Goal: Task Accomplishment & Management: Use online tool/utility

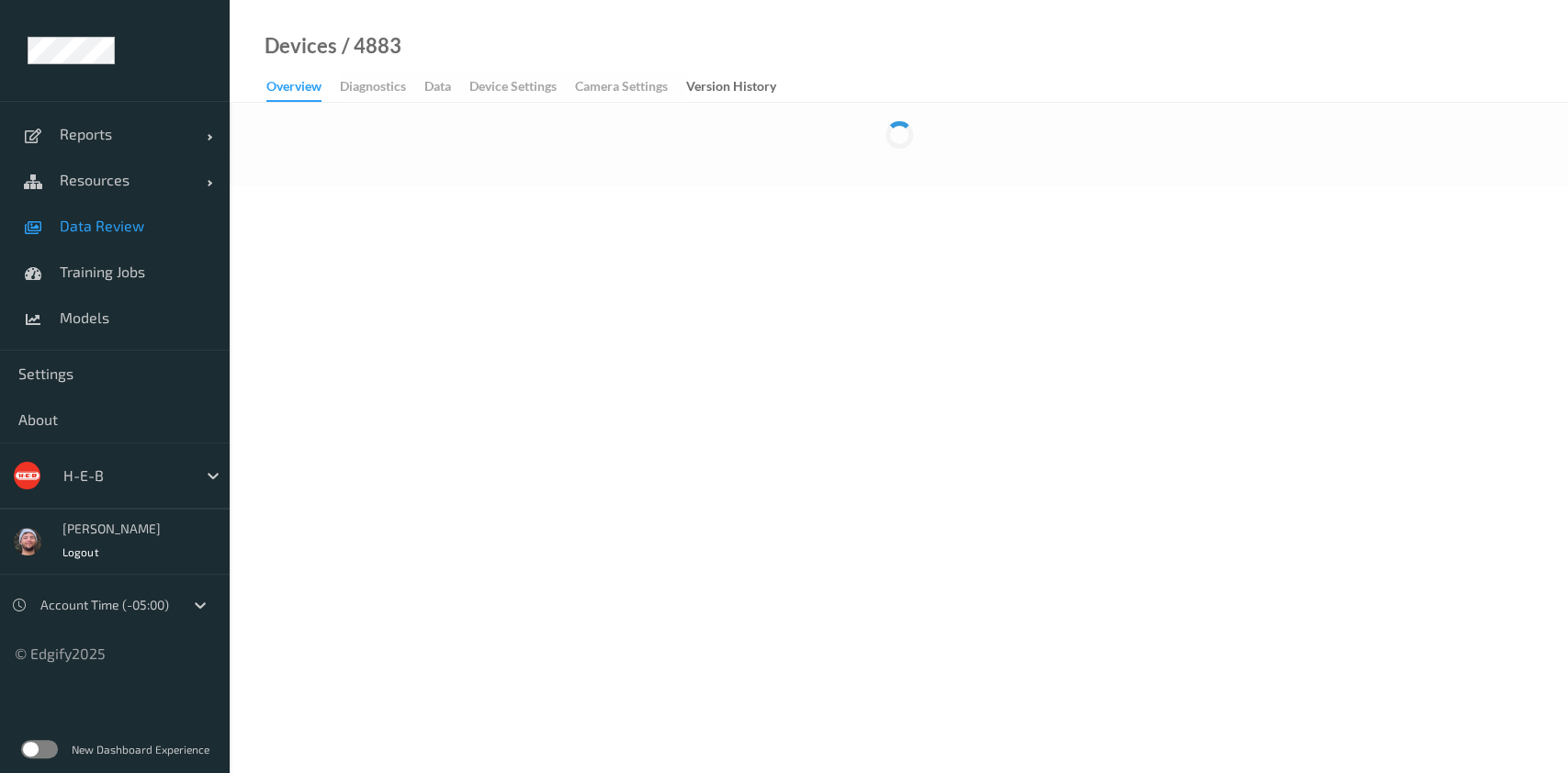
click at [141, 211] on link "Data Review" at bounding box center [115, 226] width 230 height 46
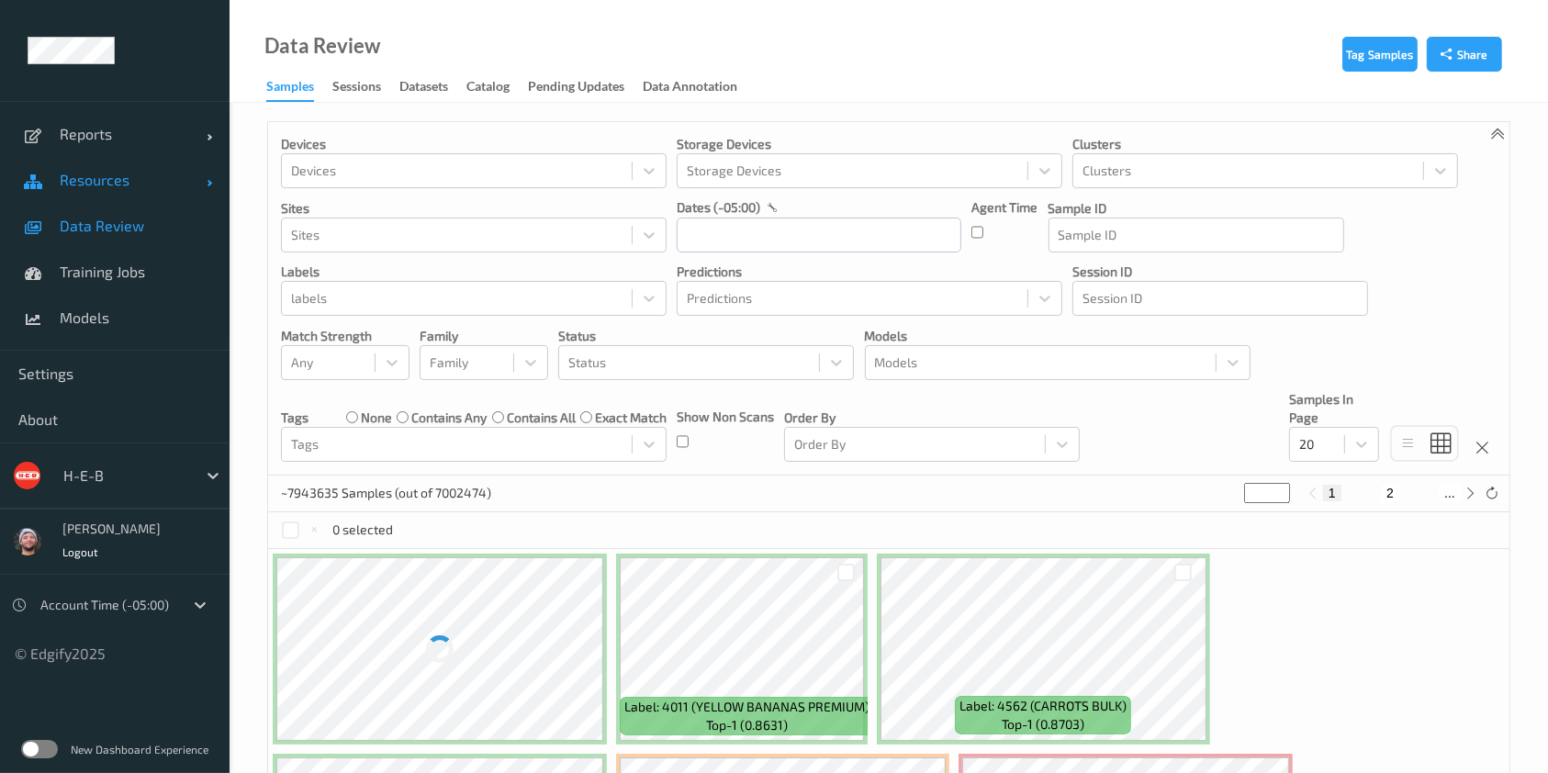
click at [163, 193] on link "Resources" at bounding box center [115, 180] width 230 height 46
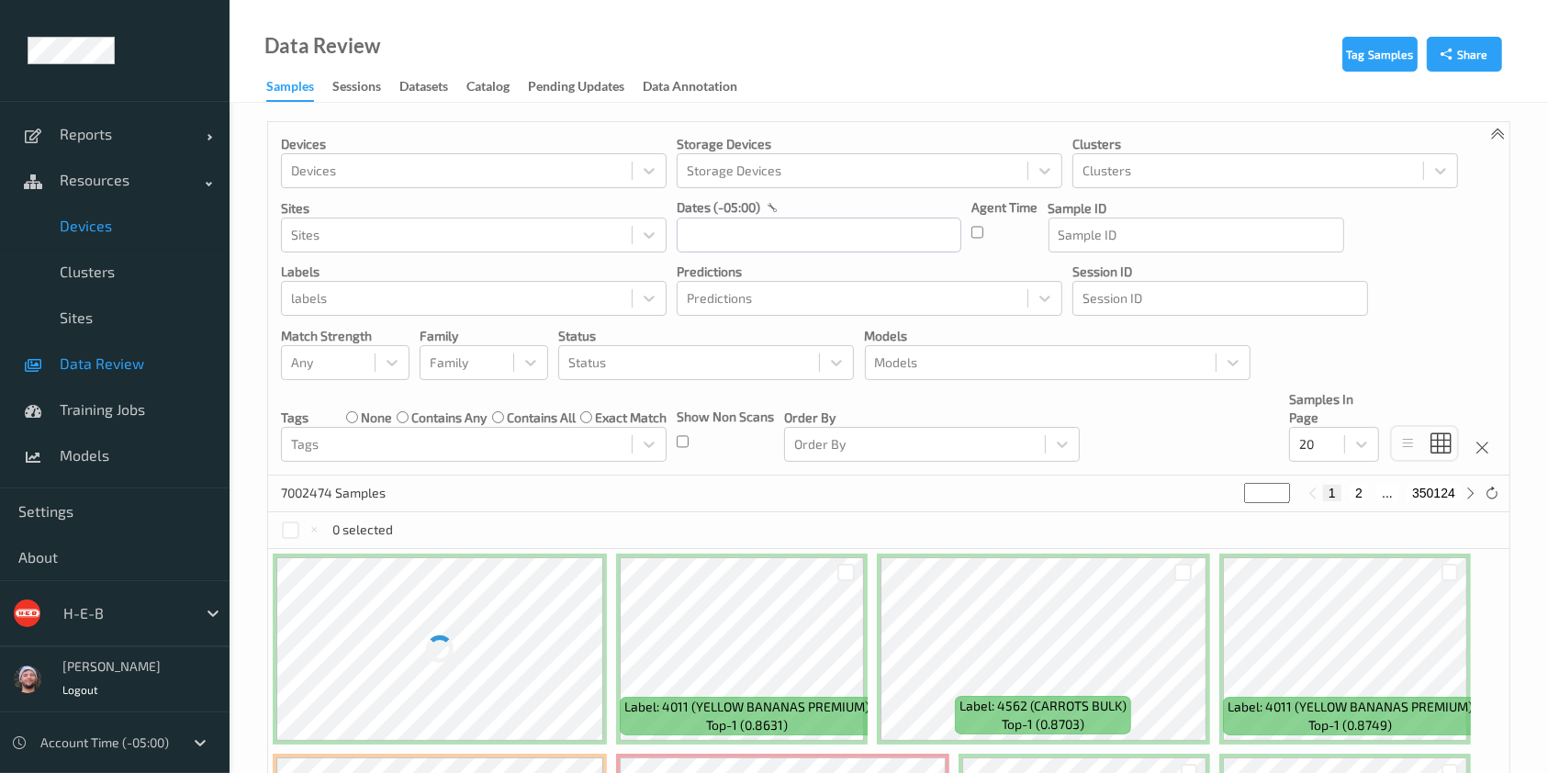
click at [152, 220] on span "Devices" at bounding box center [136, 226] width 152 height 18
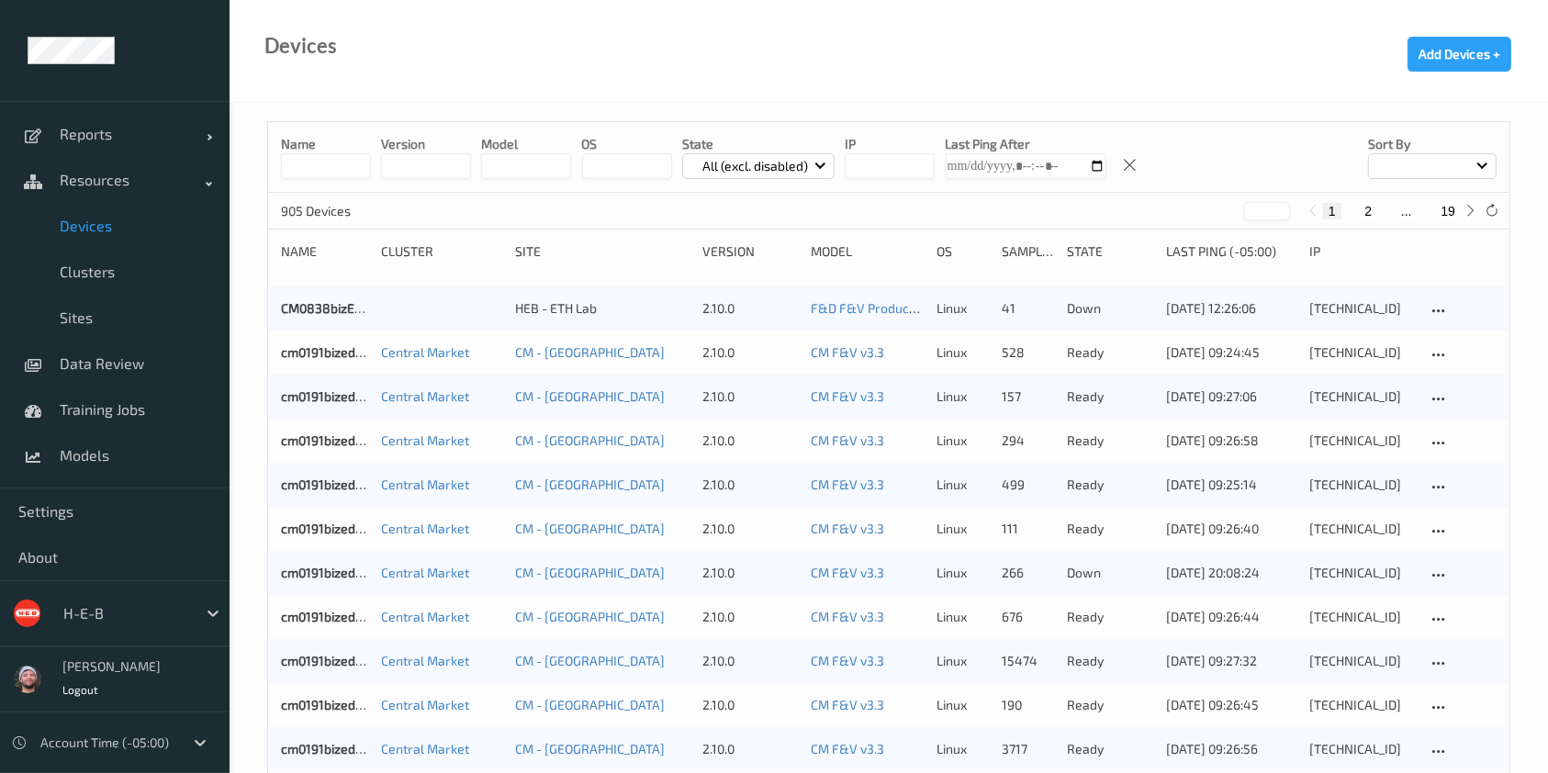
click at [353, 171] on input at bounding box center [326, 166] width 90 height 26
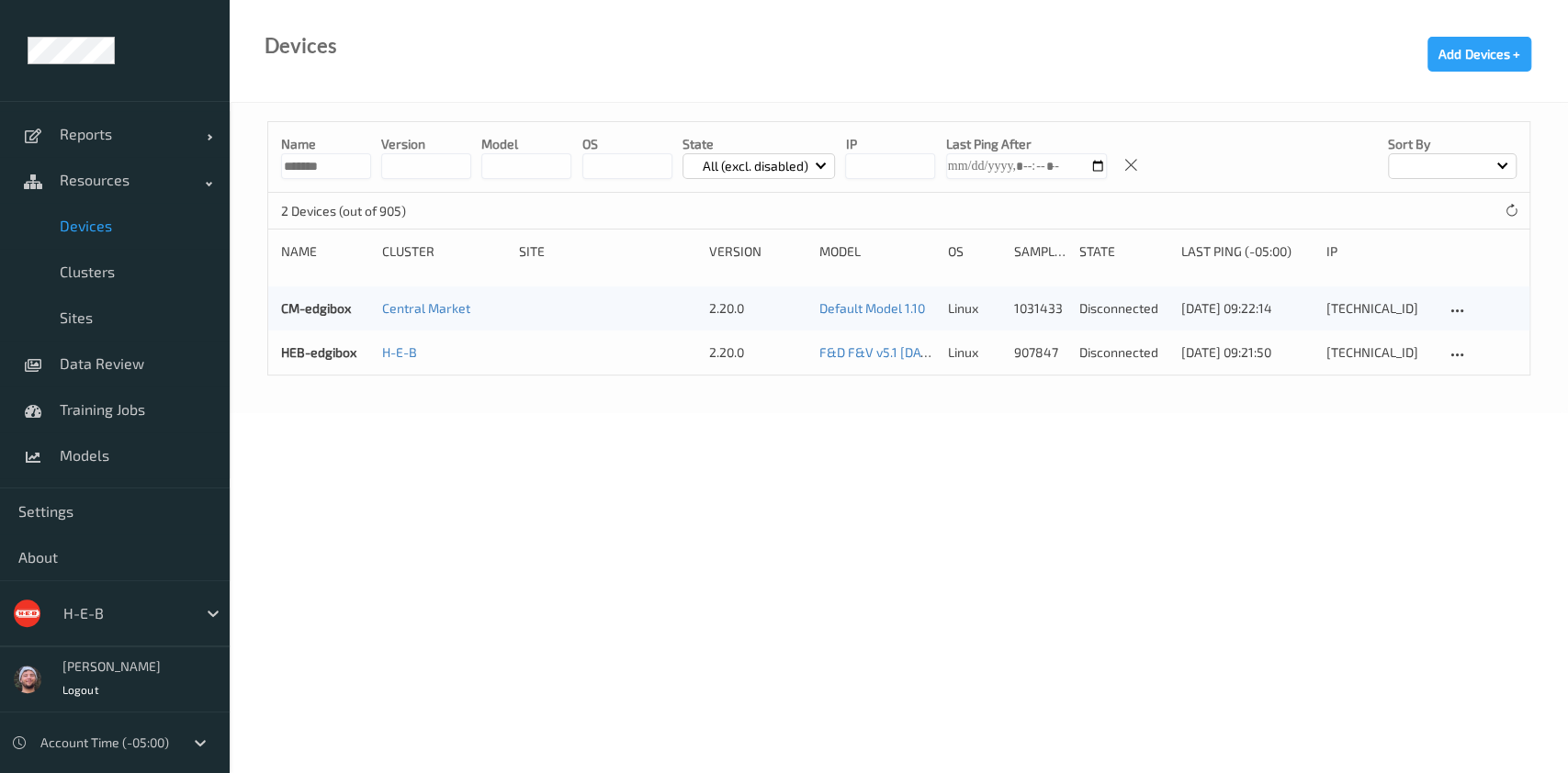
type input "*******"
click at [1015, 419] on body "Reports Default Report Customized Report Resources Devices Clusters Sites Data …" at bounding box center [784, 386] width 1568 height 773
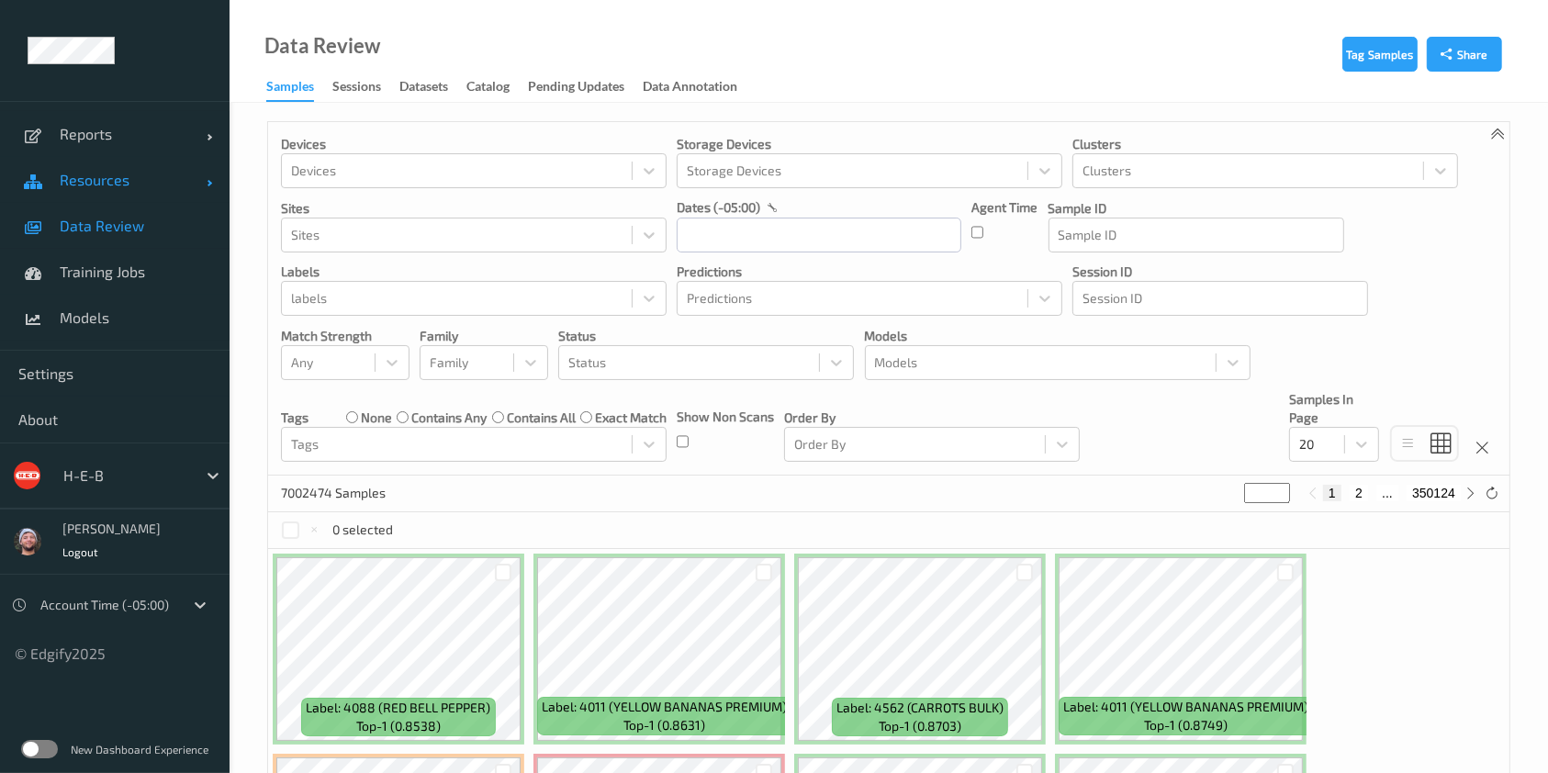
click at [116, 177] on span "Resources" at bounding box center [133, 180] width 147 height 18
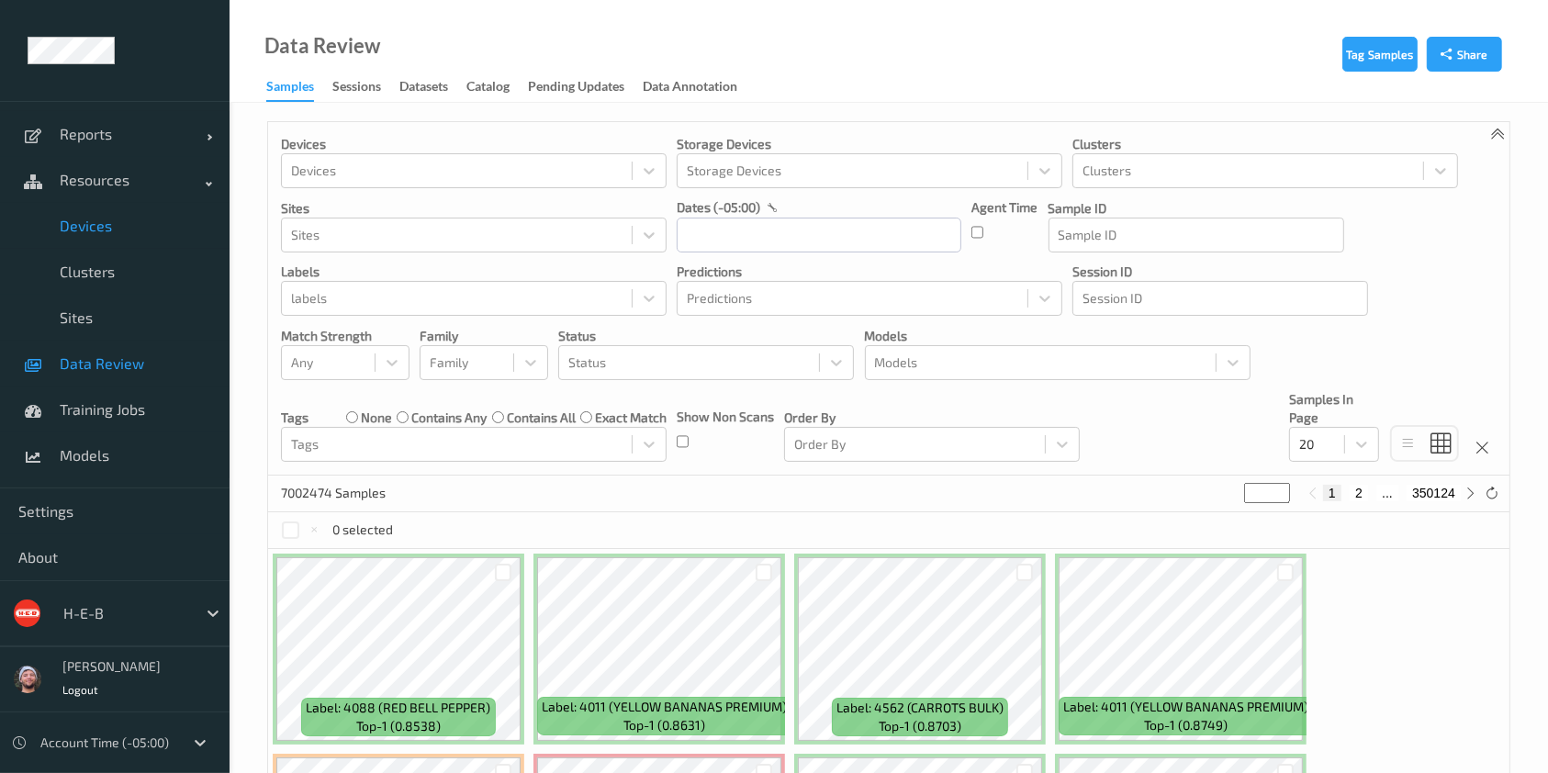
click at [112, 229] on span "Devices" at bounding box center [136, 226] width 152 height 18
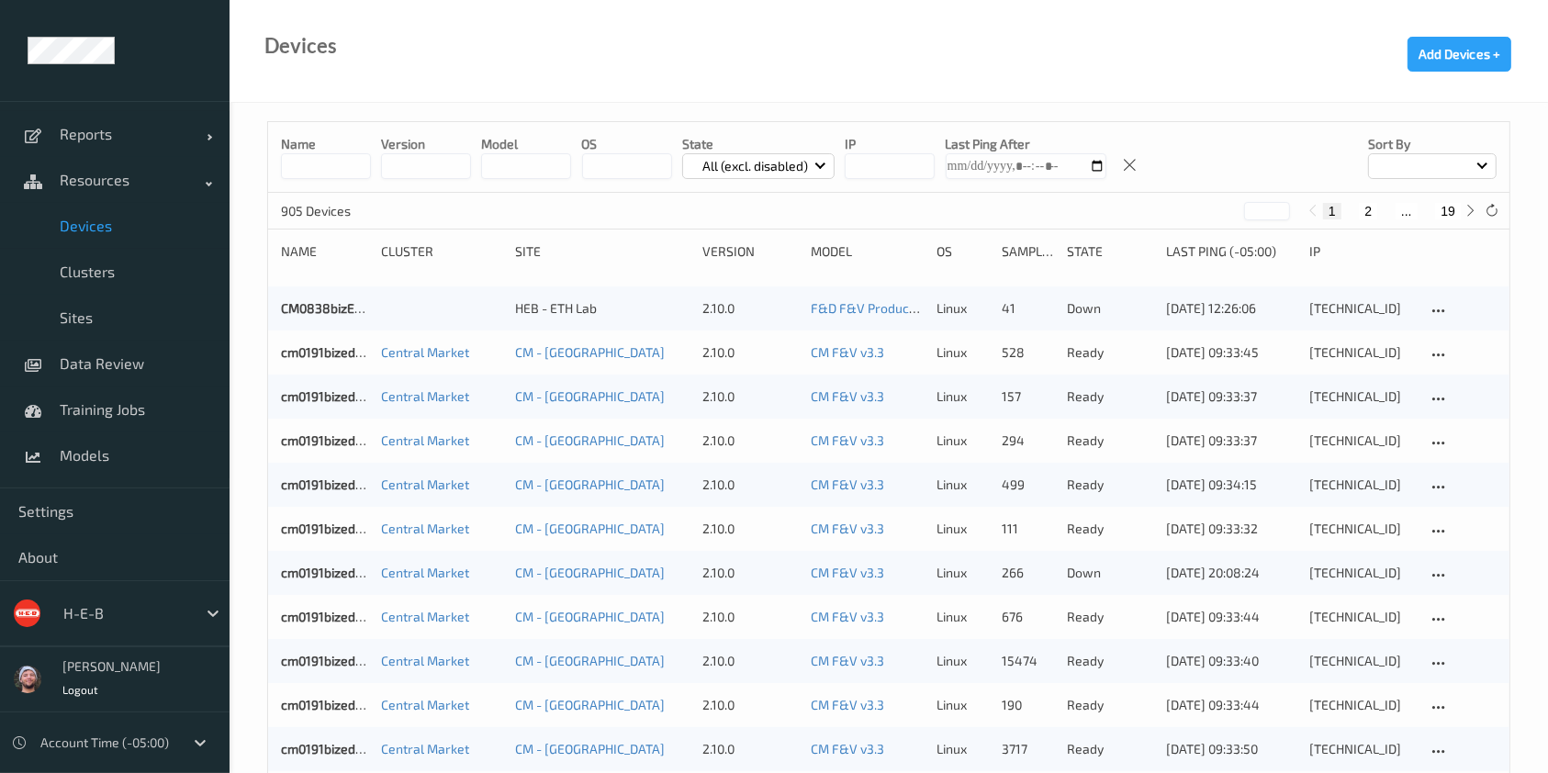
click at [359, 169] on input at bounding box center [326, 166] width 90 height 26
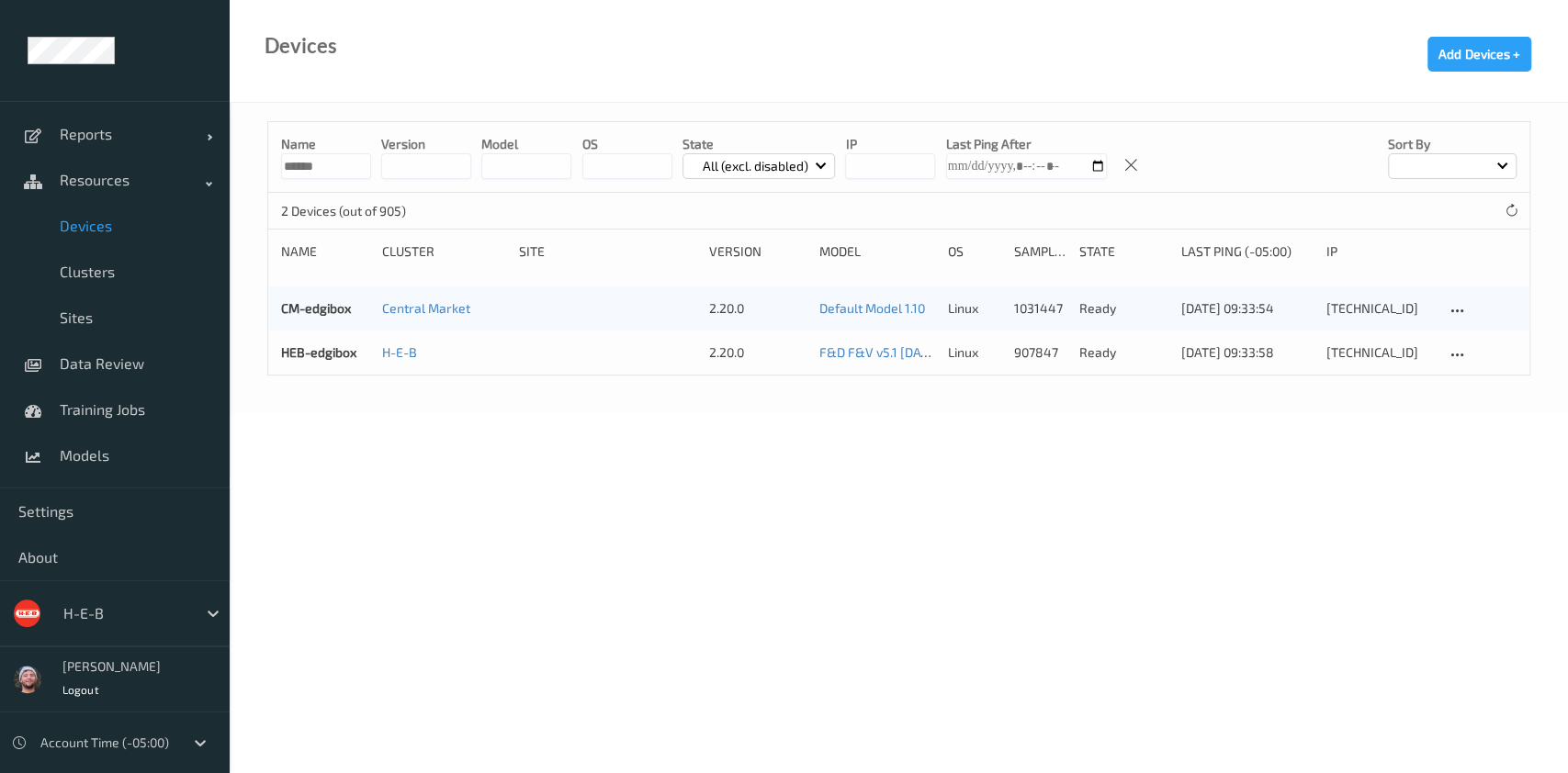
type input "******"
click at [837, 532] on body "Reports Default Report Customized Report Resources Devices Clusters Sites Data …" at bounding box center [784, 386] width 1568 height 773
click at [315, 351] on link "HEB-edgibox" at bounding box center [318, 352] width 75 height 16
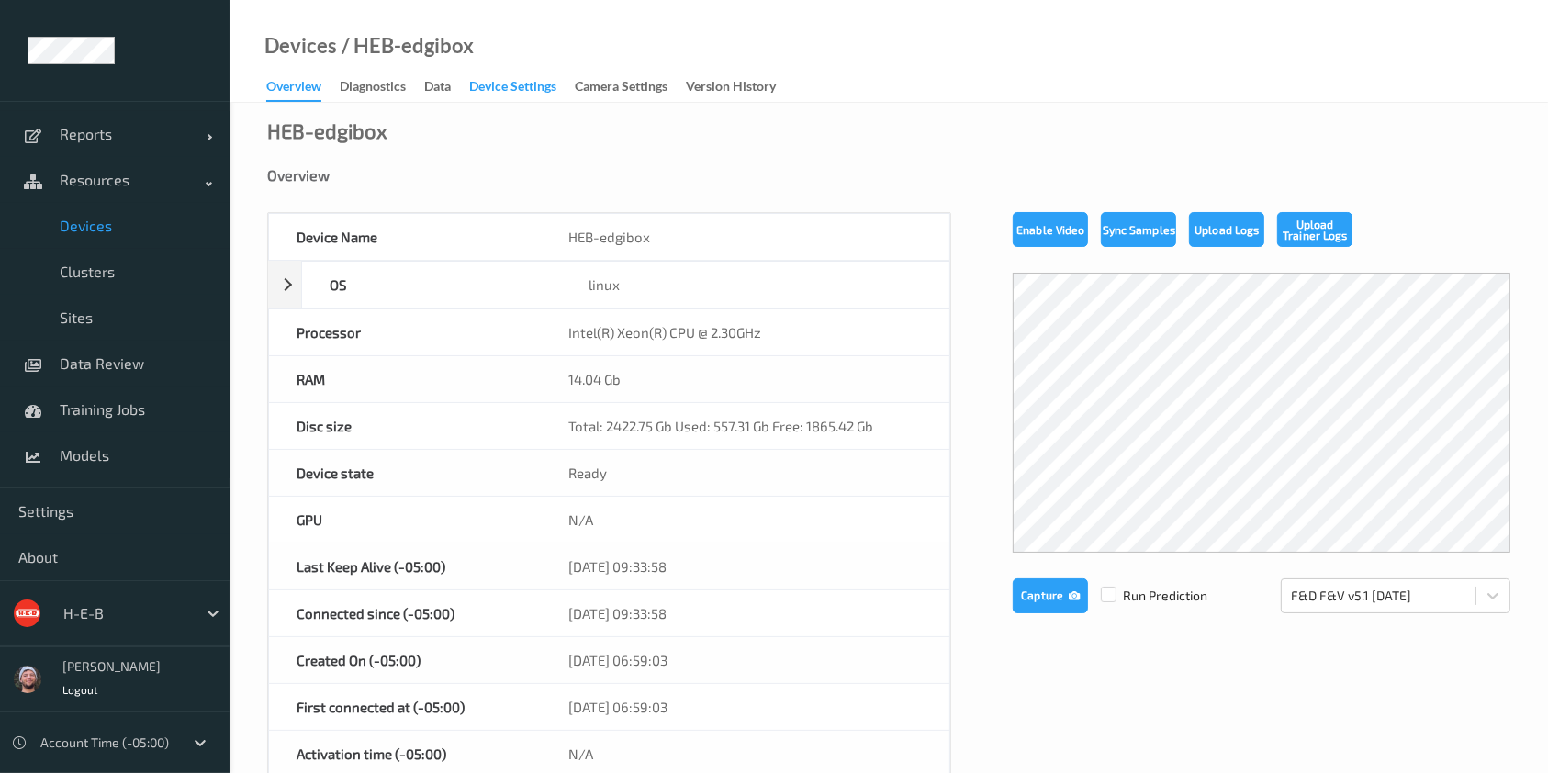
click at [481, 84] on div "Device Settings" at bounding box center [512, 88] width 87 height 23
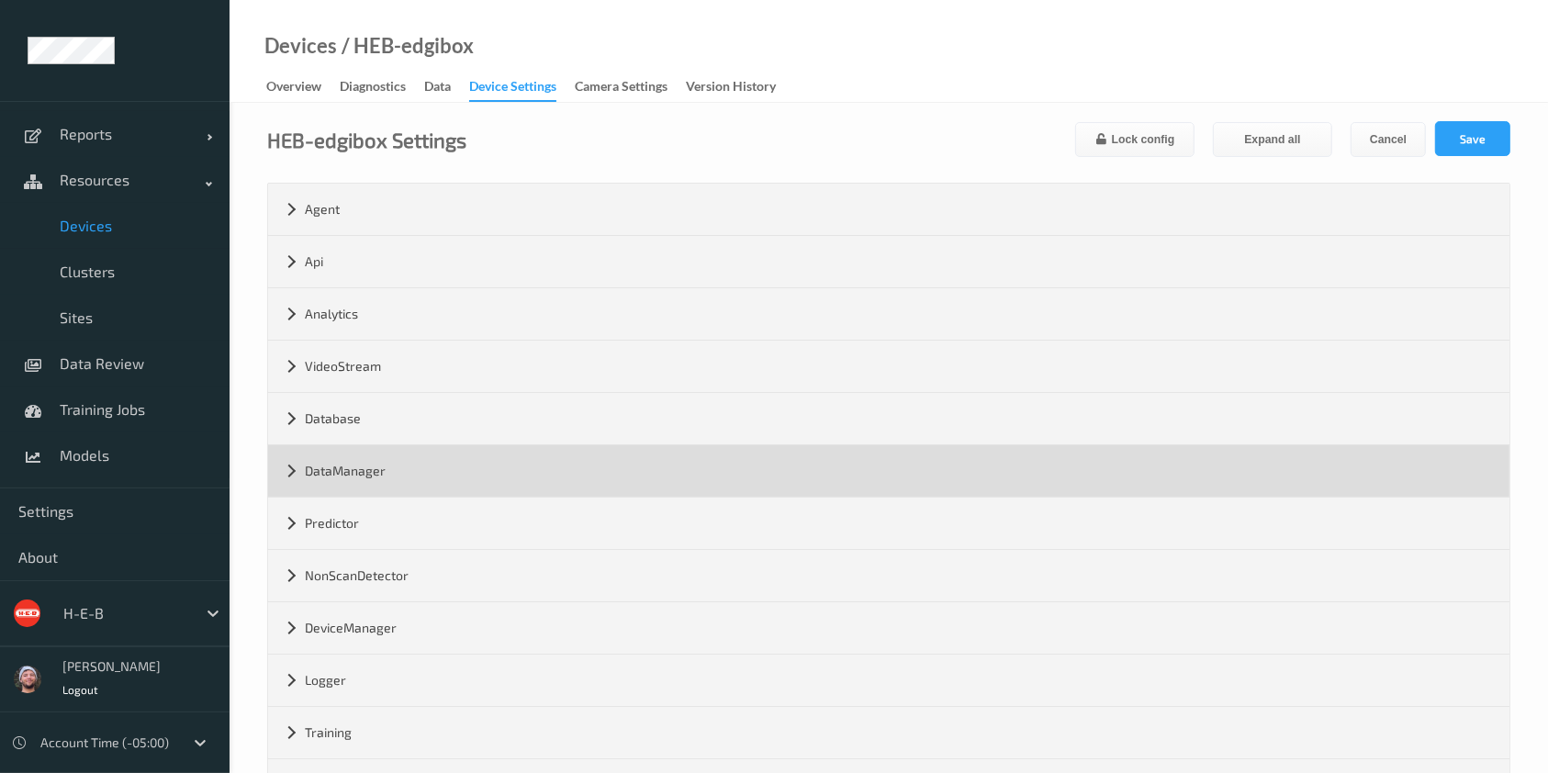
click at [490, 480] on div "DataManager" at bounding box center [889, 470] width 1242 height 51
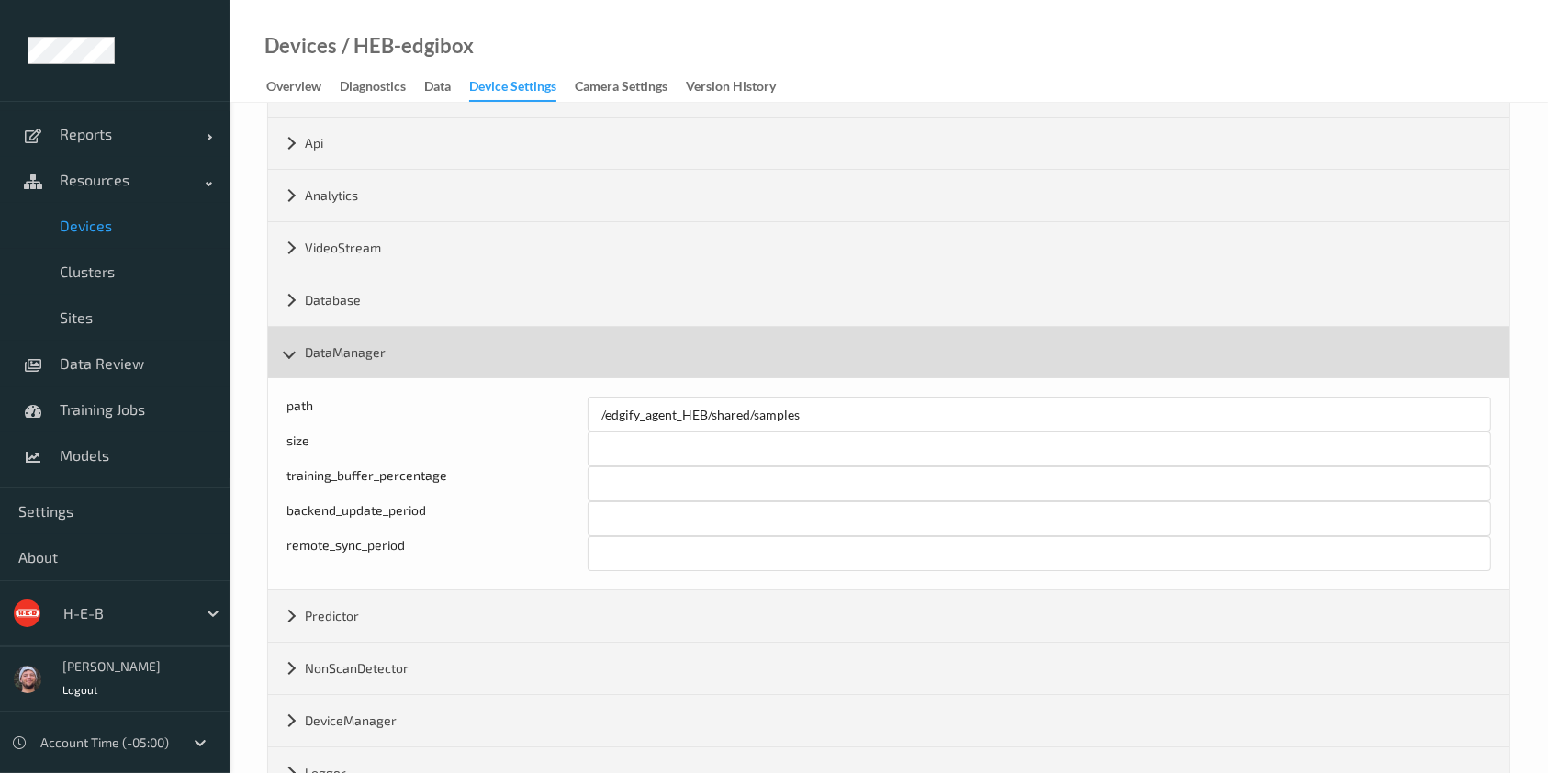
scroll to position [119, 0]
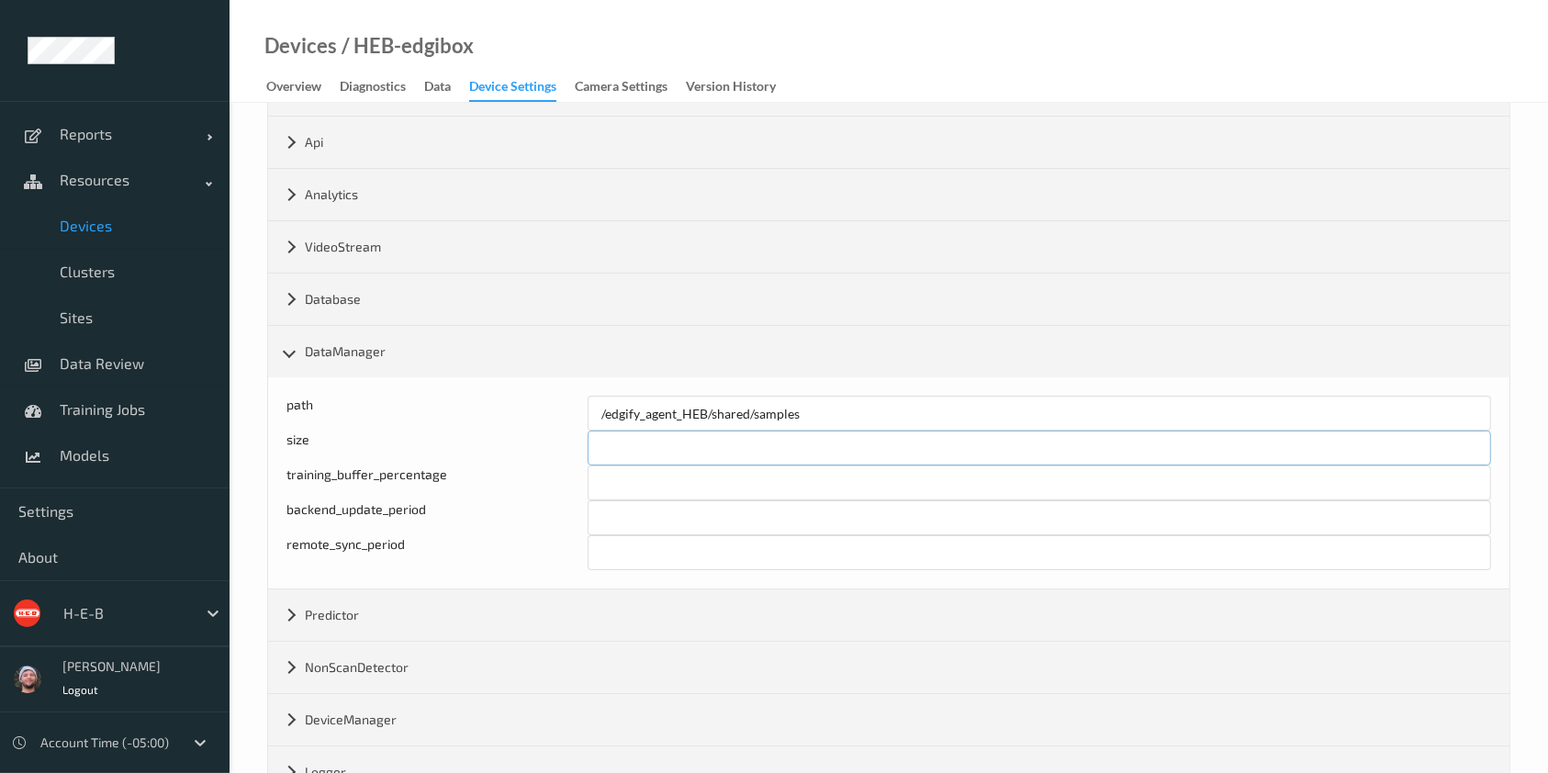
click at [617, 451] on input "******" at bounding box center [1040, 448] width 904 height 35
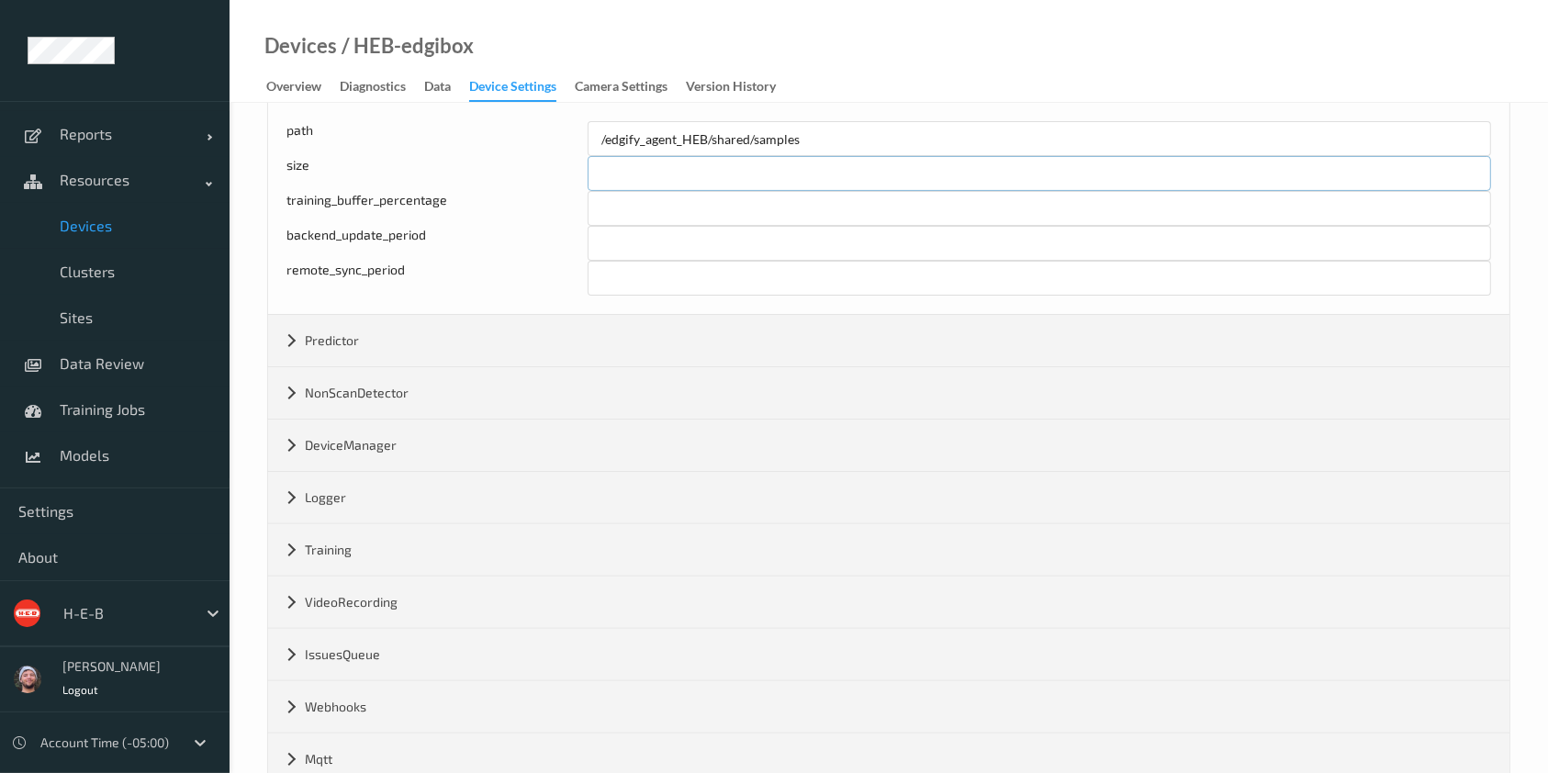
scroll to position [397, 0]
type input "******"
click at [264, 338] on div "HEB-edgibox Settings Lock config Expand all Cancel Save Agent version 2.20.0 ma…" at bounding box center [889, 263] width 1319 height 1115
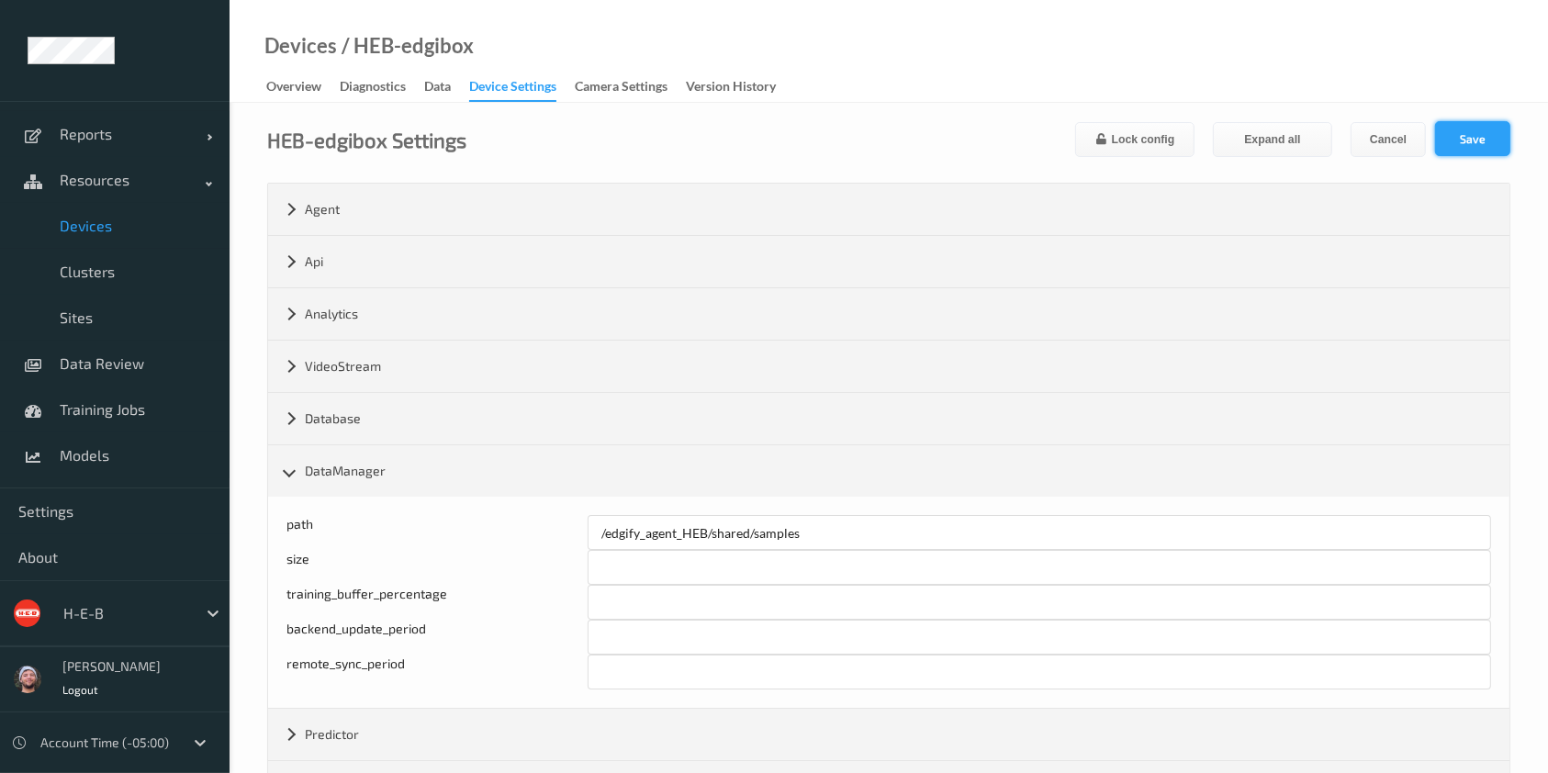
click at [1469, 133] on button "Save" at bounding box center [1473, 138] width 75 height 35
click at [250, 346] on div "HEB-edgibox Settings Lock config Expand all Cancel Save Agent version 2.20.0 ma…" at bounding box center [889, 660] width 1319 height 1115
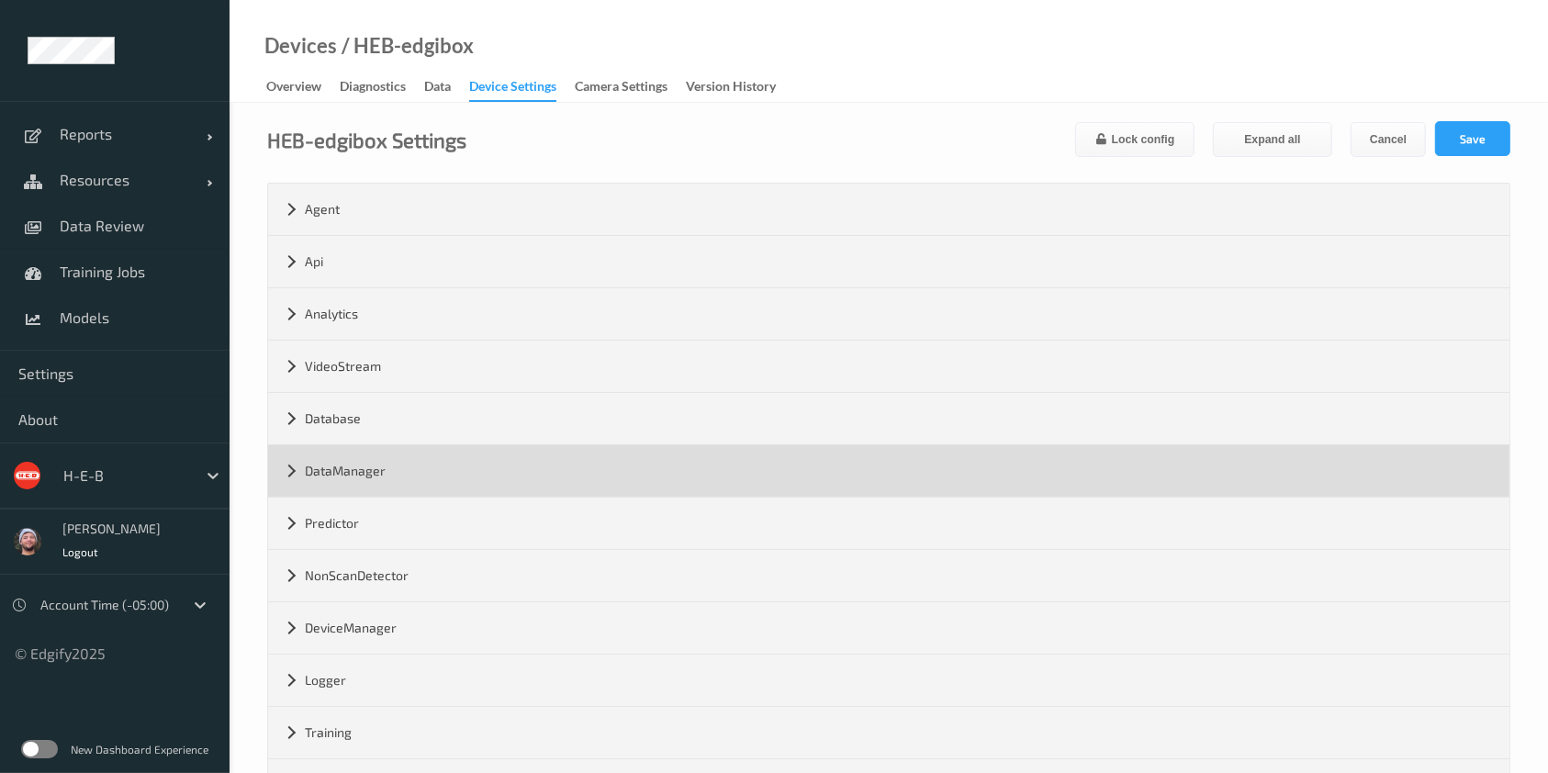
click at [324, 472] on div "DataManager" at bounding box center [889, 470] width 1242 height 51
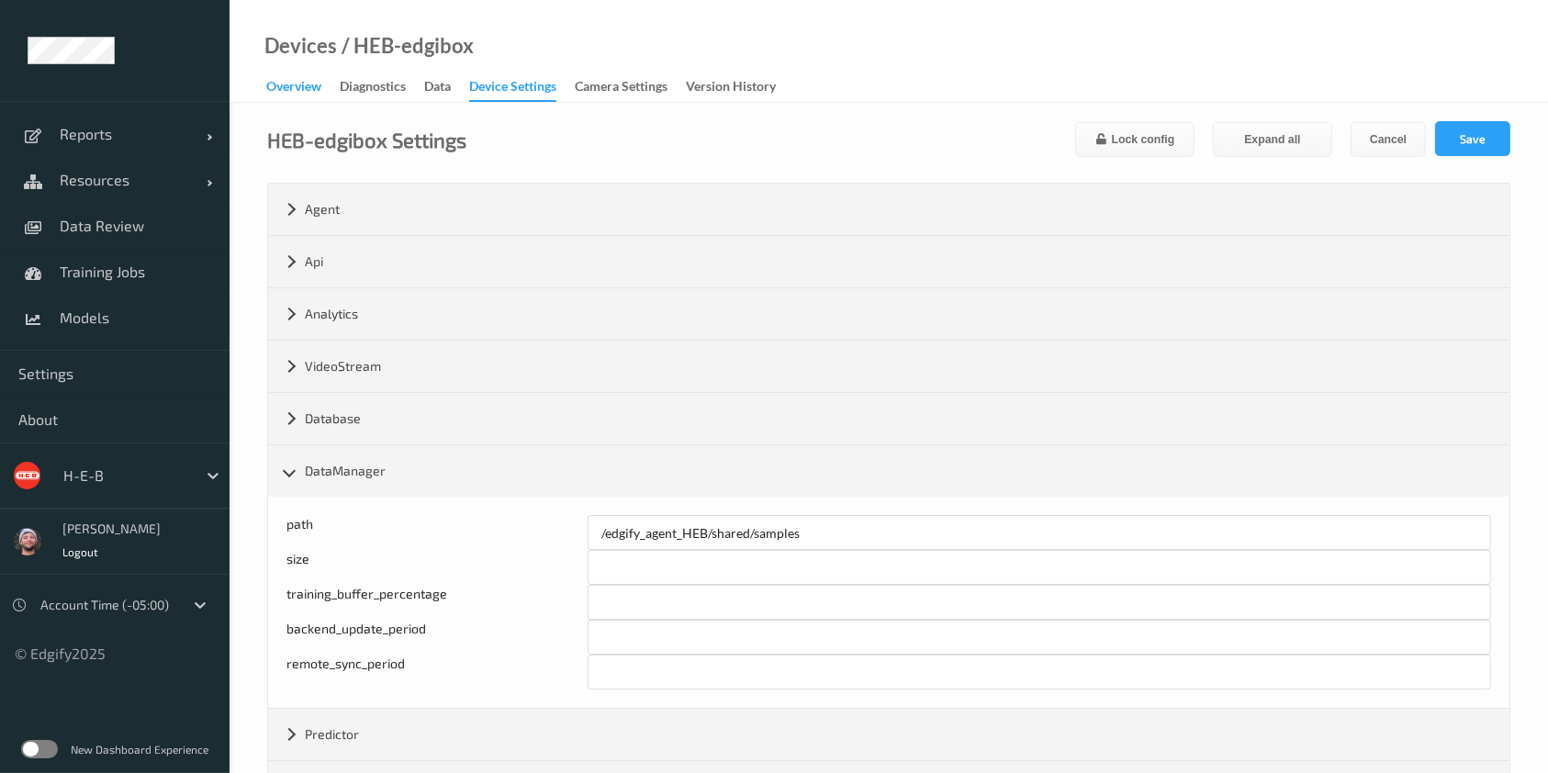
click at [310, 84] on div "Overview" at bounding box center [293, 88] width 55 height 23
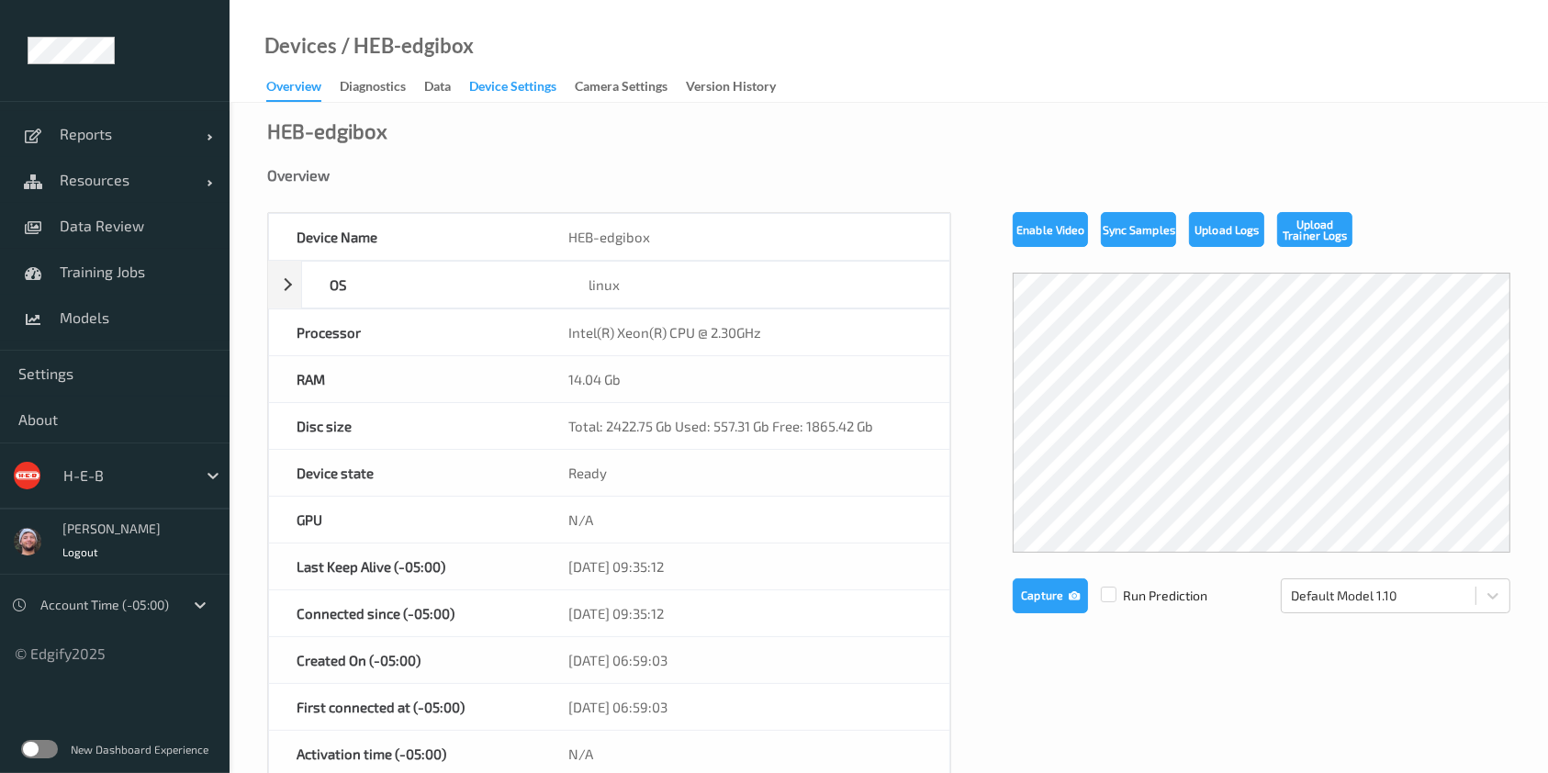
click at [519, 92] on div "Device Settings" at bounding box center [512, 88] width 87 height 23
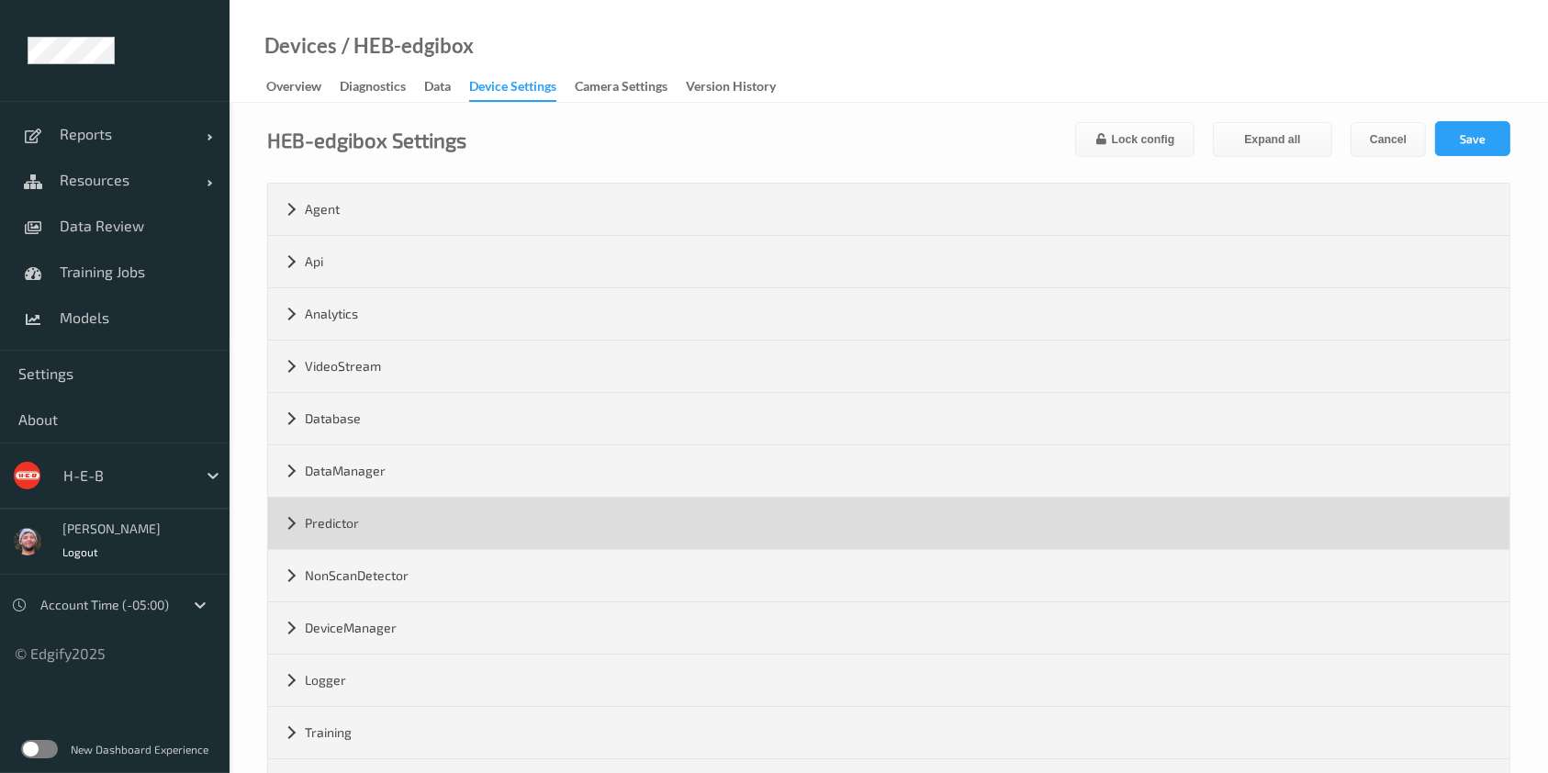
click at [450, 540] on div "Predictor" at bounding box center [889, 523] width 1242 height 51
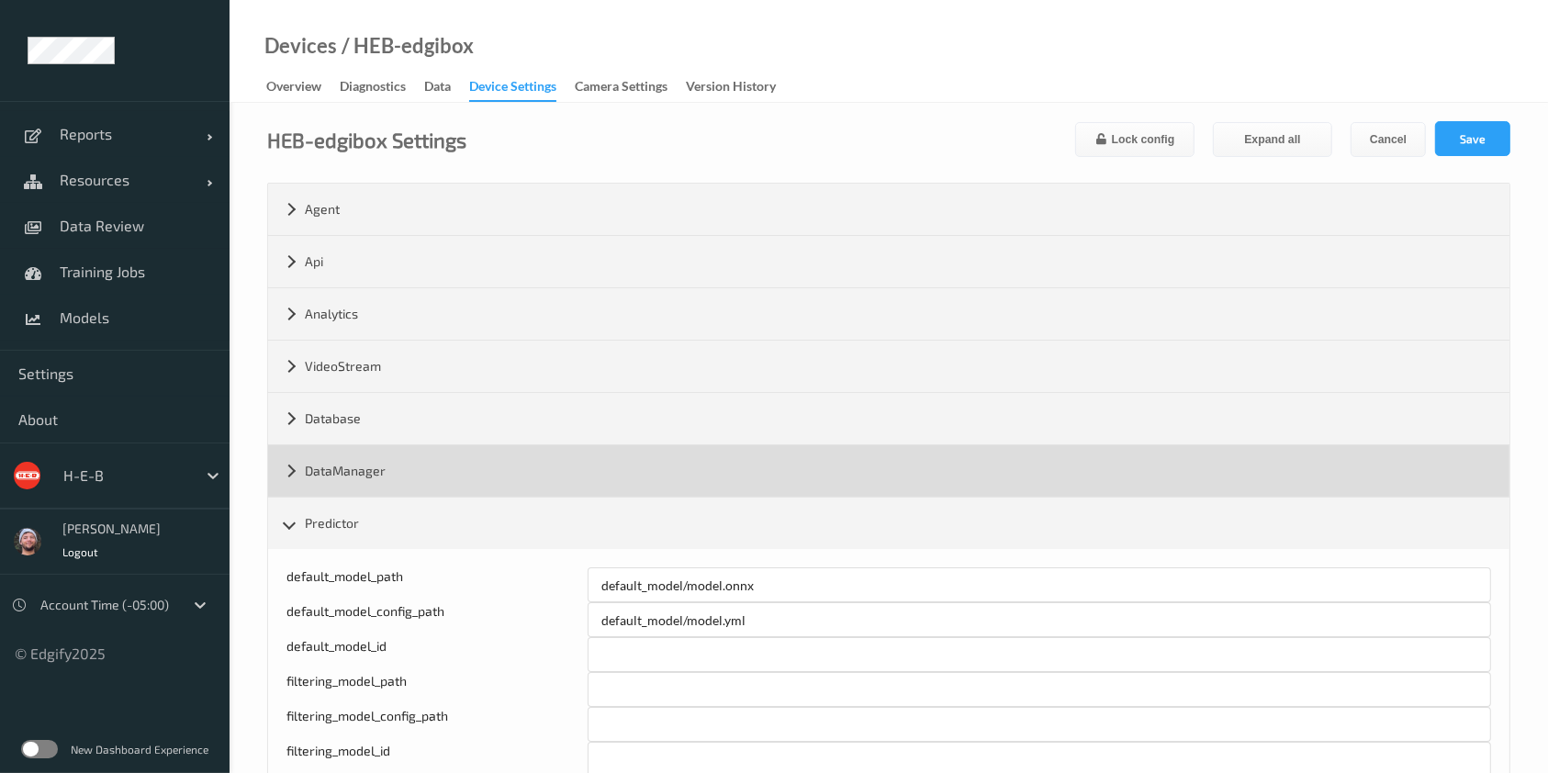
click at [398, 462] on div "DataManager" at bounding box center [889, 470] width 1242 height 51
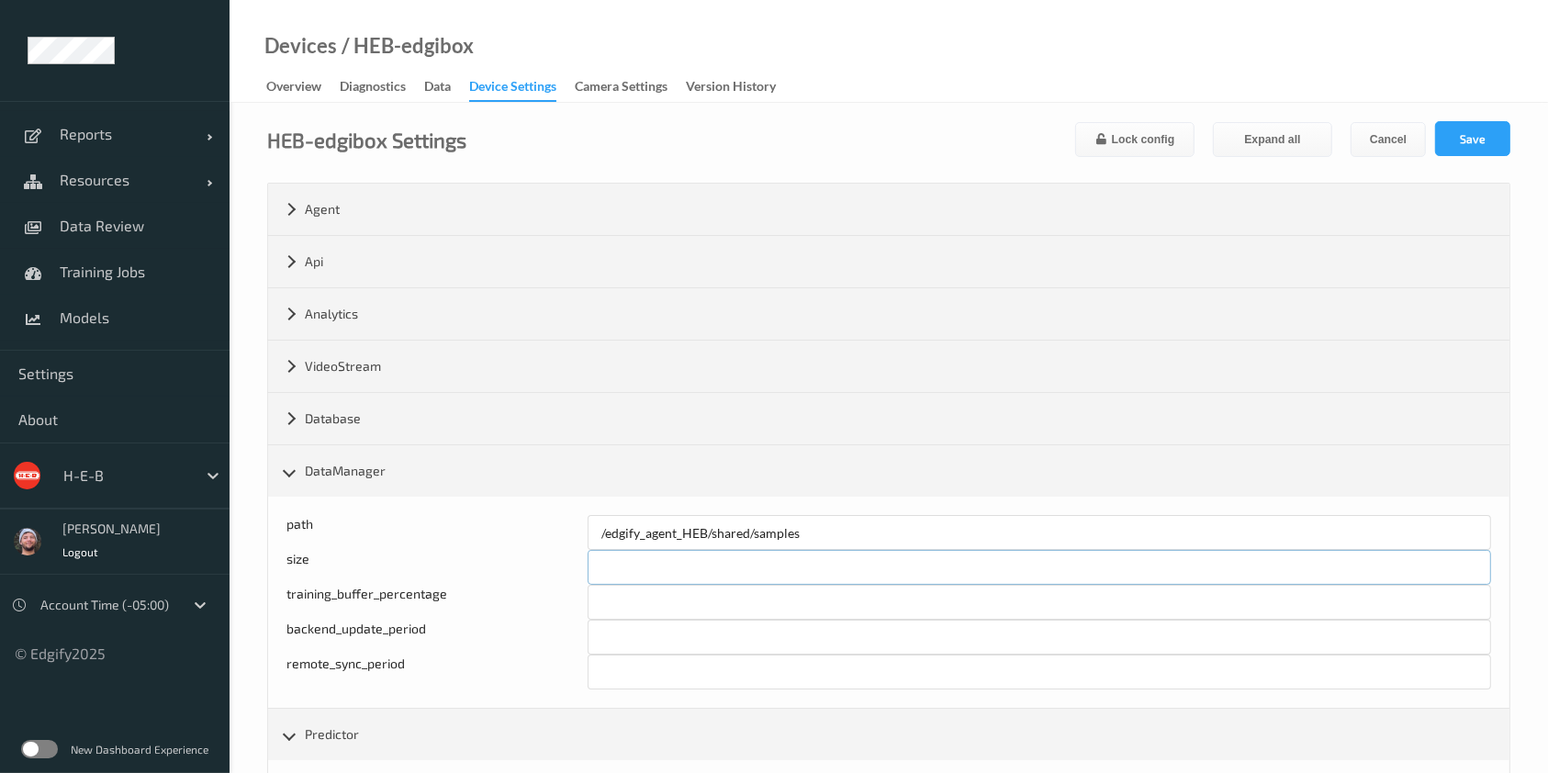
click at [617, 569] on input "******" at bounding box center [1040, 567] width 904 height 35
type input "******"
click at [1492, 123] on button "Save" at bounding box center [1473, 138] width 75 height 35
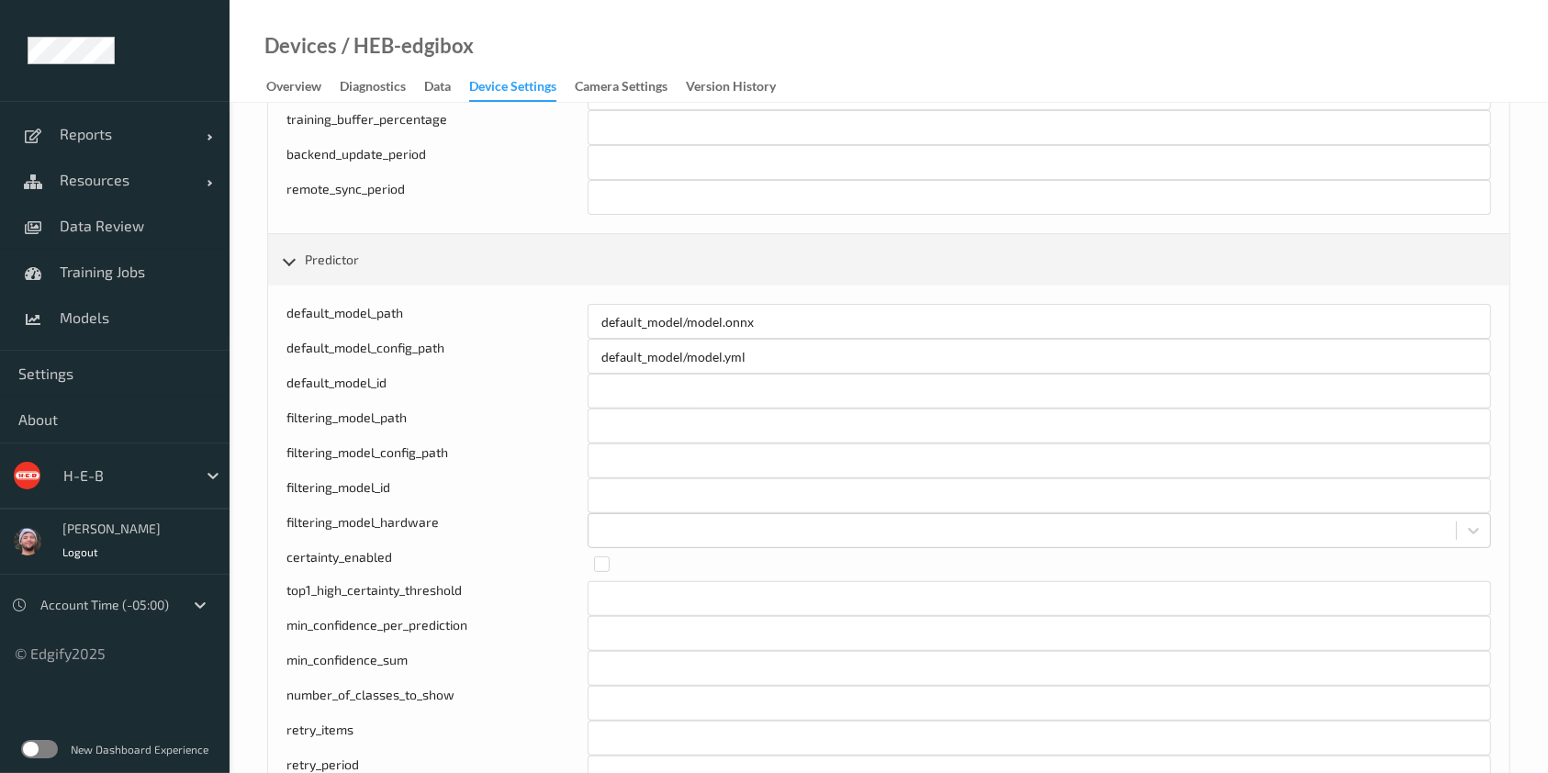
scroll to position [490, 0]
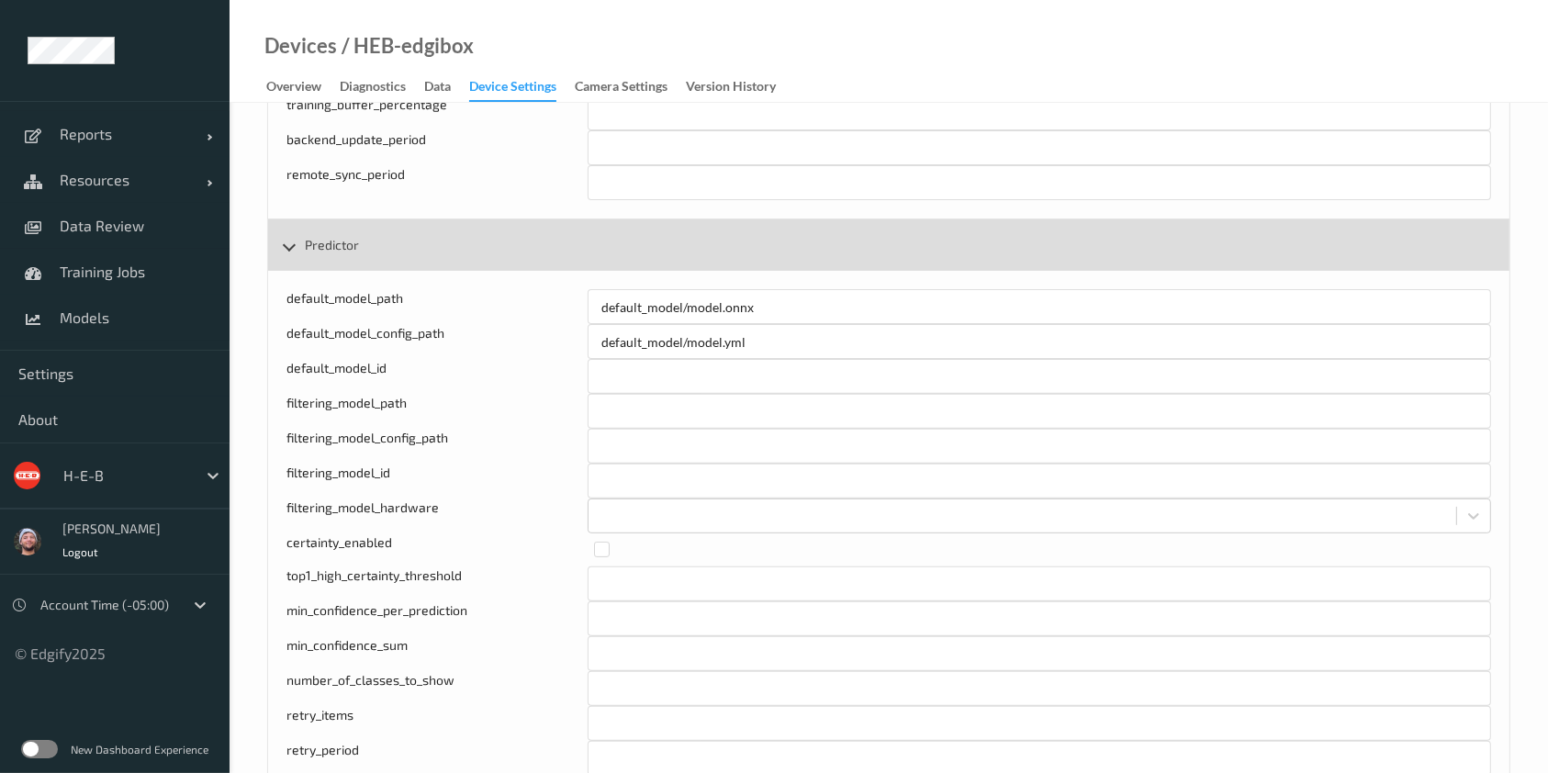
click at [338, 254] on div "Predictor" at bounding box center [889, 245] width 1242 height 51
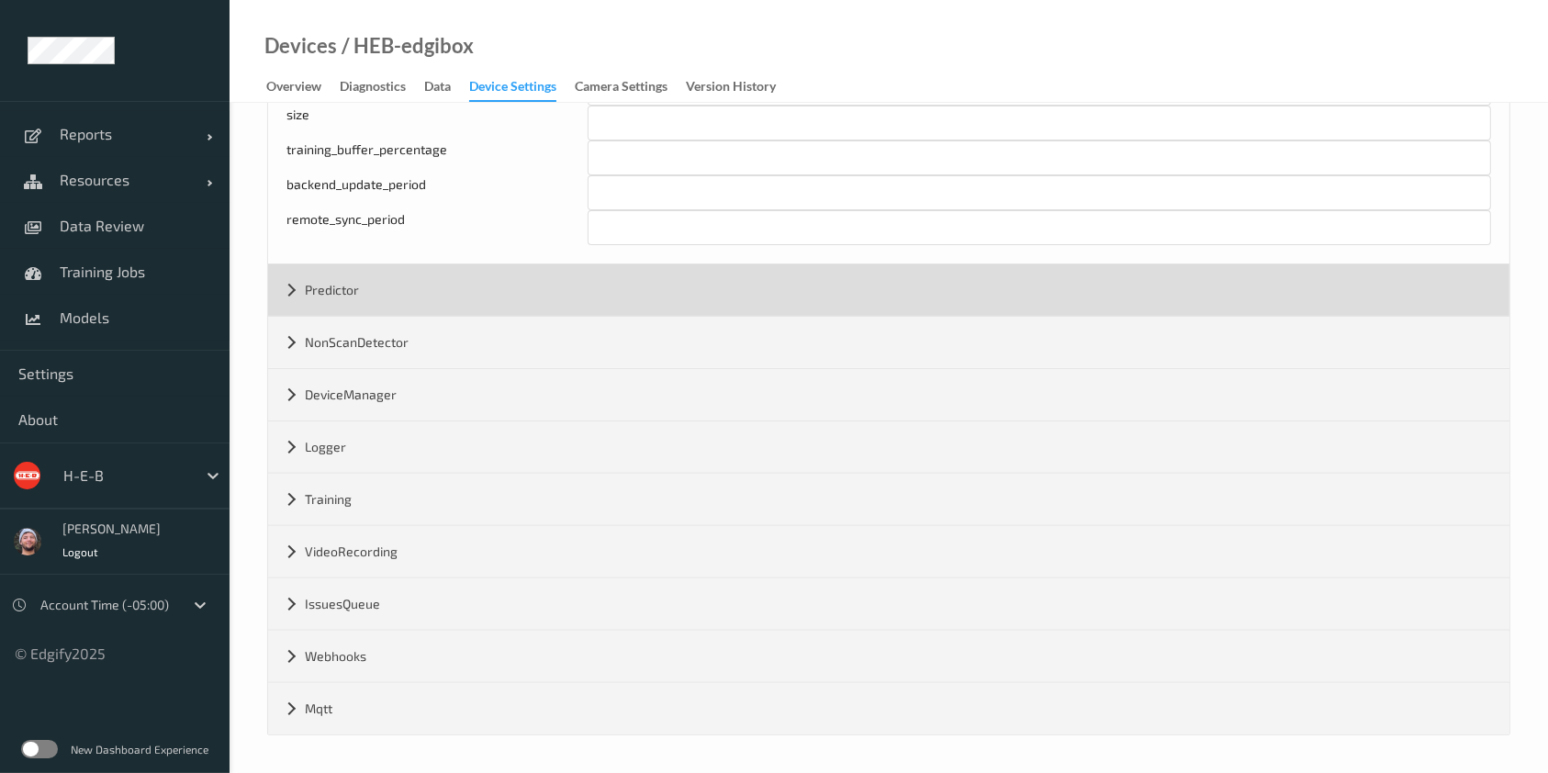
scroll to position [441, 0]
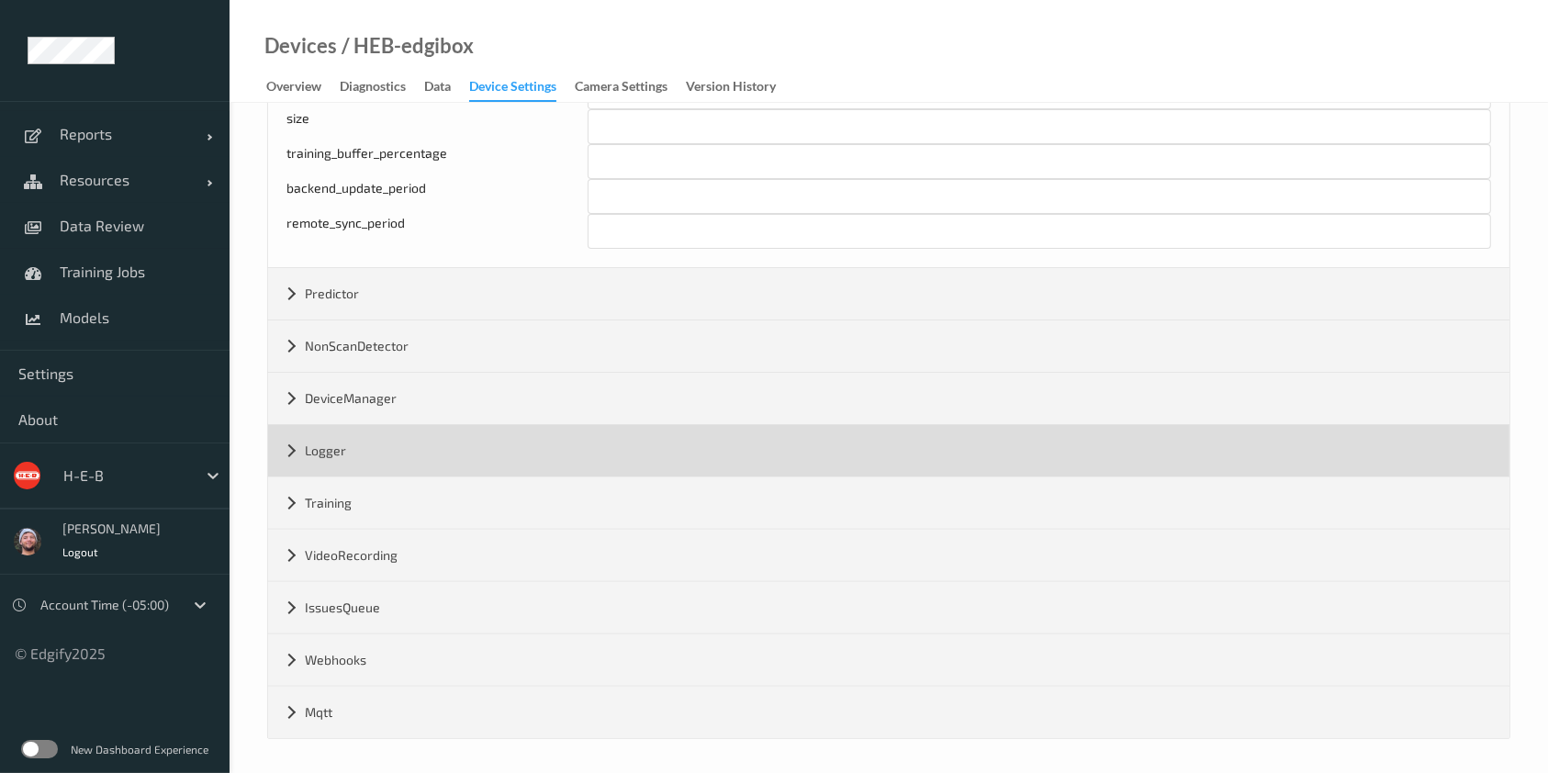
click at [338, 434] on div "Logger" at bounding box center [889, 450] width 1242 height 51
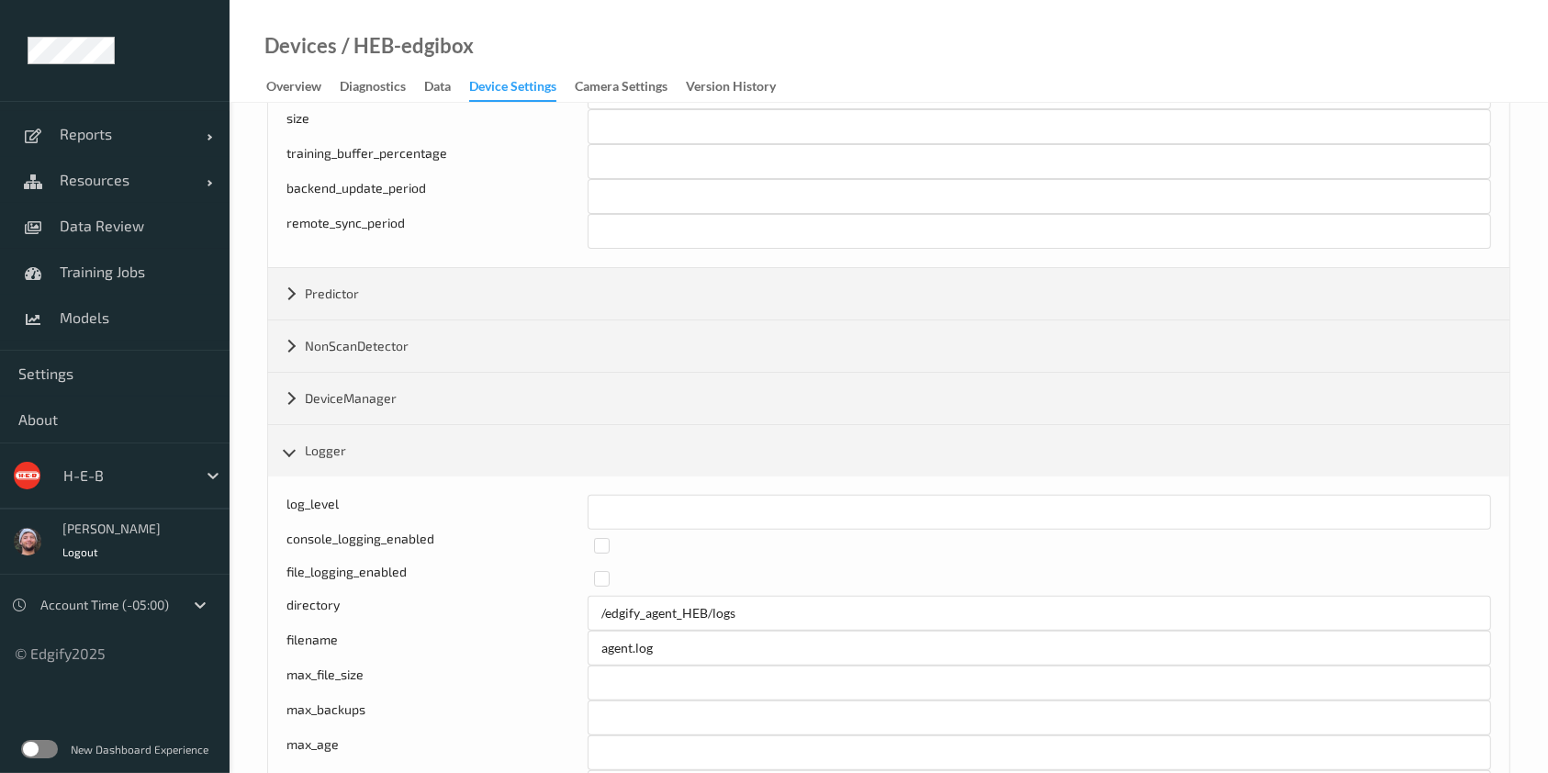
scroll to position [0, 0]
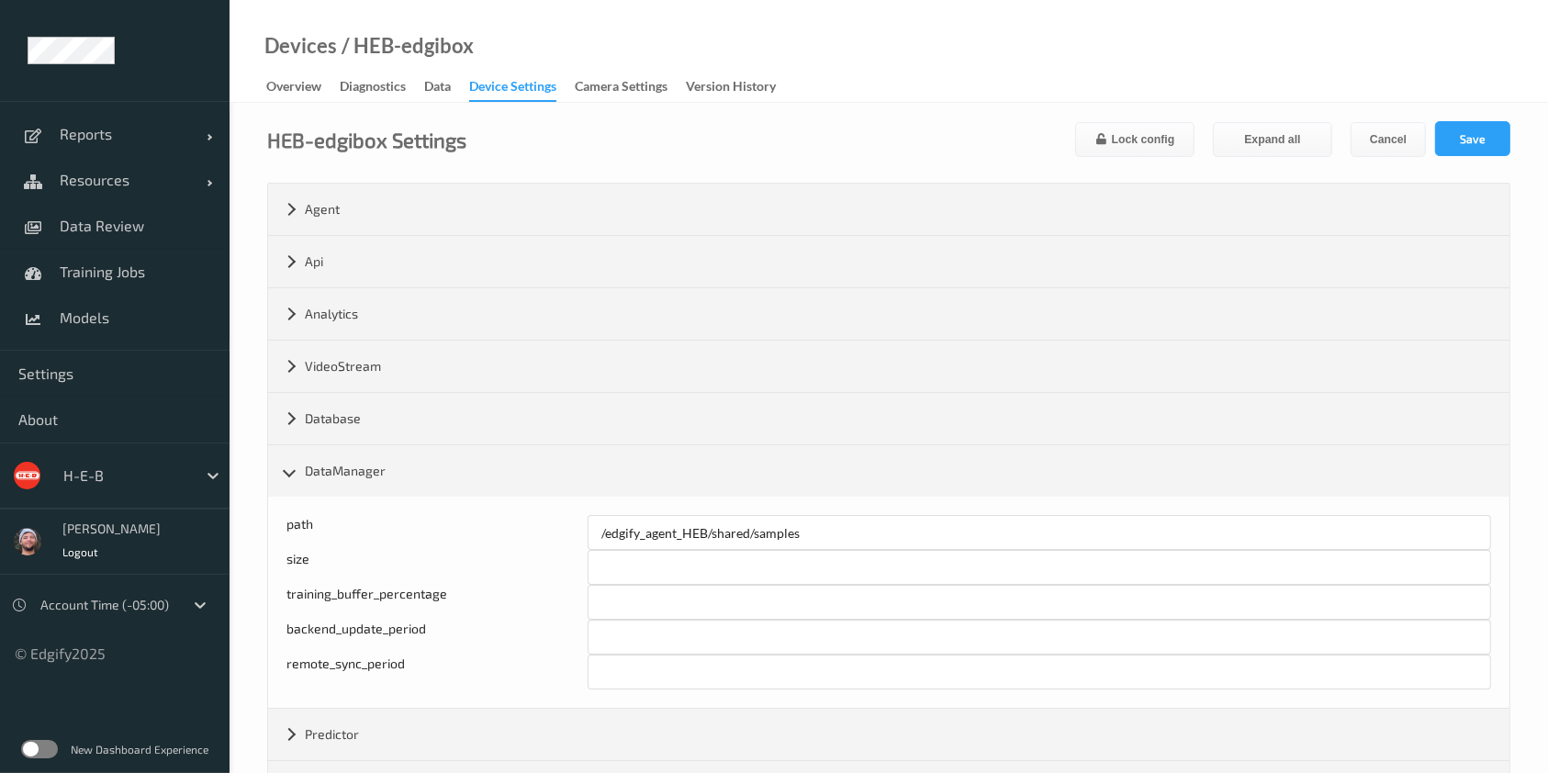
click at [511, 90] on div "Device Settings" at bounding box center [512, 89] width 87 height 25
click at [122, 197] on link "Resources" at bounding box center [115, 180] width 230 height 46
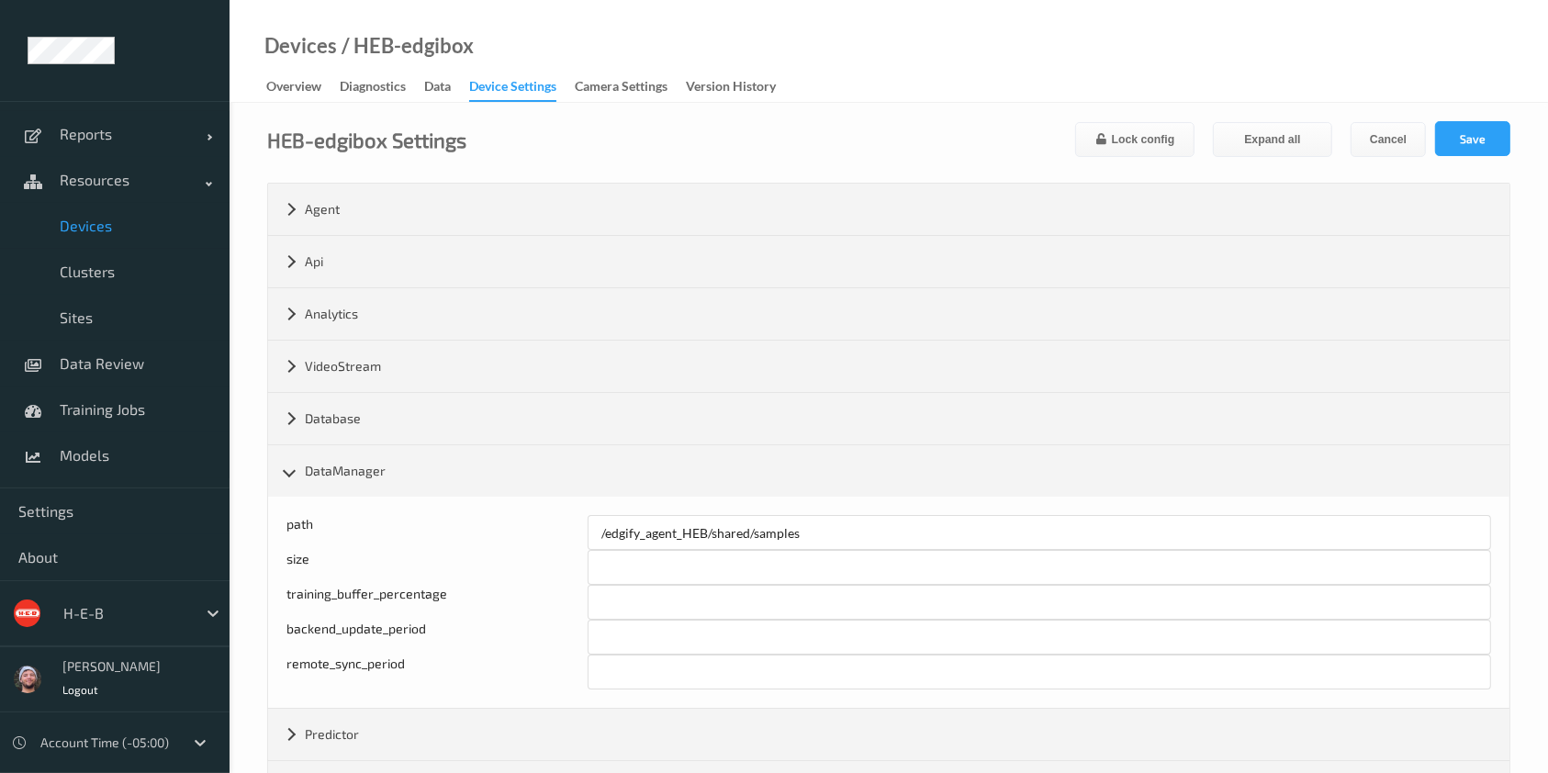
click at [123, 222] on span "Devices" at bounding box center [136, 226] width 152 height 18
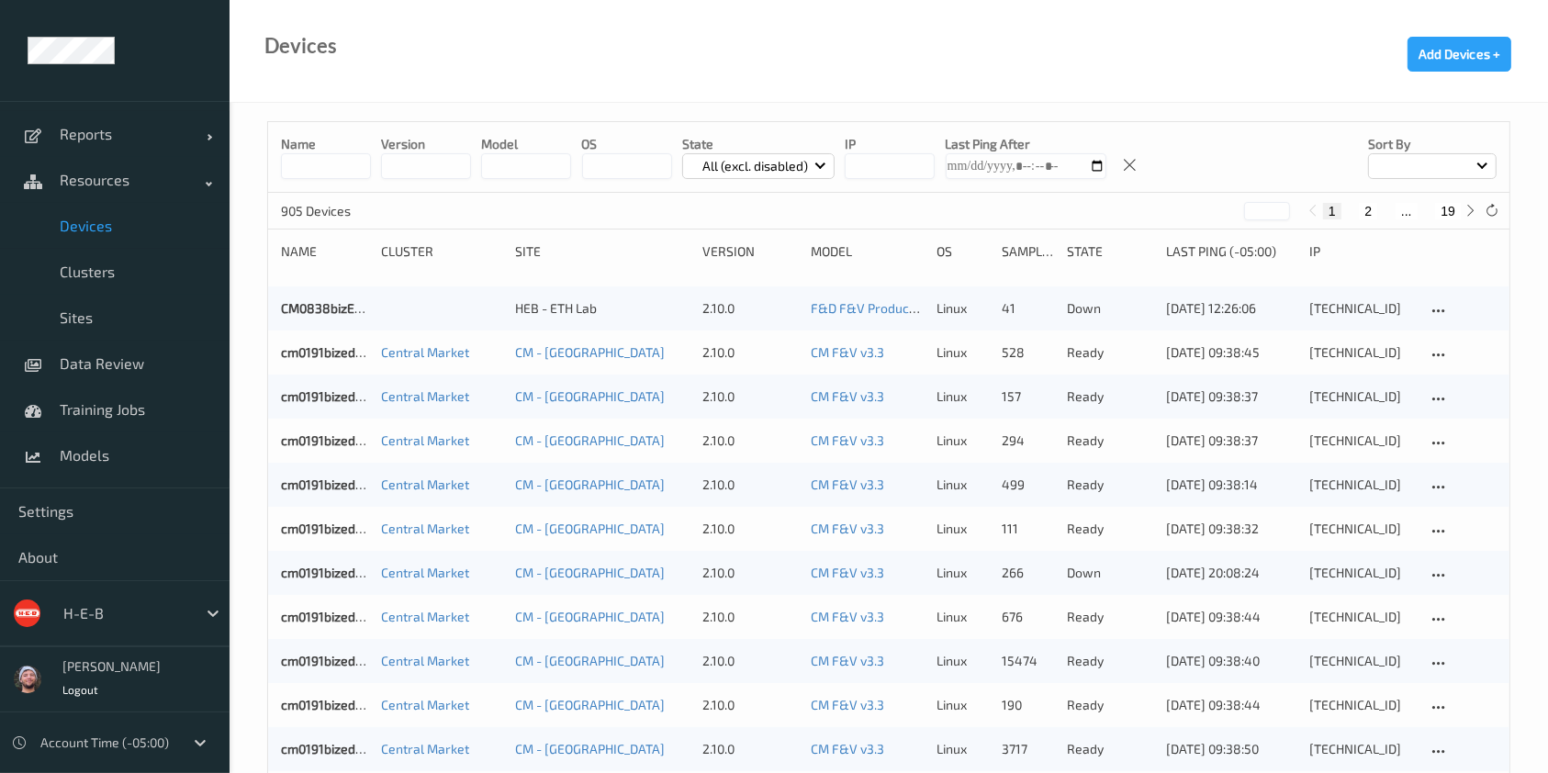
click at [129, 212] on link "Devices" at bounding box center [115, 226] width 230 height 46
click at [353, 155] on input at bounding box center [326, 166] width 90 height 26
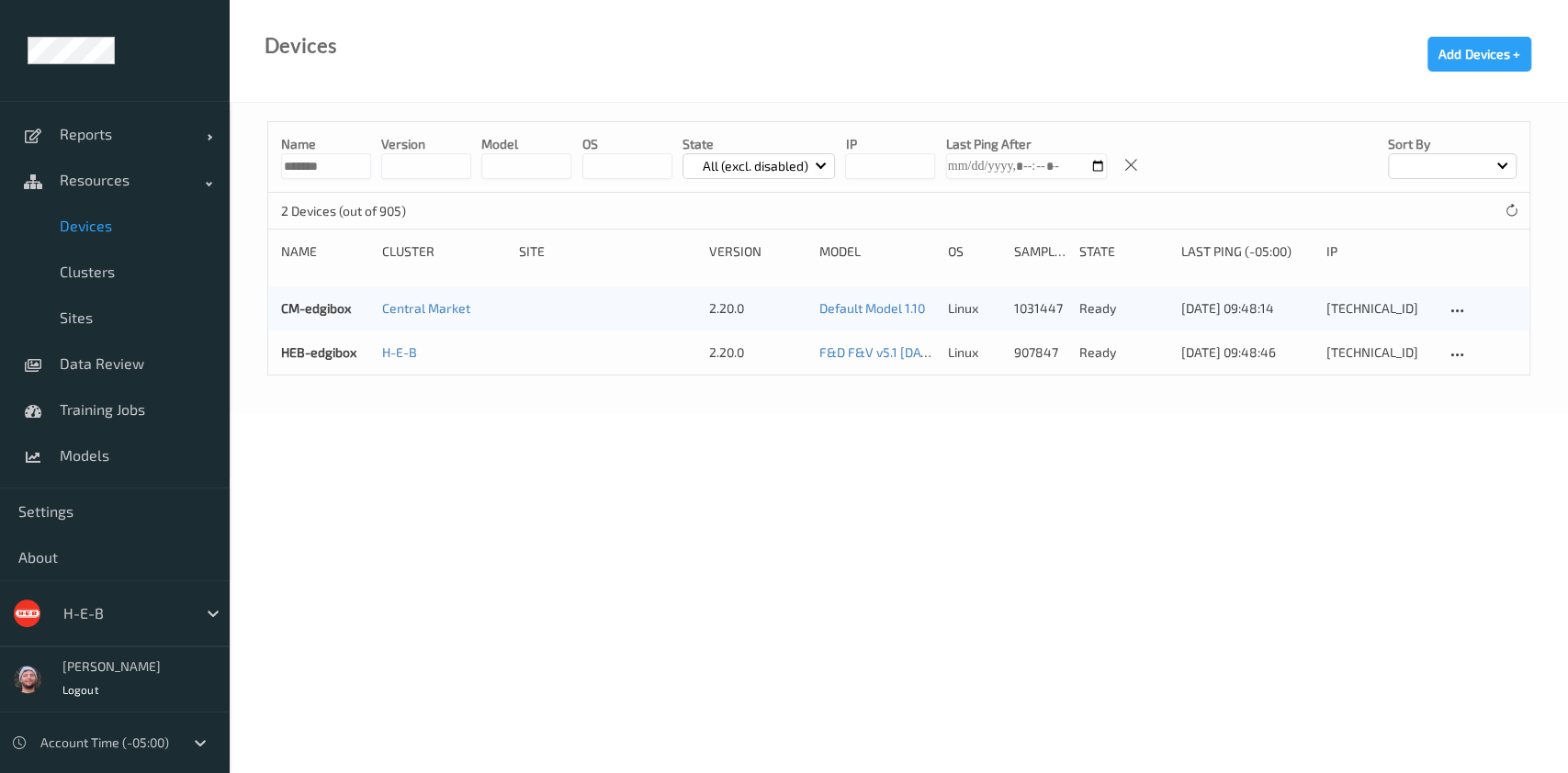
type input "*******"
click at [599, 485] on body "Reports Default Report Customized Report Resources Devices Clusters Sites Data …" at bounding box center [784, 386] width 1568 height 773
click at [343, 358] on link "HEB-edgibox" at bounding box center [318, 352] width 75 height 16
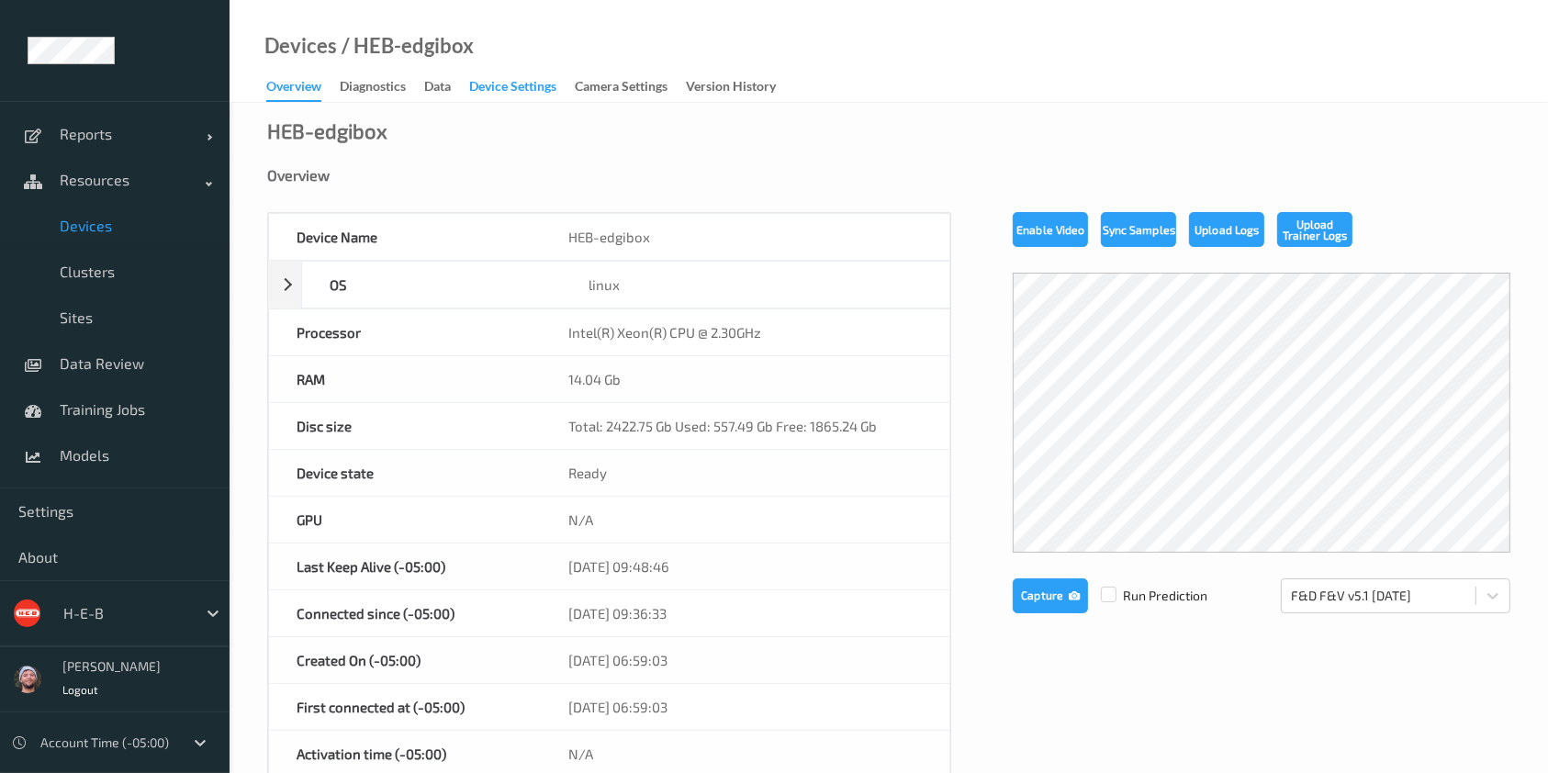
click at [512, 90] on div "Device Settings" at bounding box center [512, 88] width 87 height 23
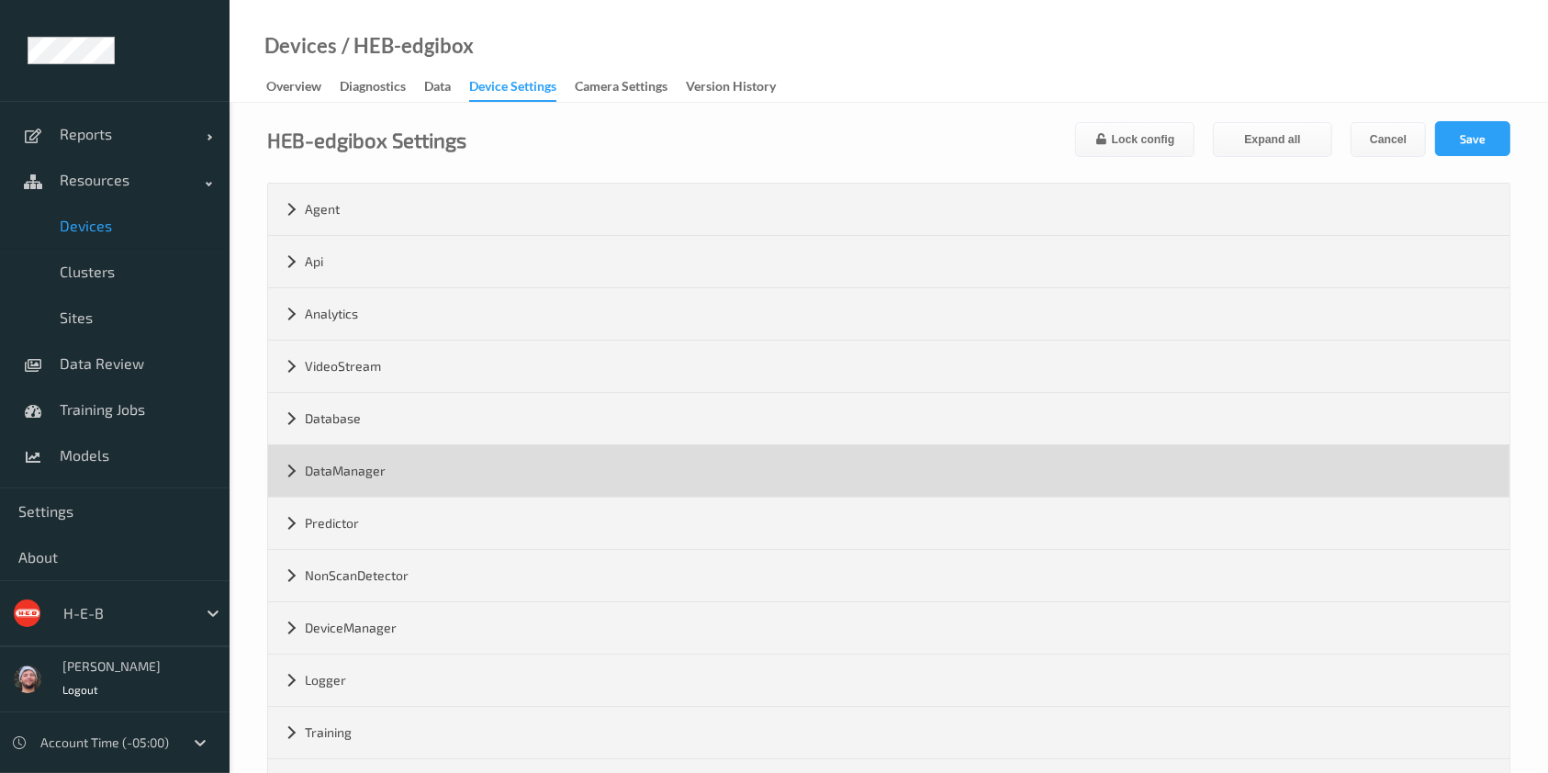
click at [407, 479] on div "DataManager" at bounding box center [889, 470] width 1242 height 51
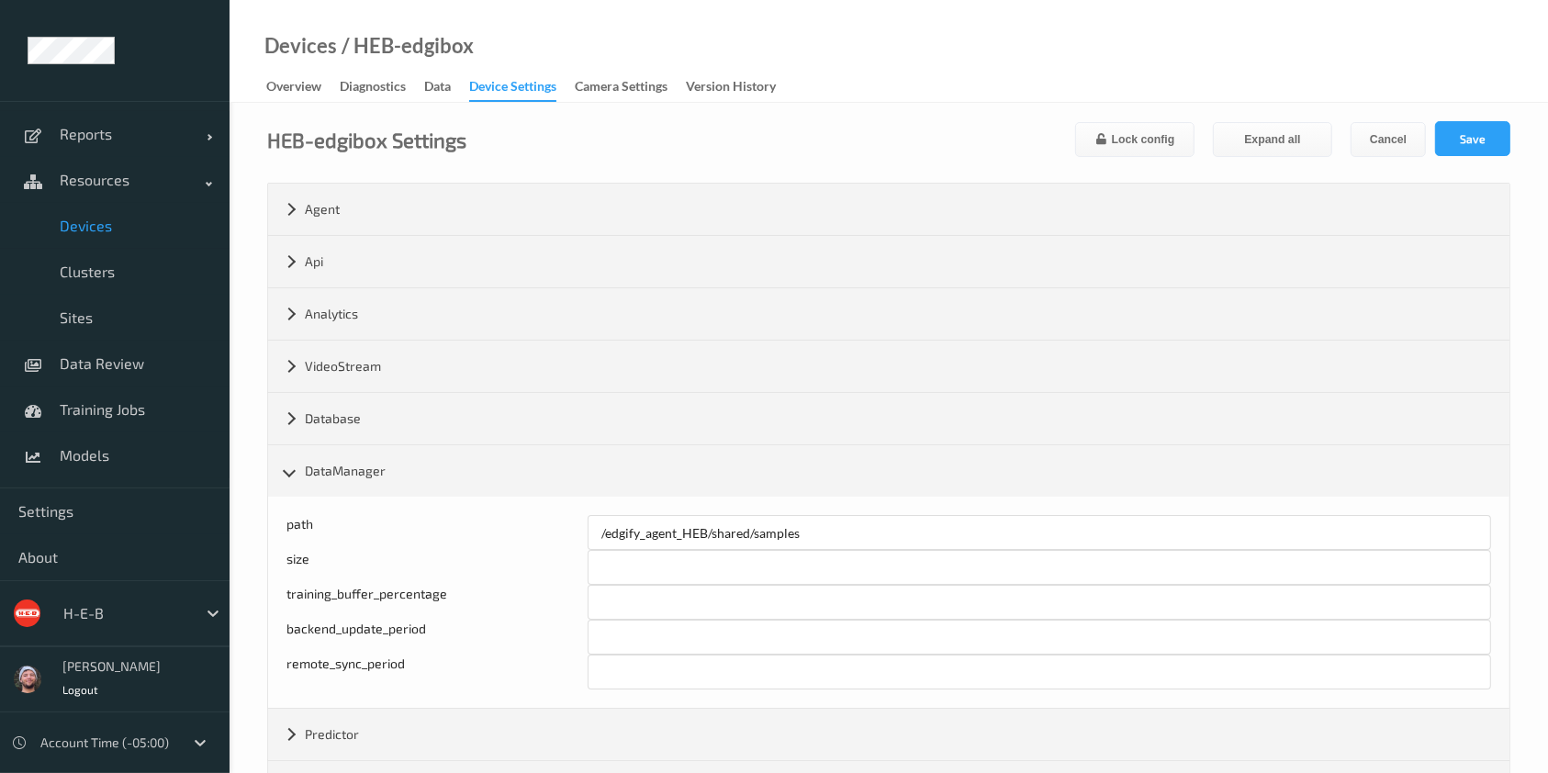
click at [770, 129] on div "HEB-edgibox Settings Lock config Expand all Cancel Save" at bounding box center [889, 139] width 1244 height 36
click at [140, 271] on span "Clusters" at bounding box center [136, 272] width 152 height 18
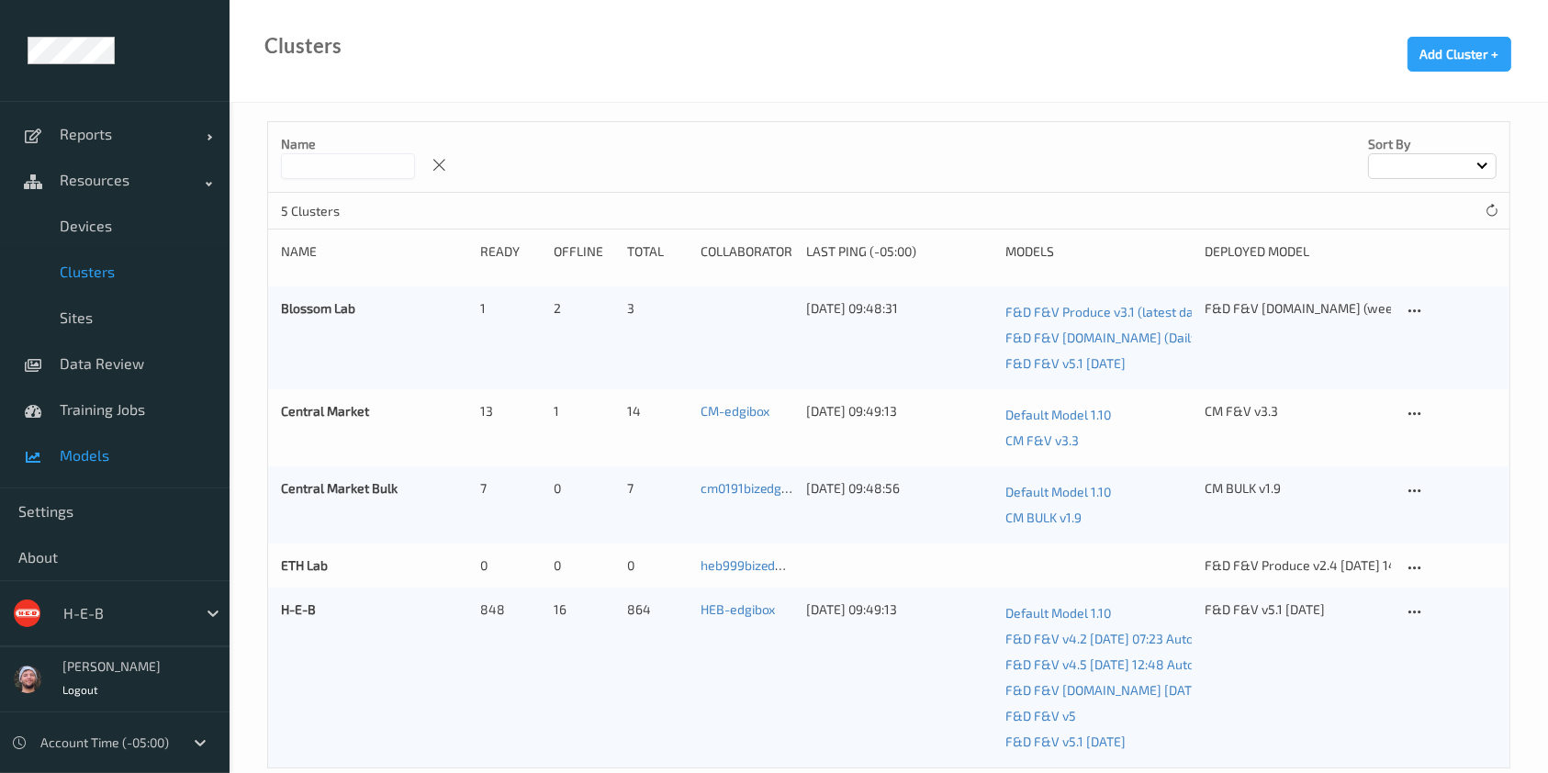
click at [136, 454] on span "Models" at bounding box center [136, 455] width 152 height 18
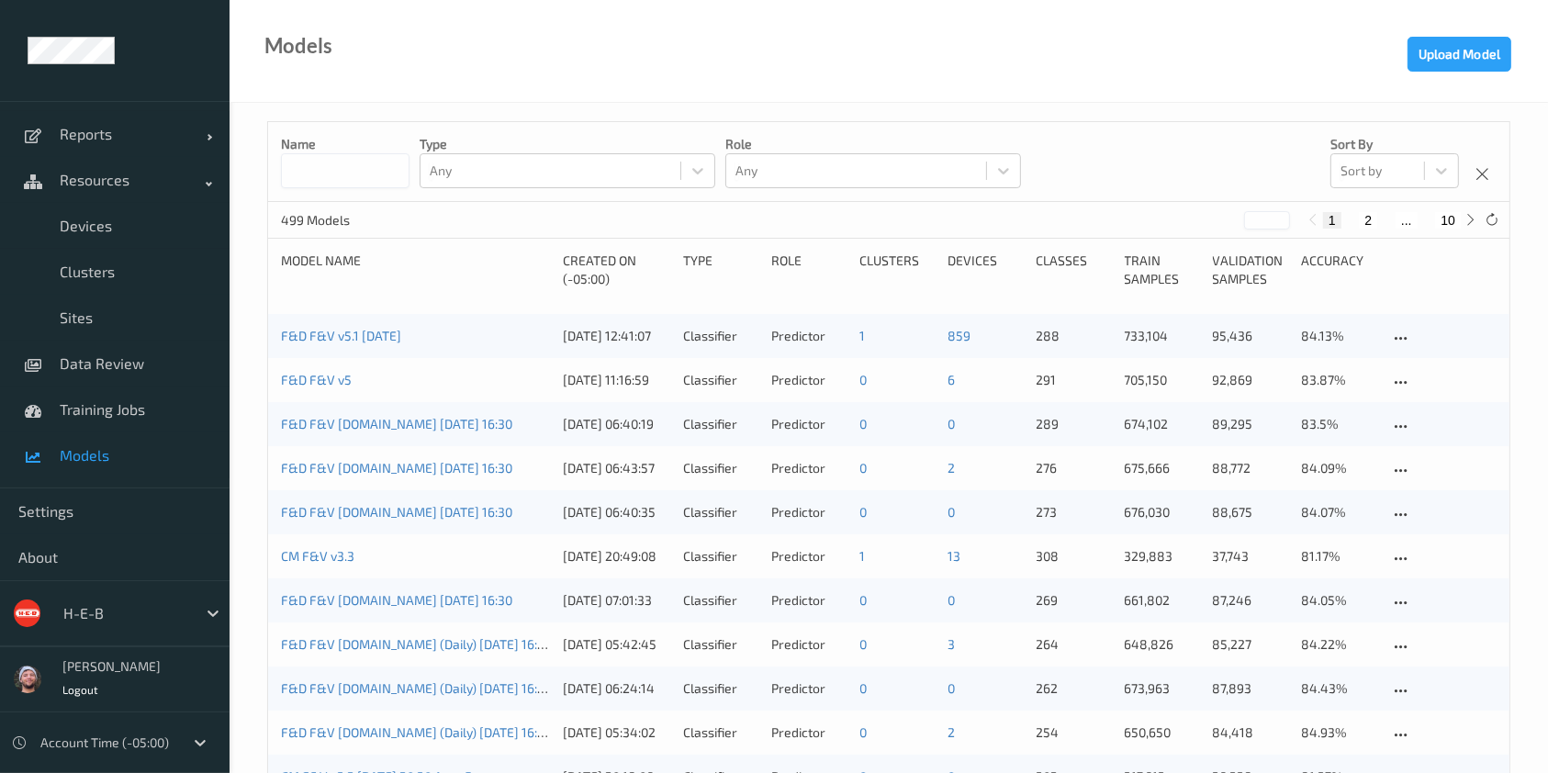
click at [341, 172] on input at bounding box center [345, 170] width 129 height 35
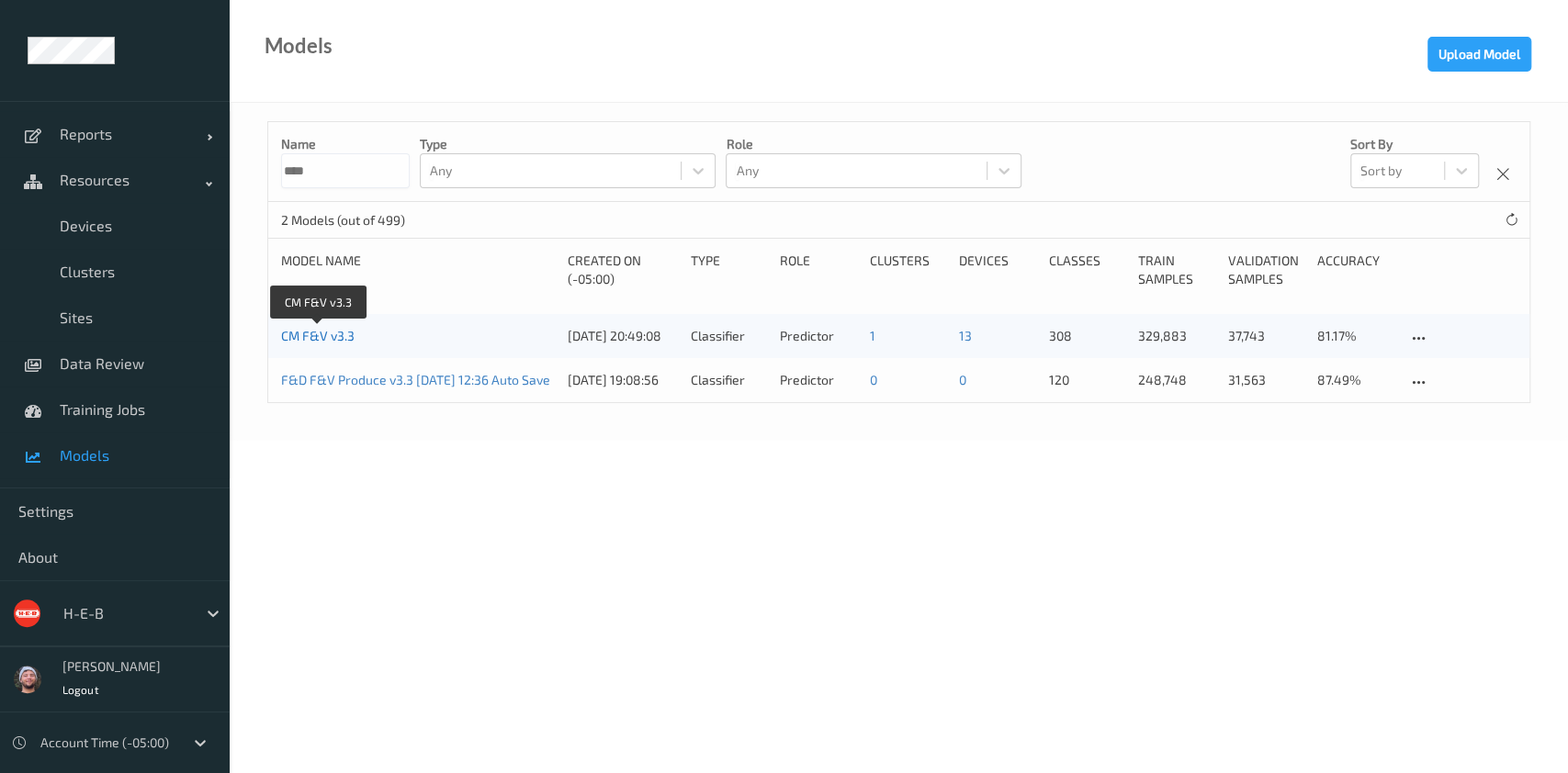
type input "****"
click at [334, 330] on link "CM F&V v3.3" at bounding box center [317, 336] width 73 height 16
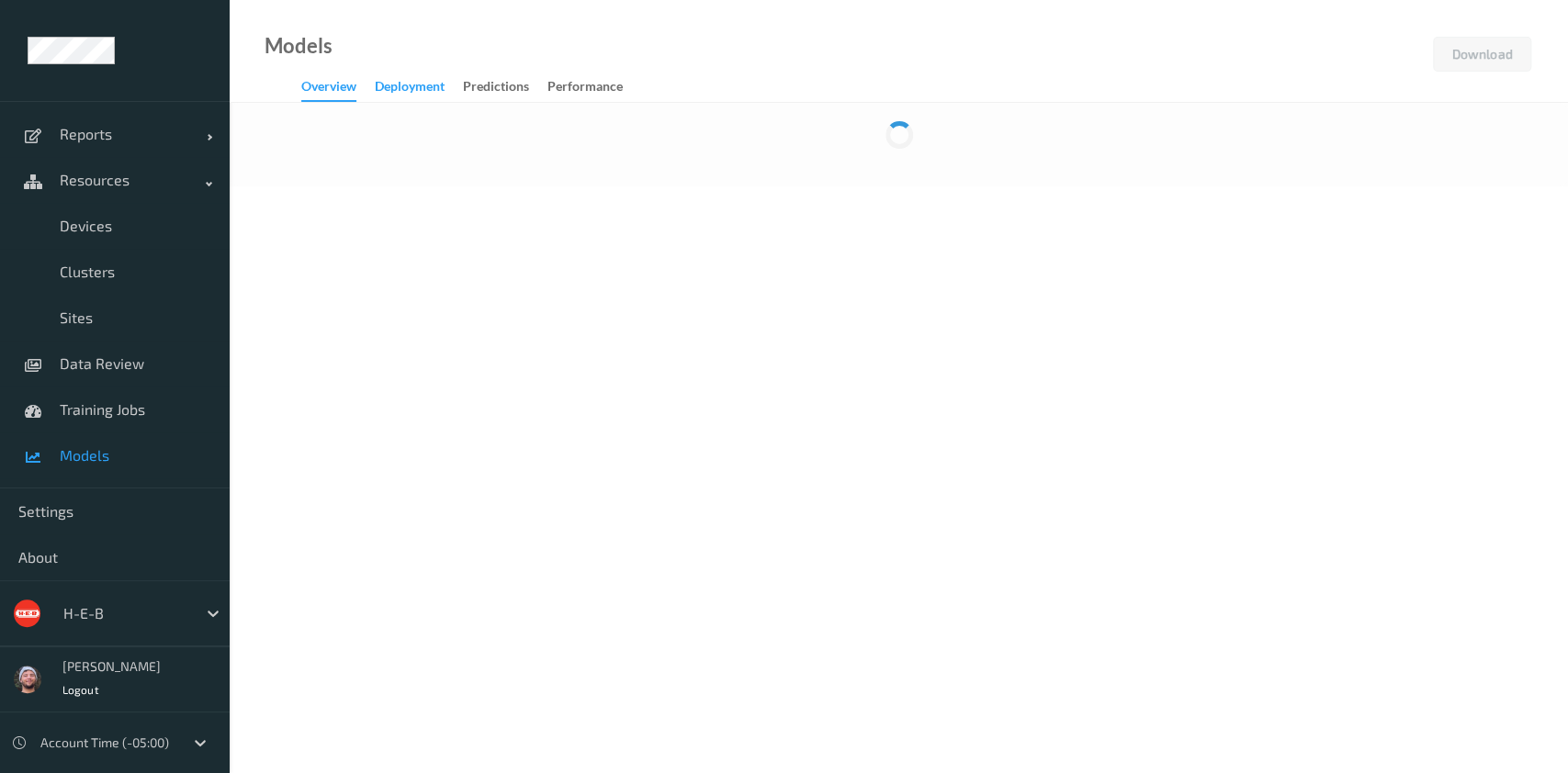
click at [421, 97] on div "Deployment" at bounding box center [410, 88] width 70 height 23
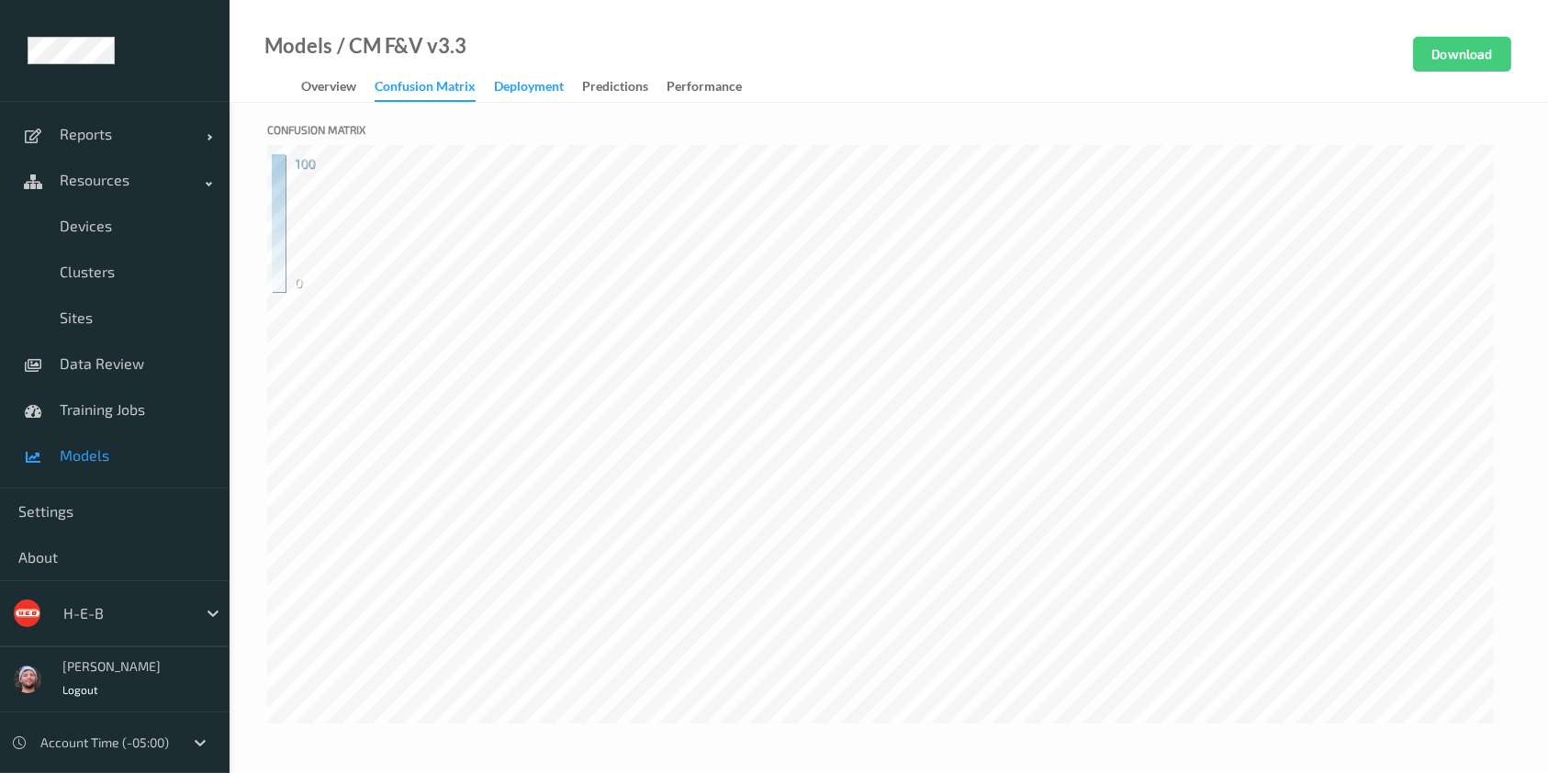
click at [532, 86] on div "Deployment" at bounding box center [529, 88] width 70 height 23
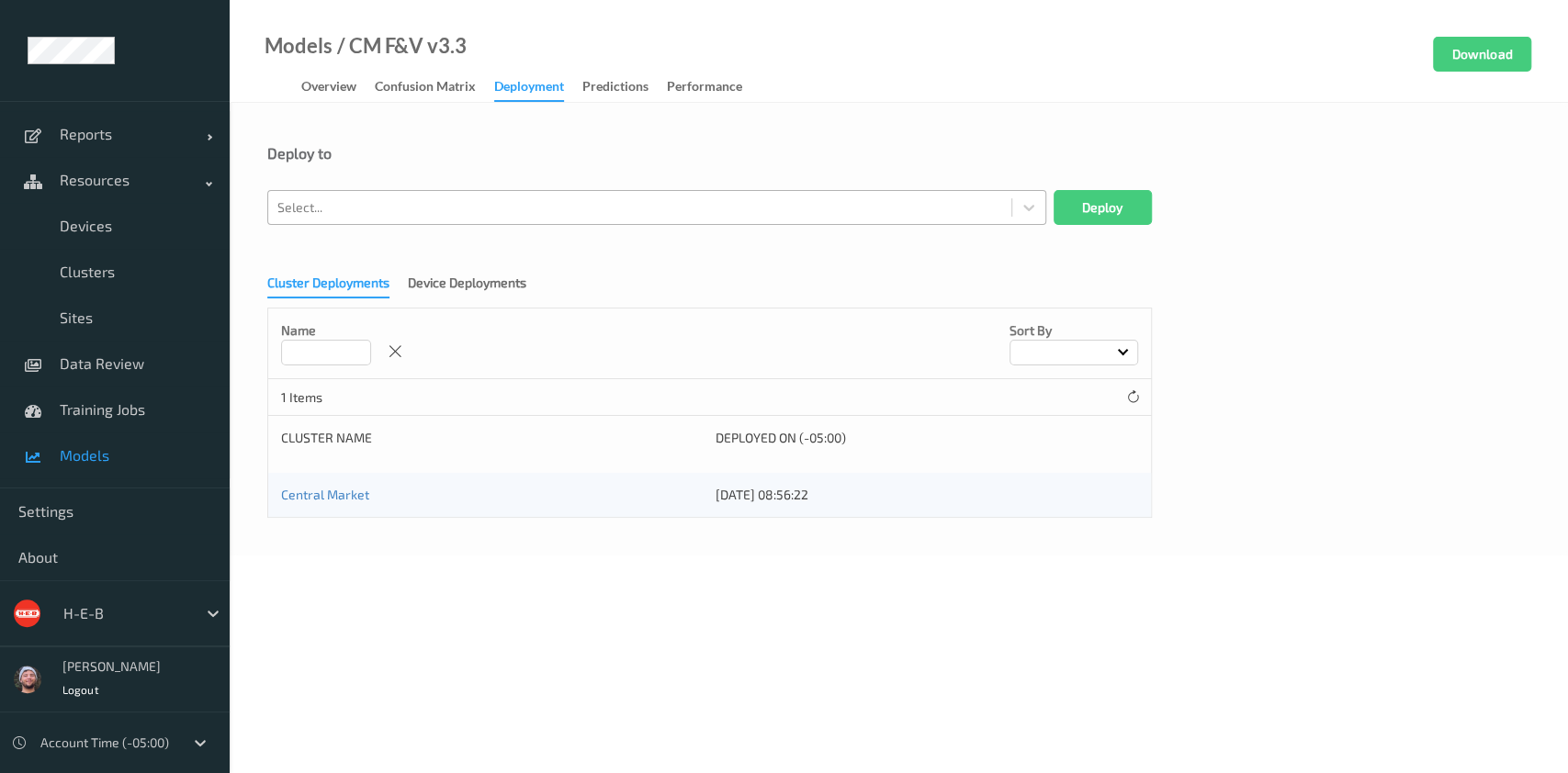
click at [478, 216] on div at bounding box center [639, 208] width 725 height 22
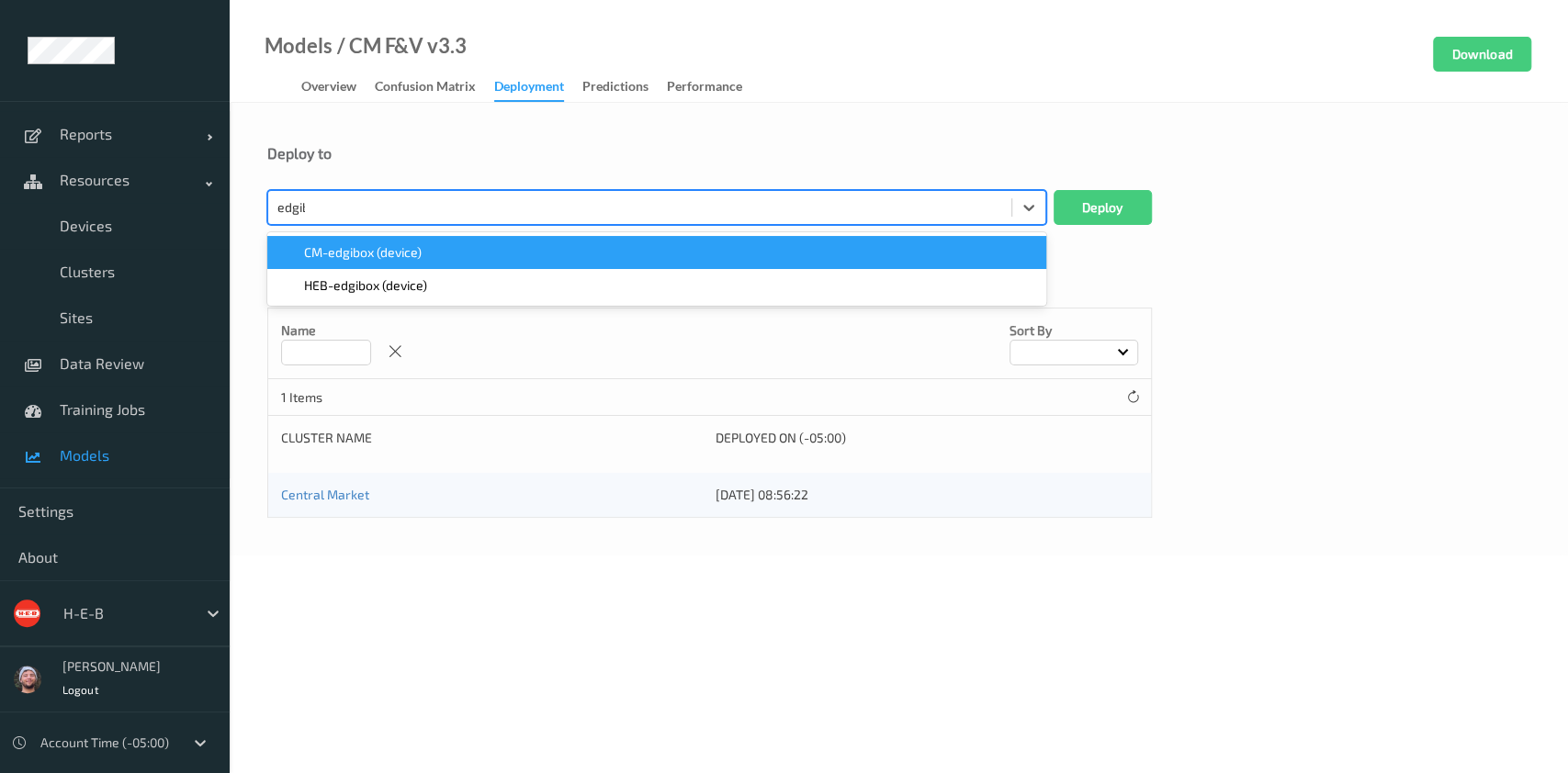
type input "edgibo"
click at [476, 254] on div "CM-edgibox (device)" at bounding box center [656, 252] width 757 height 18
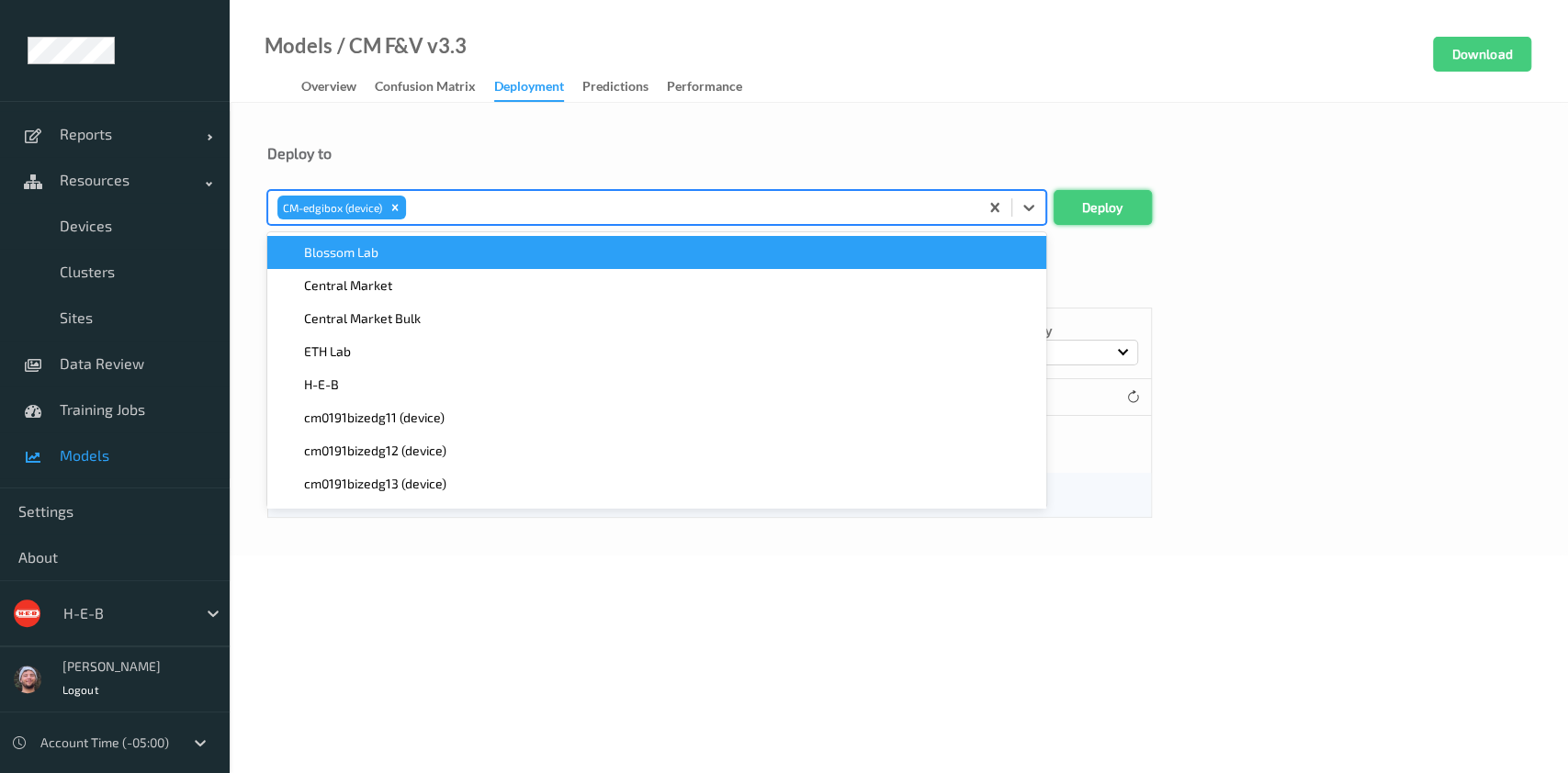
click at [1084, 202] on button "Deploy" at bounding box center [1102, 207] width 98 height 35
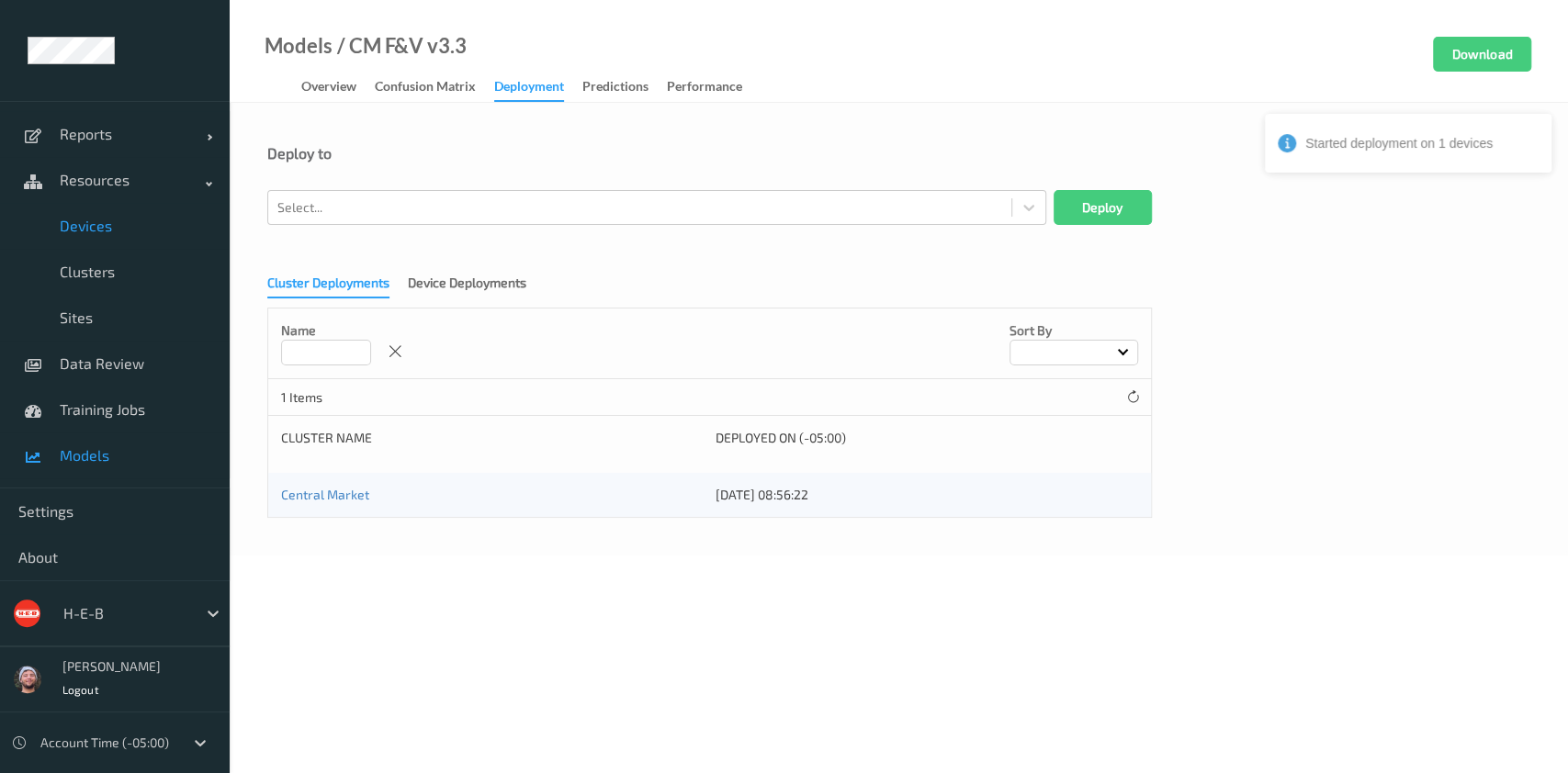
click at [132, 220] on span "Devices" at bounding box center [136, 226] width 152 height 18
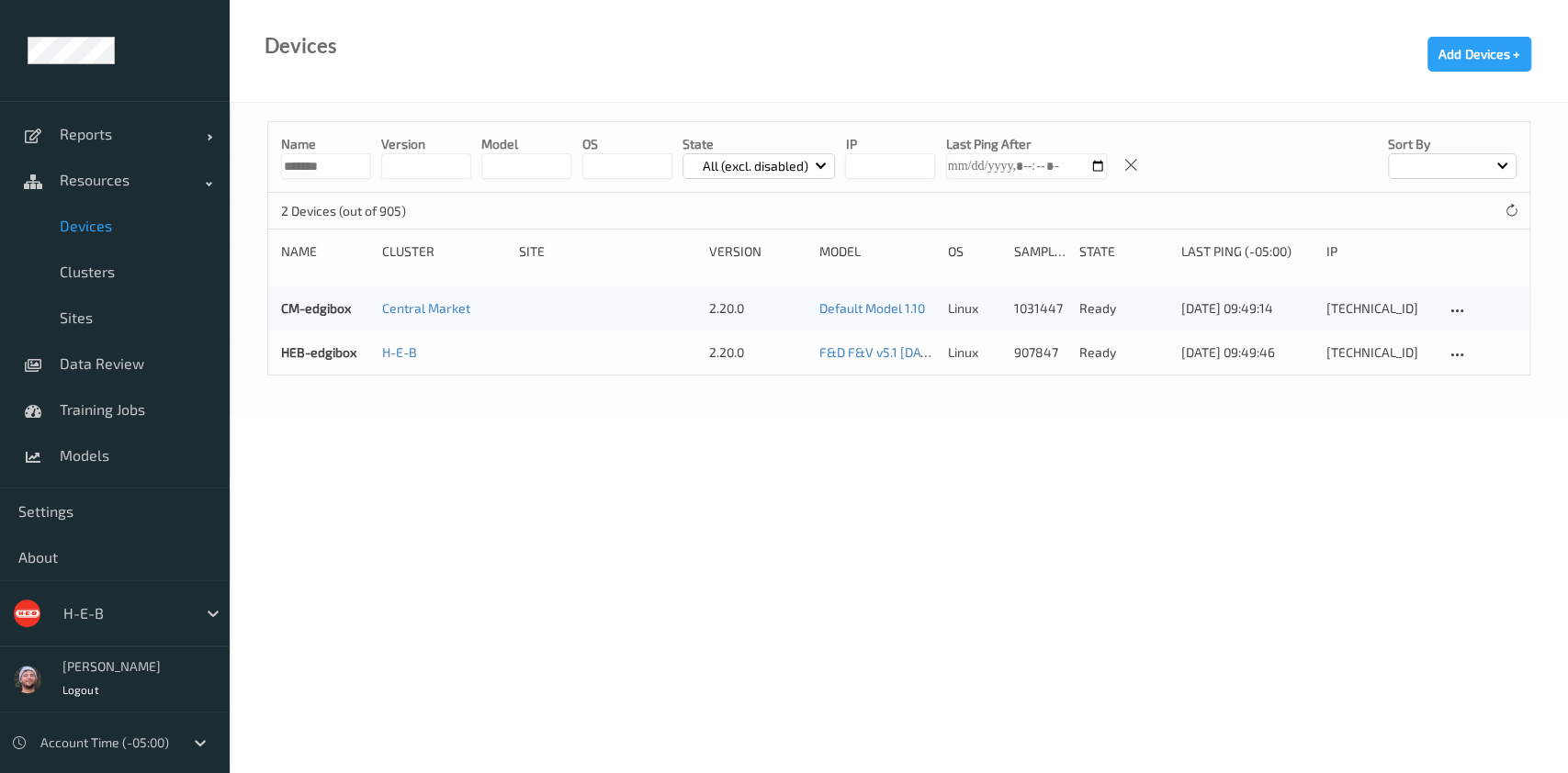
click at [348, 174] on input "*******" at bounding box center [326, 166] width 90 height 26
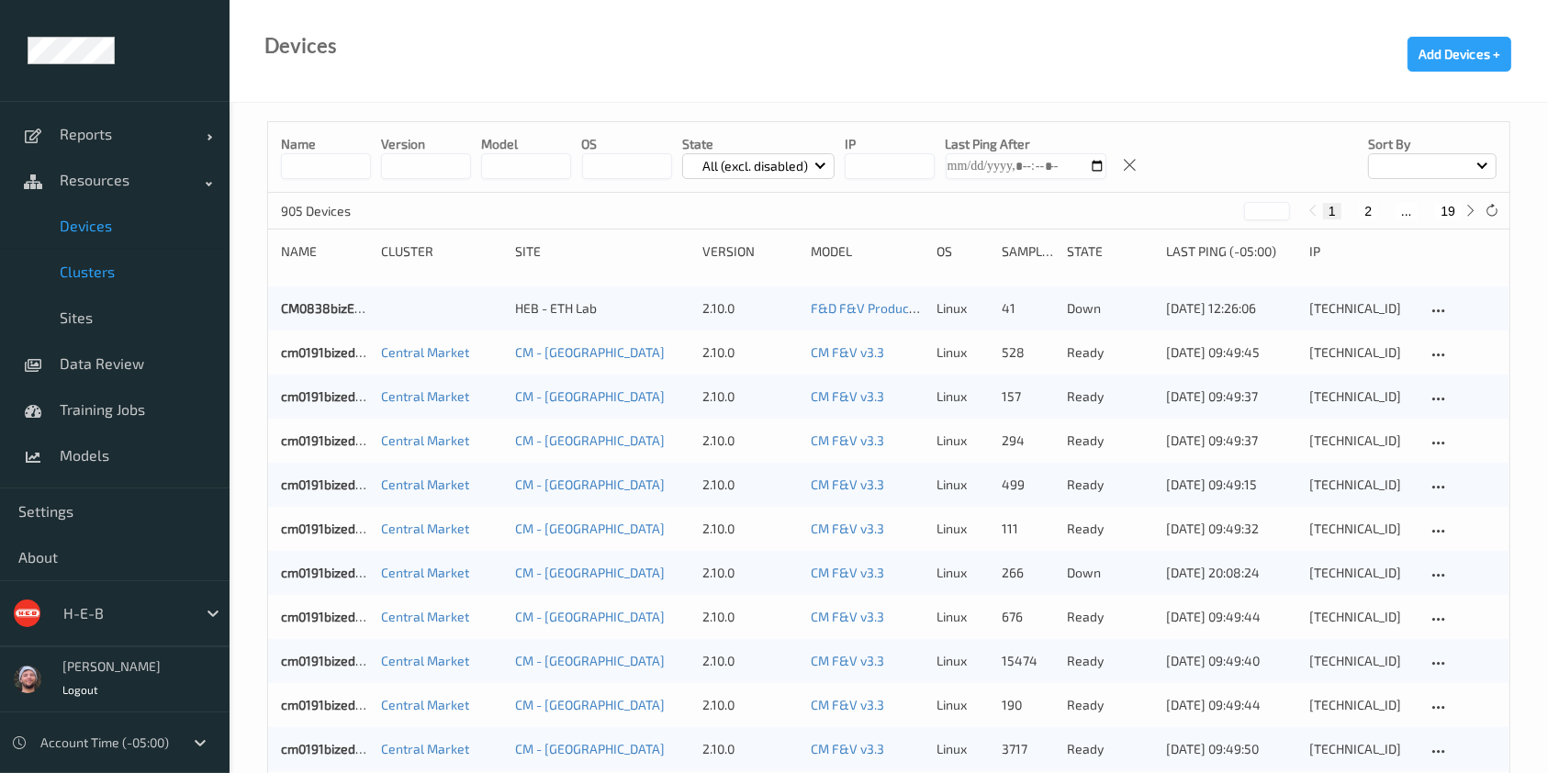
click at [116, 276] on span "Clusters" at bounding box center [136, 272] width 152 height 18
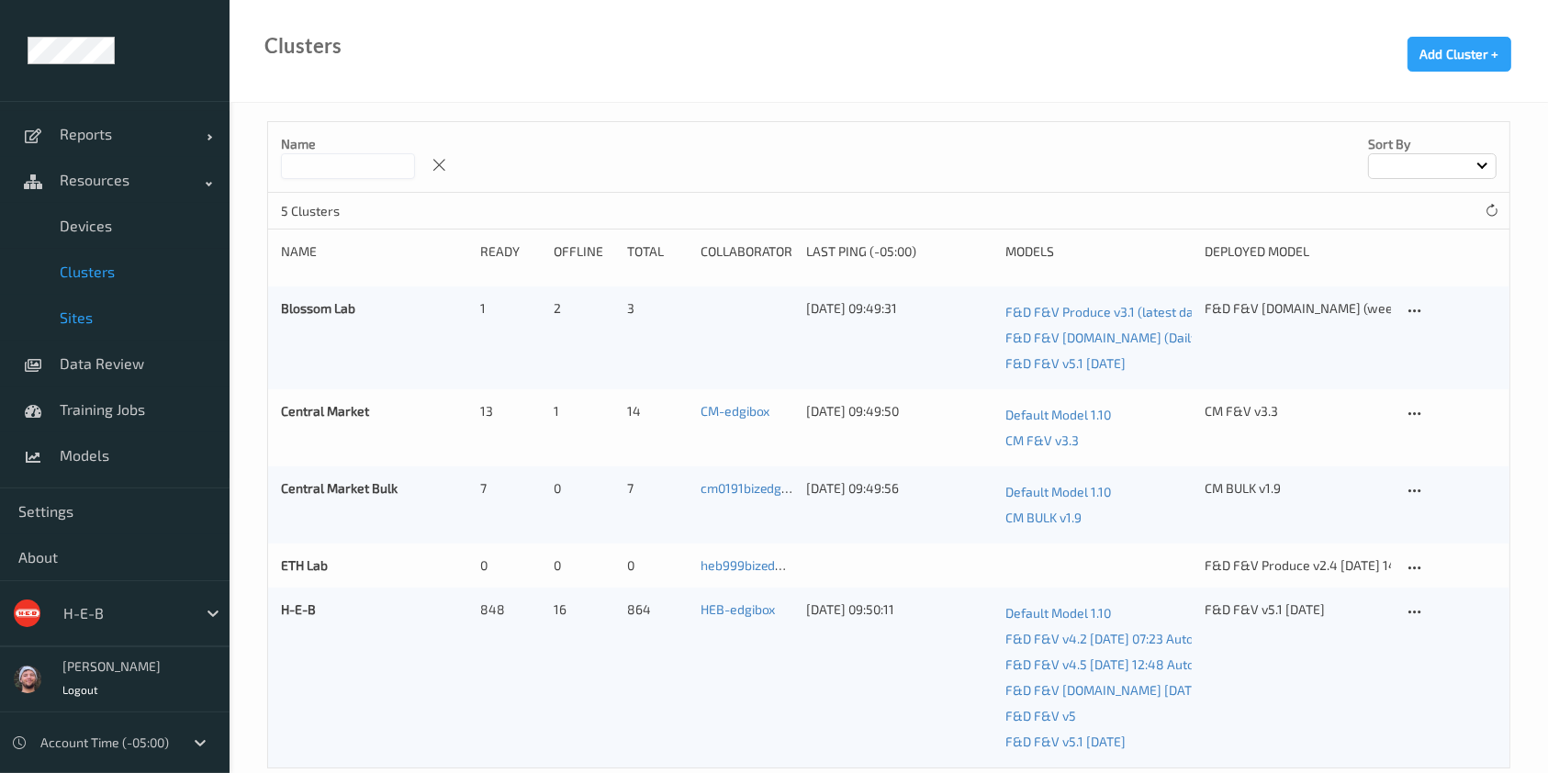
click at [100, 316] on span "Sites" at bounding box center [136, 318] width 152 height 18
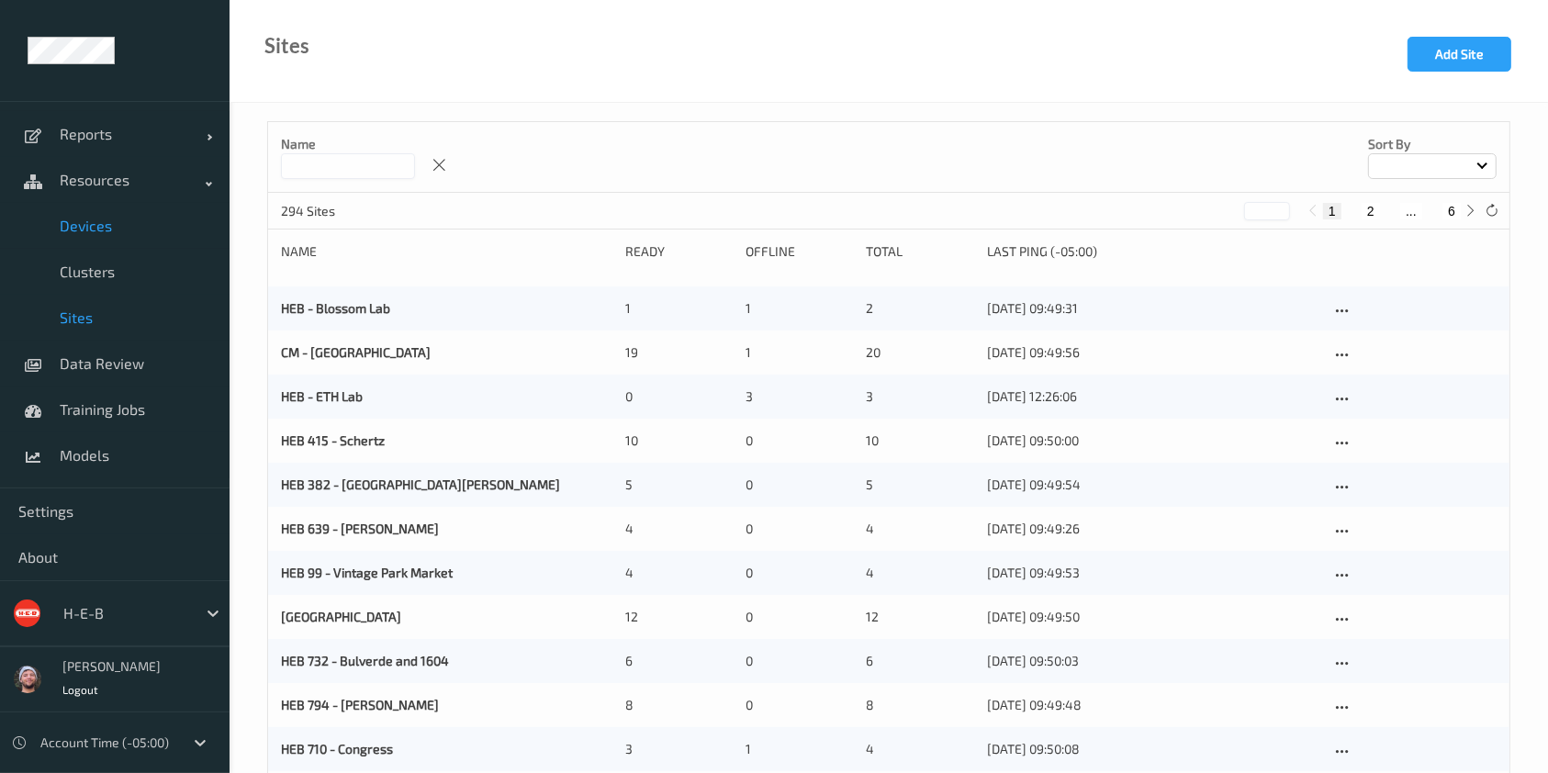
click at [175, 214] on link "Devices" at bounding box center [115, 226] width 230 height 46
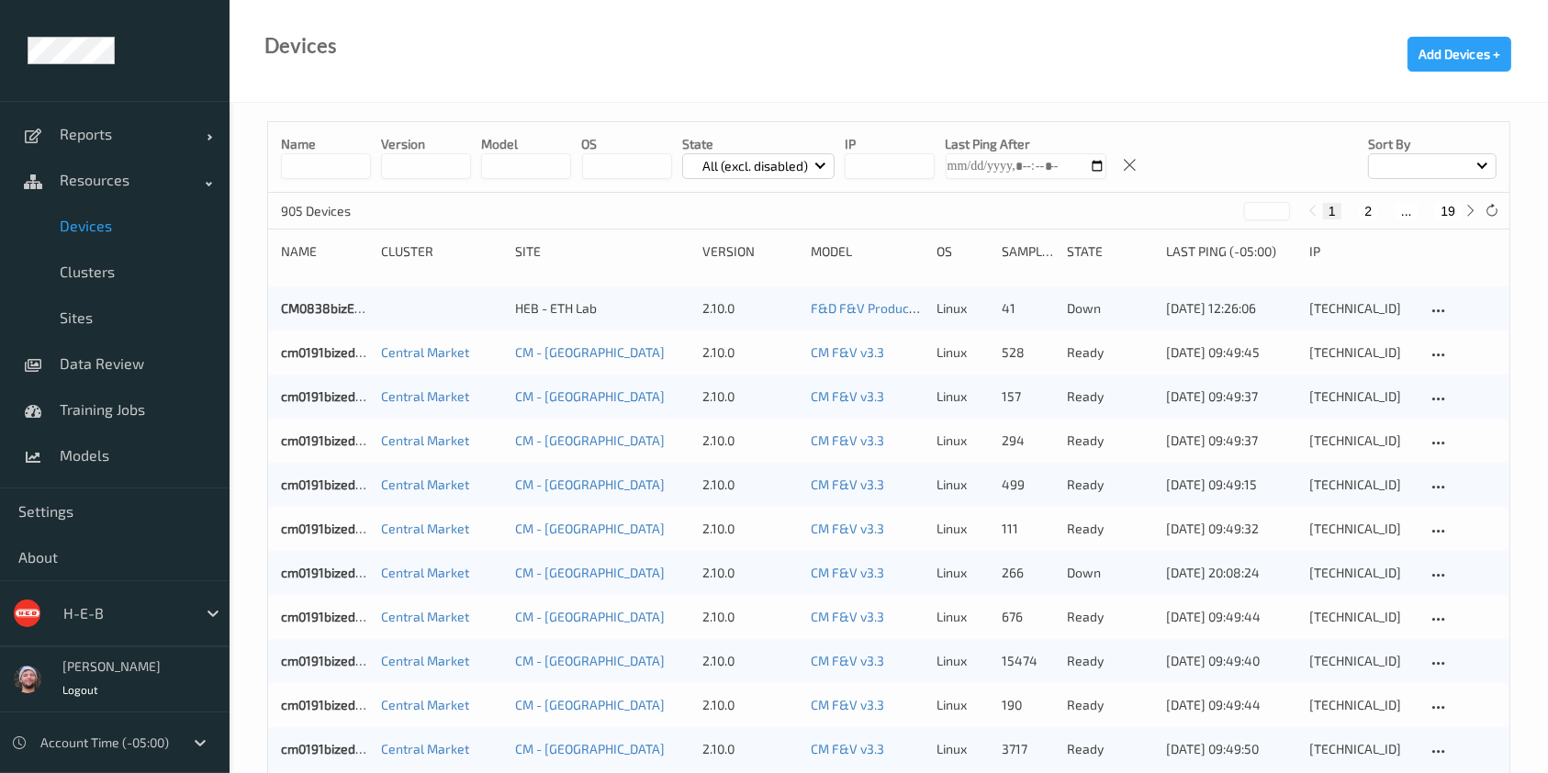
click at [1436, 212] on button "19" at bounding box center [1449, 211] width 26 height 17
type input "**"
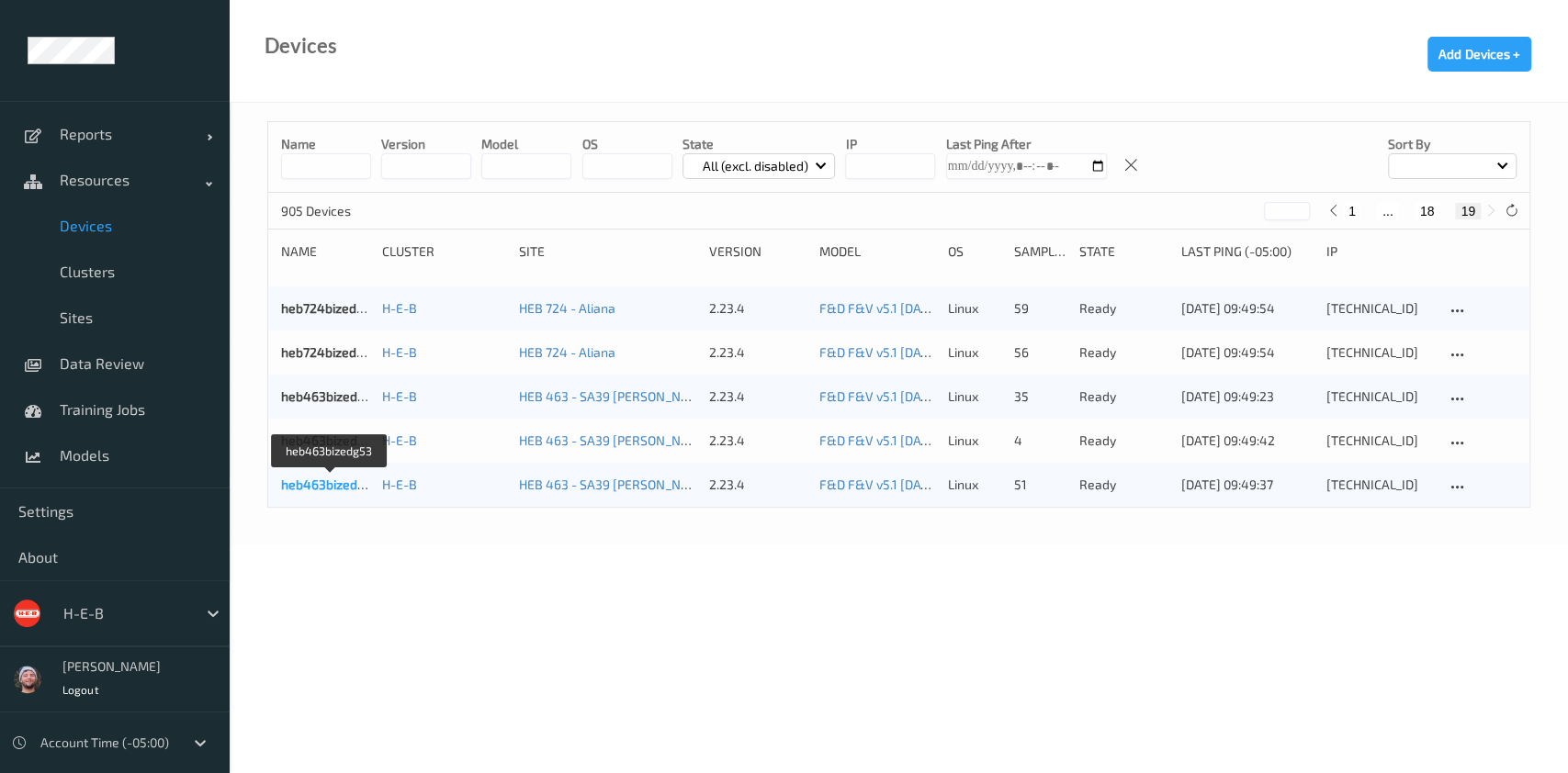
click at [325, 487] on link "heb463bizedg53" at bounding box center [330, 485] width 98 height 16
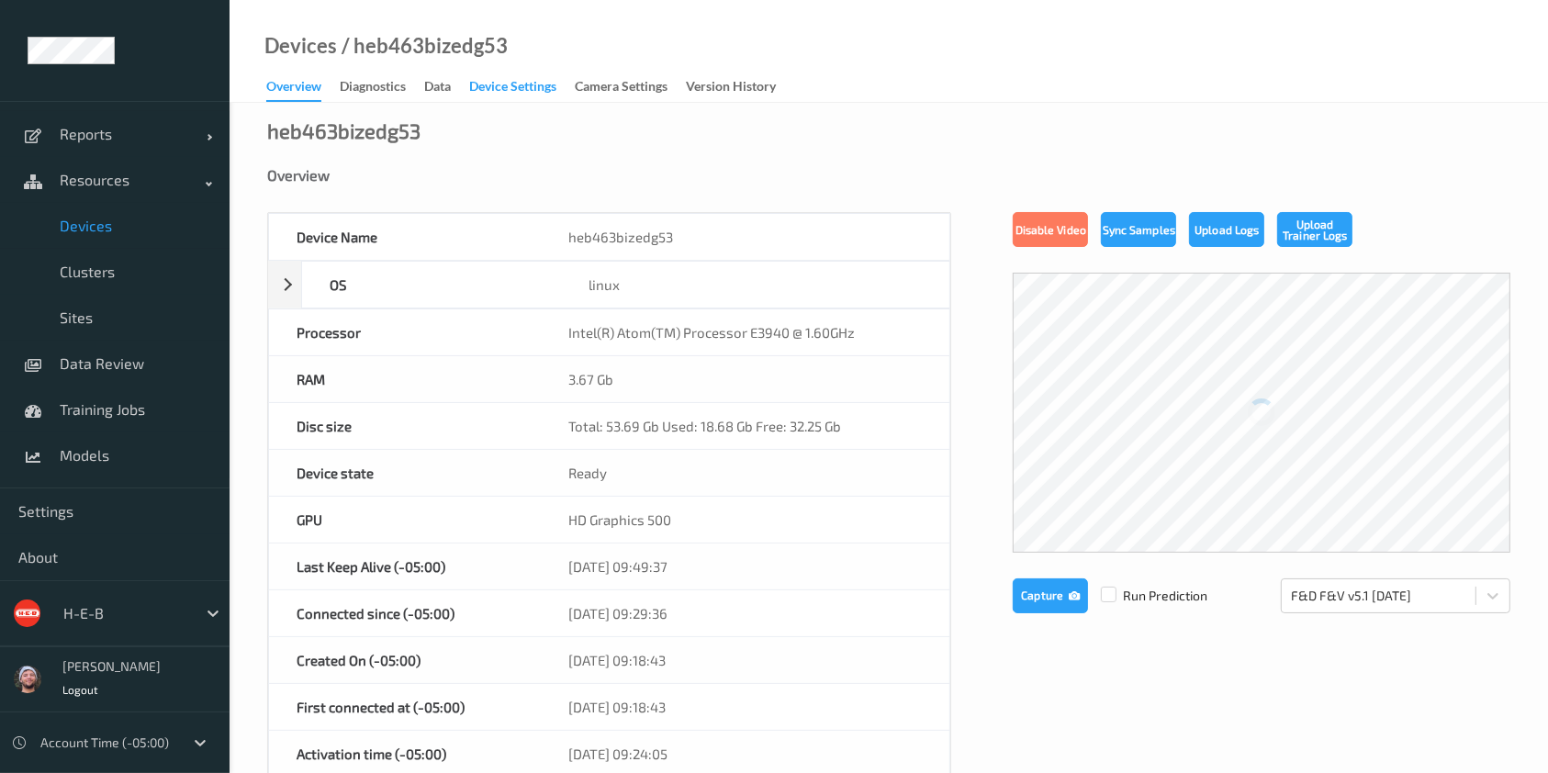
click at [477, 75] on link "Device Settings" at bounding box center [522, 87] width 106 height 26
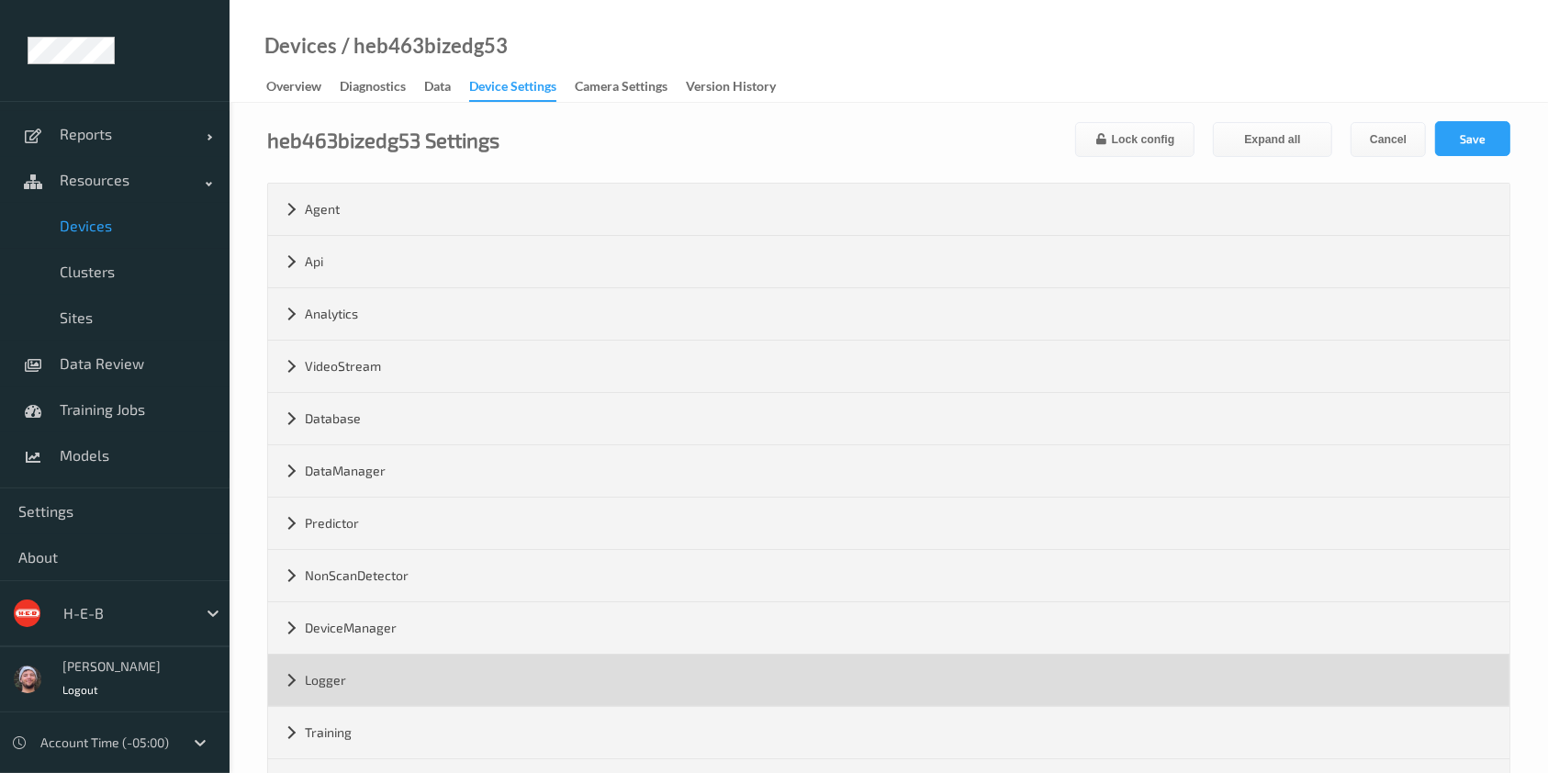
click at [373, 695] on div "Logger" at bounding box center [889, 680] width 1242 height 51
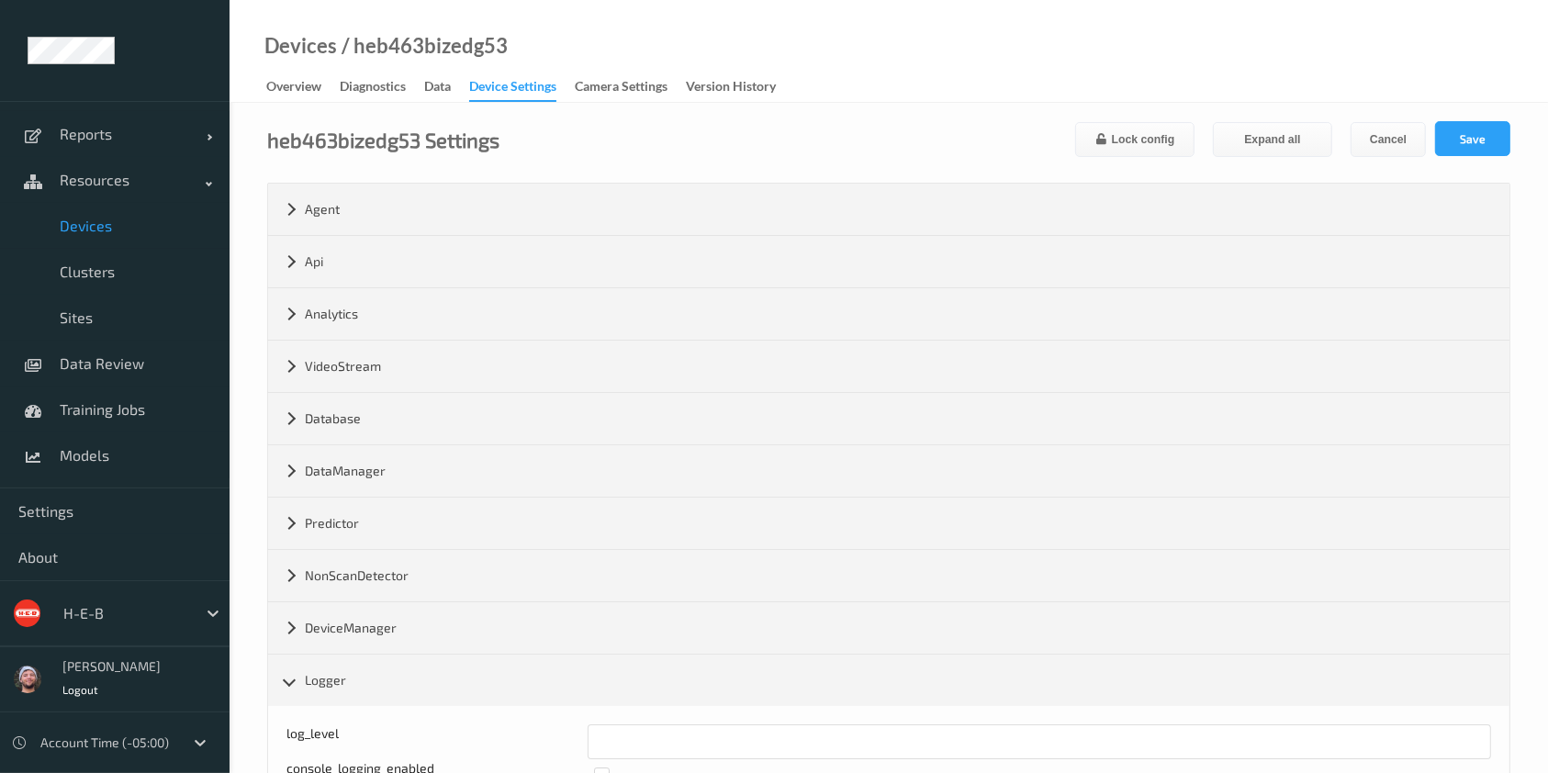
click at [144, 607] on div at bounding box center [125, 613] width 124 height 22
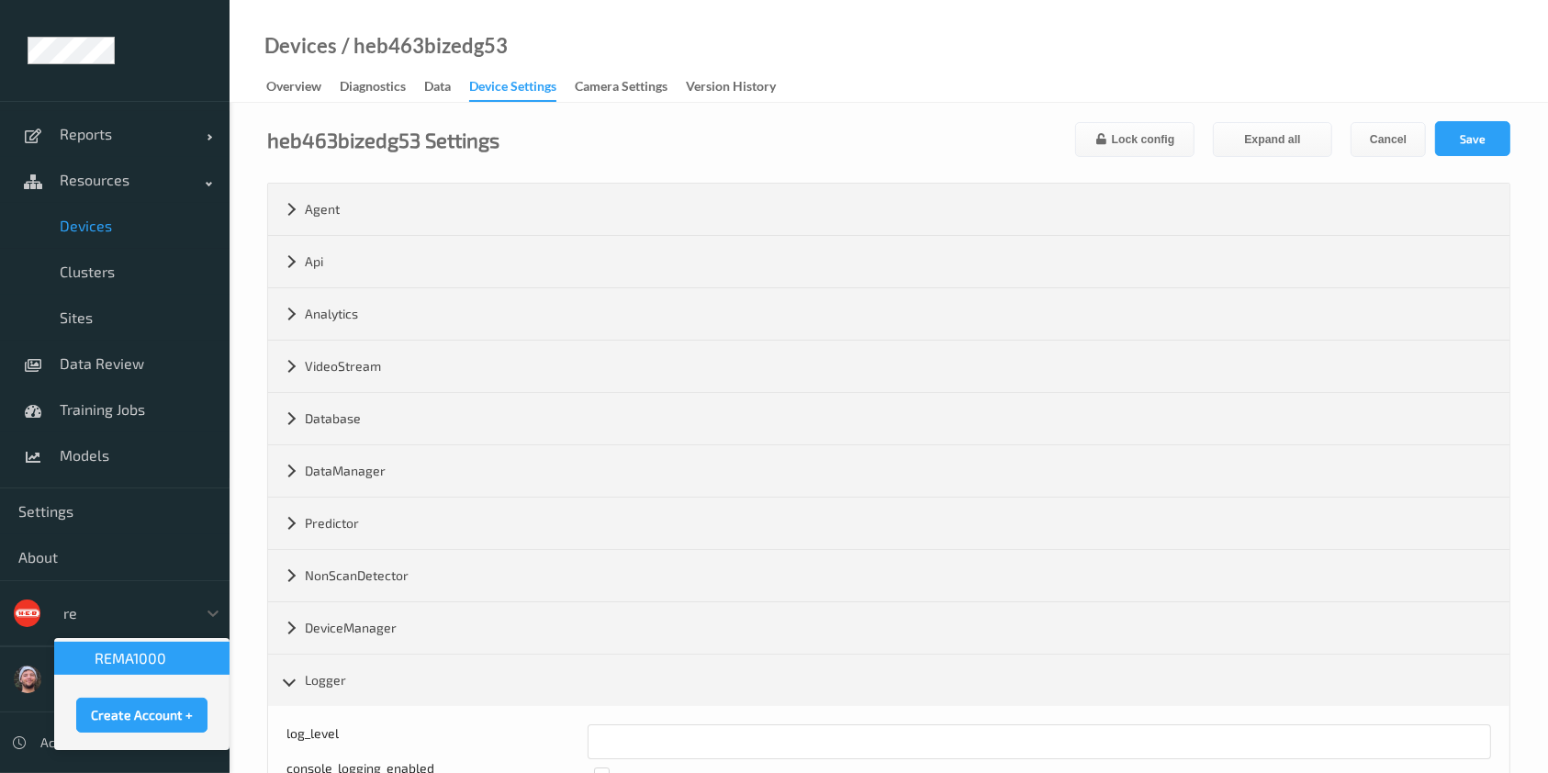
type input "rem"
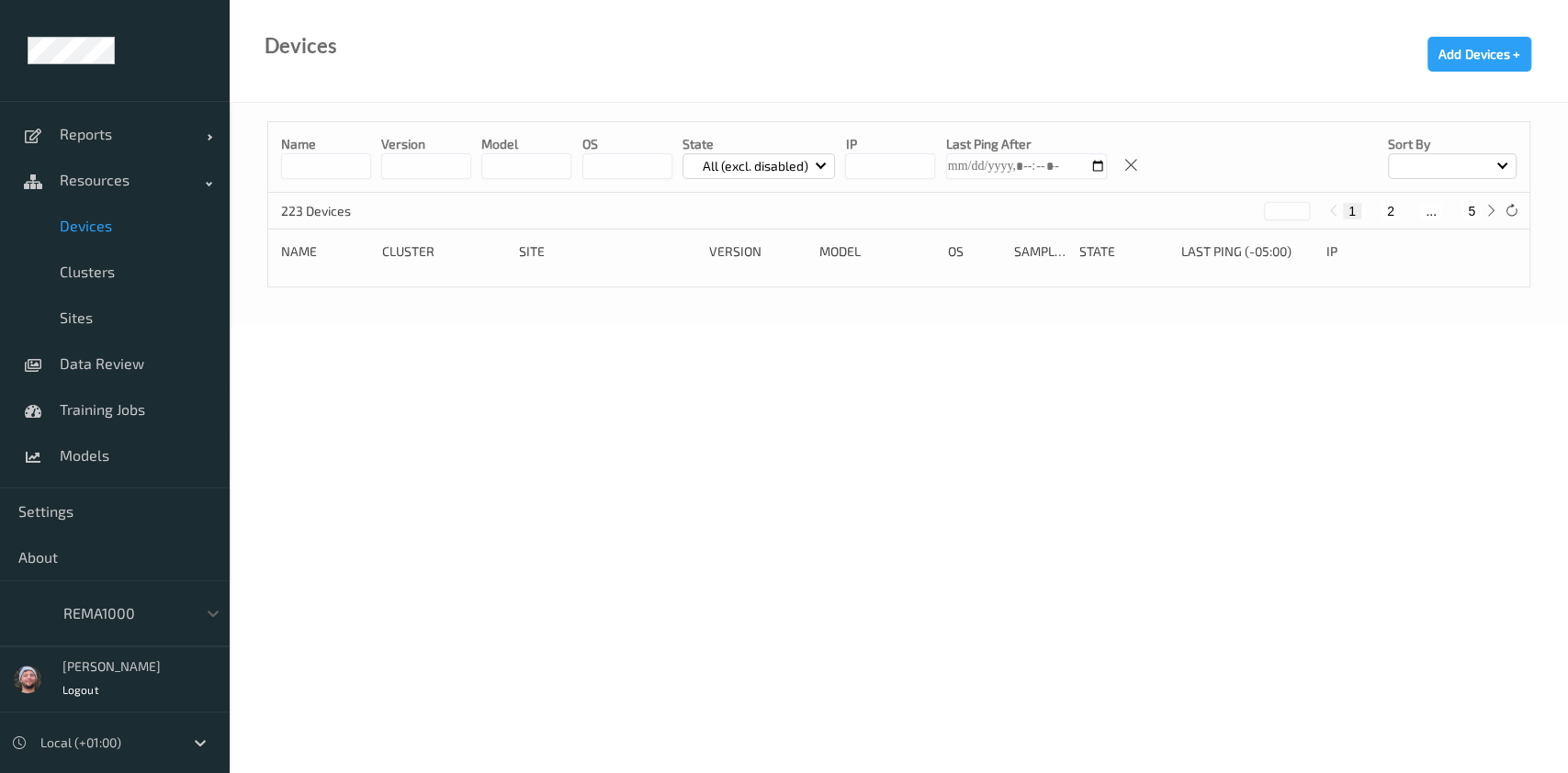
click at [1470, 217] on button "5" at bounding box center [1471, 211] width 18 height 17
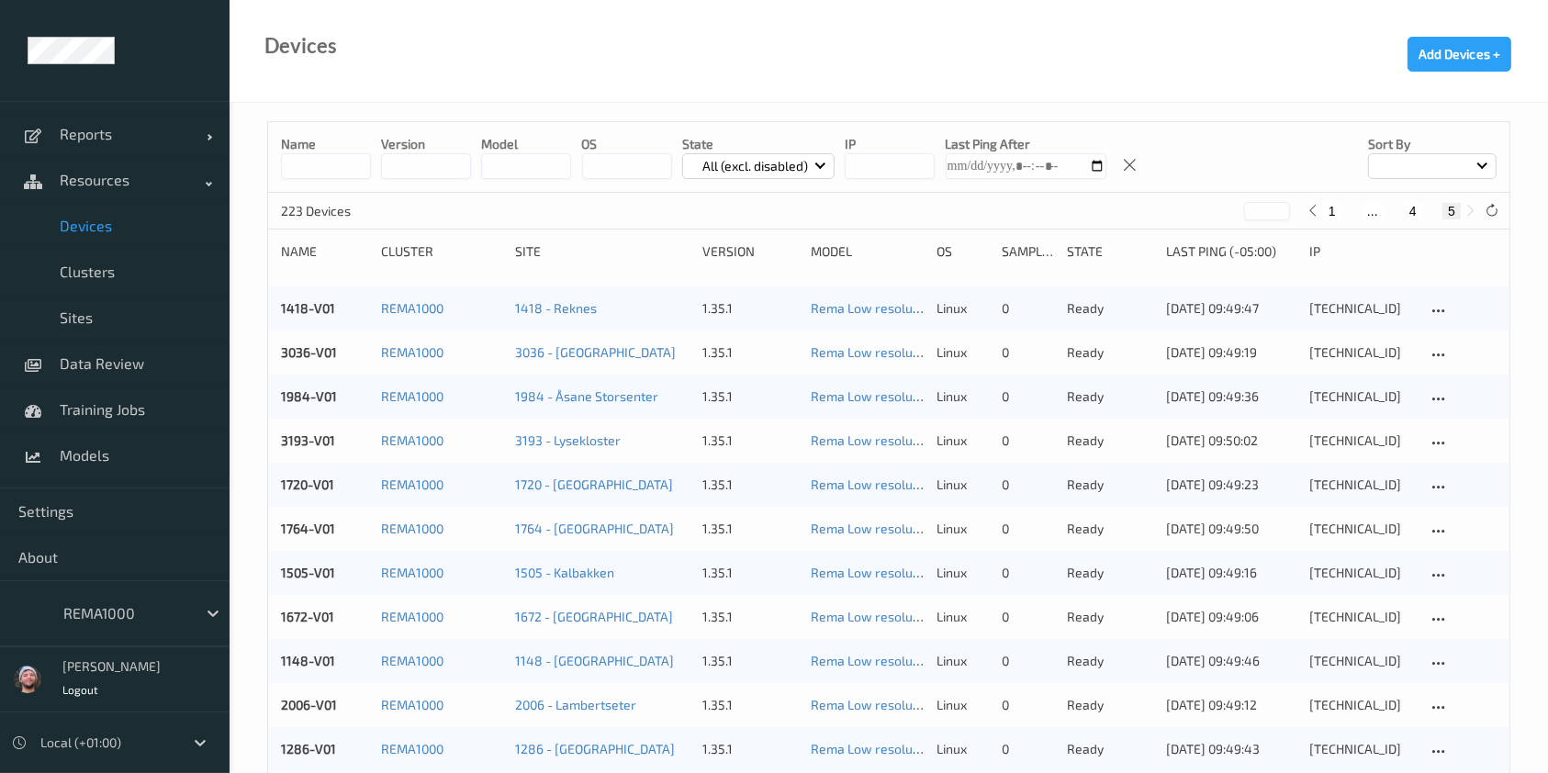
click at [154, 246] on link "Devices" at bounding box center [115, 226] width 230 height 46
click at [160, 232] on span "Devices" at bounding box center [136, 226] width 152 height 18
click at [773, 163] on p "All (excl. disabled)" at bounding box center [755, 166] width 118 height 18
click at [739, 298] on p "Disconnected" at bounding box center [746, 305] width 127 height 32
type input "*"
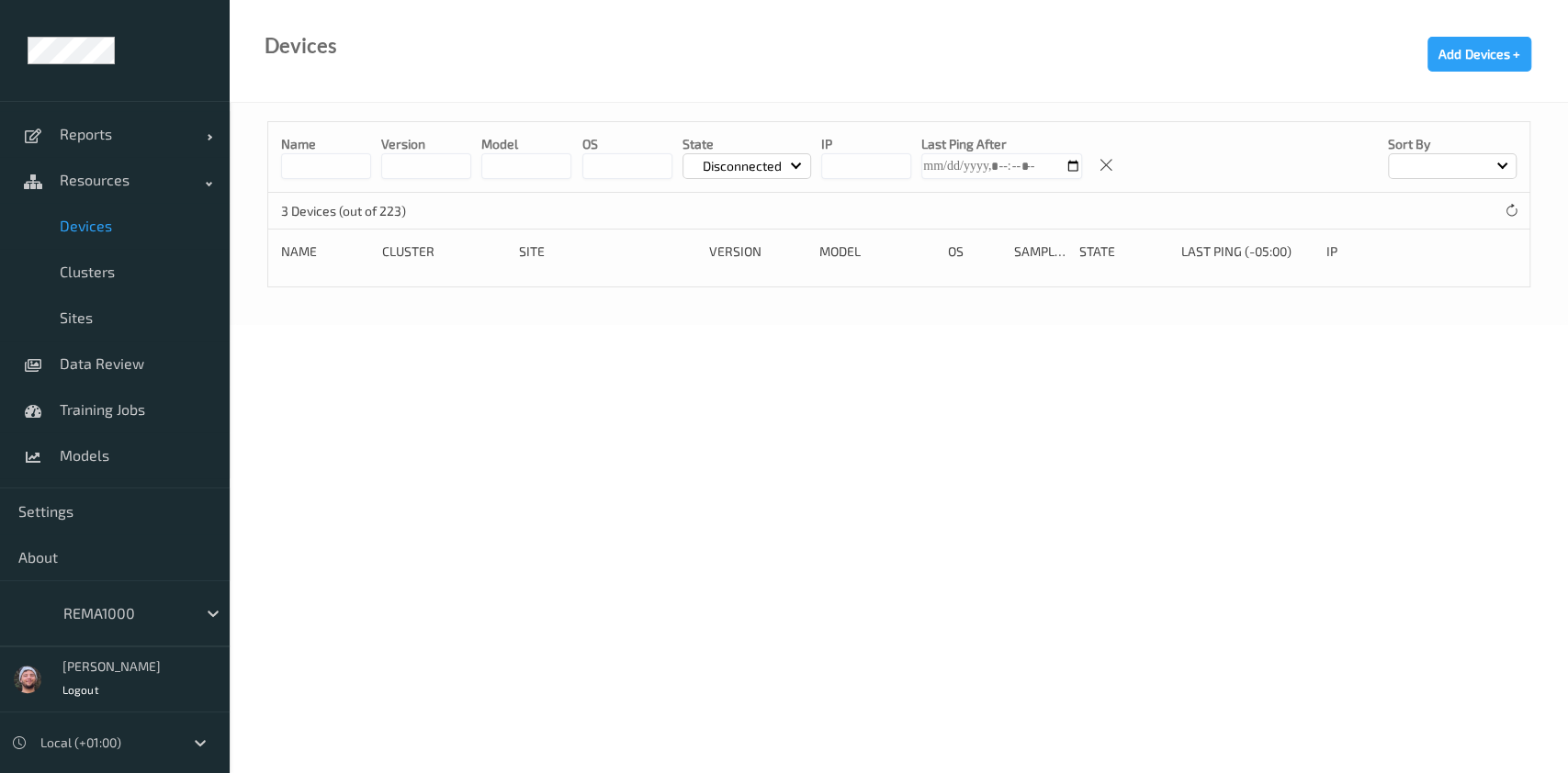
click at [137, 606] on div at bounding box center [125, 613] width 124 height 22
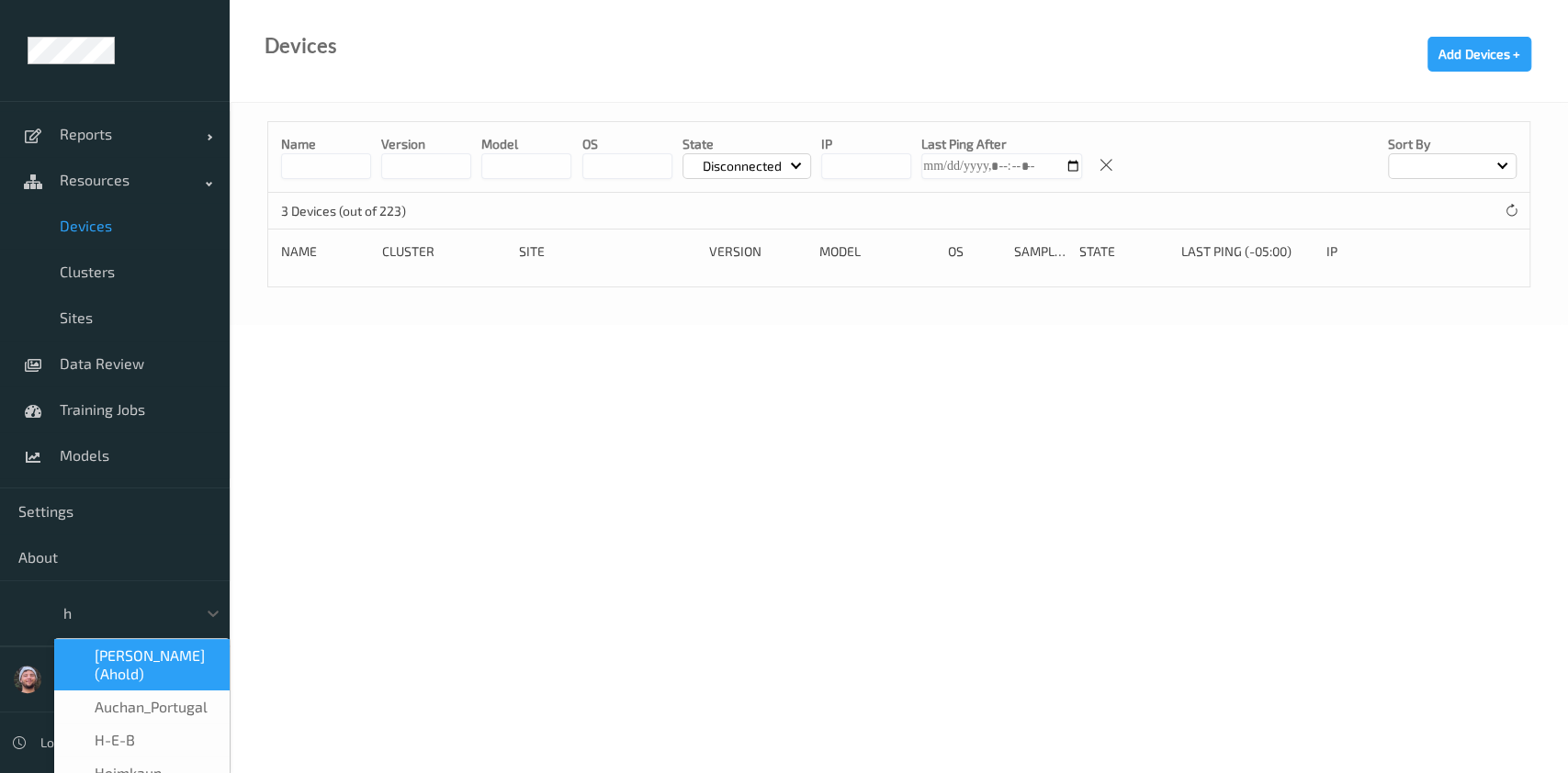
type input "h-"
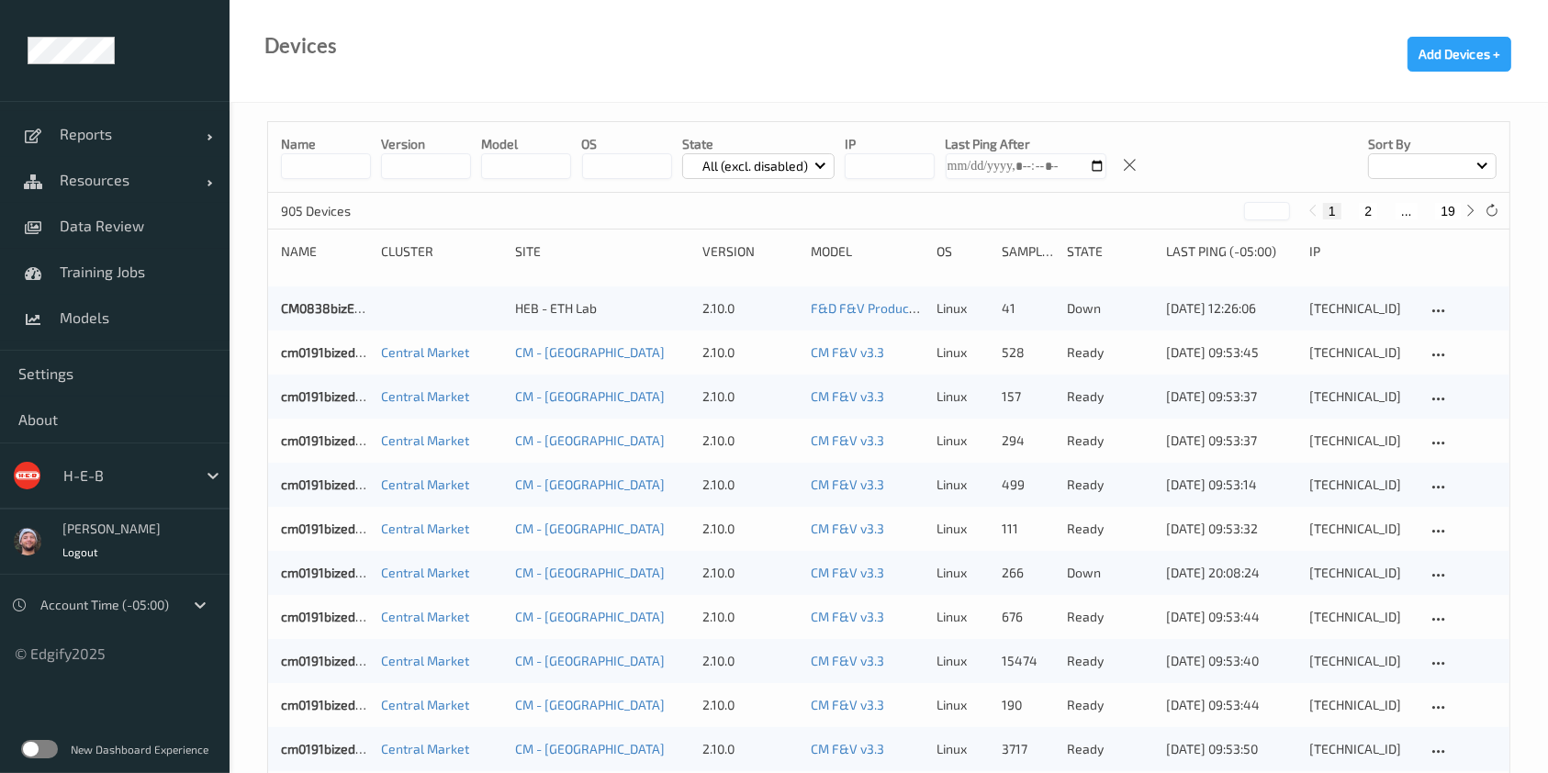
click at [761, 153] on div "All (excl. disabled)" at bounding box center [758, 166] width 153 height 26
click at [733, 305] on p "Disconnected" at bounding box center [746, 305] width 127 height 32
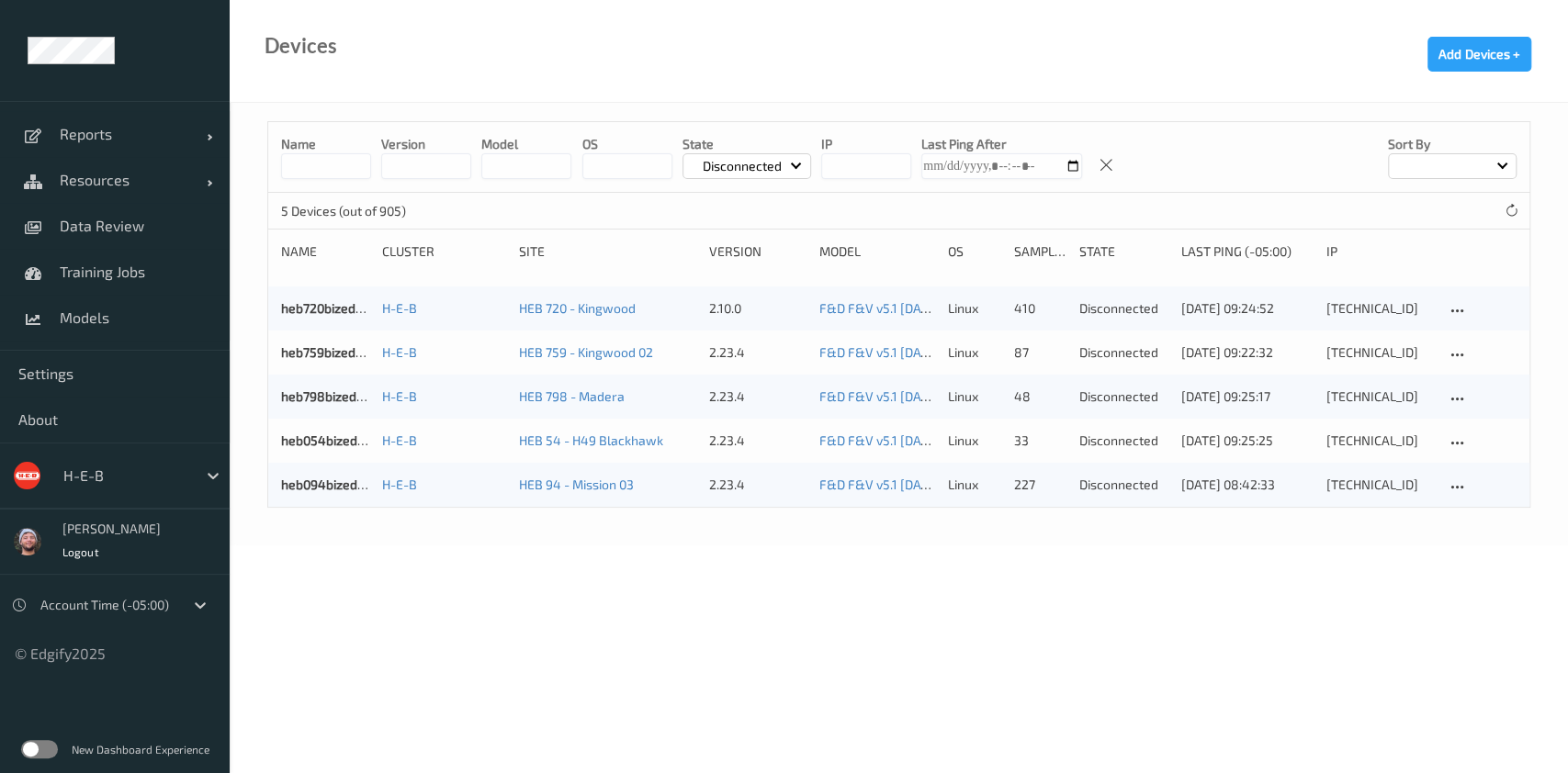
click at [842, 569] on body "Reports Default Report Customized Report Resources Devices Clusters Sites Data …" at bounding box center [784, 386] width 1568 height 773
click at [534, 555] on body "Reports Default Report Customized Report Resources Devices Clusters Sites Data …" at bounding box center [784, 386] width 1568 height 773
click at [1501, 207] on div at bounding box center [1511, 210] width 20 height 20
click at [332, 438] on link "heb054bizedg18" at bounding box center [329, 441] width 97 height 16
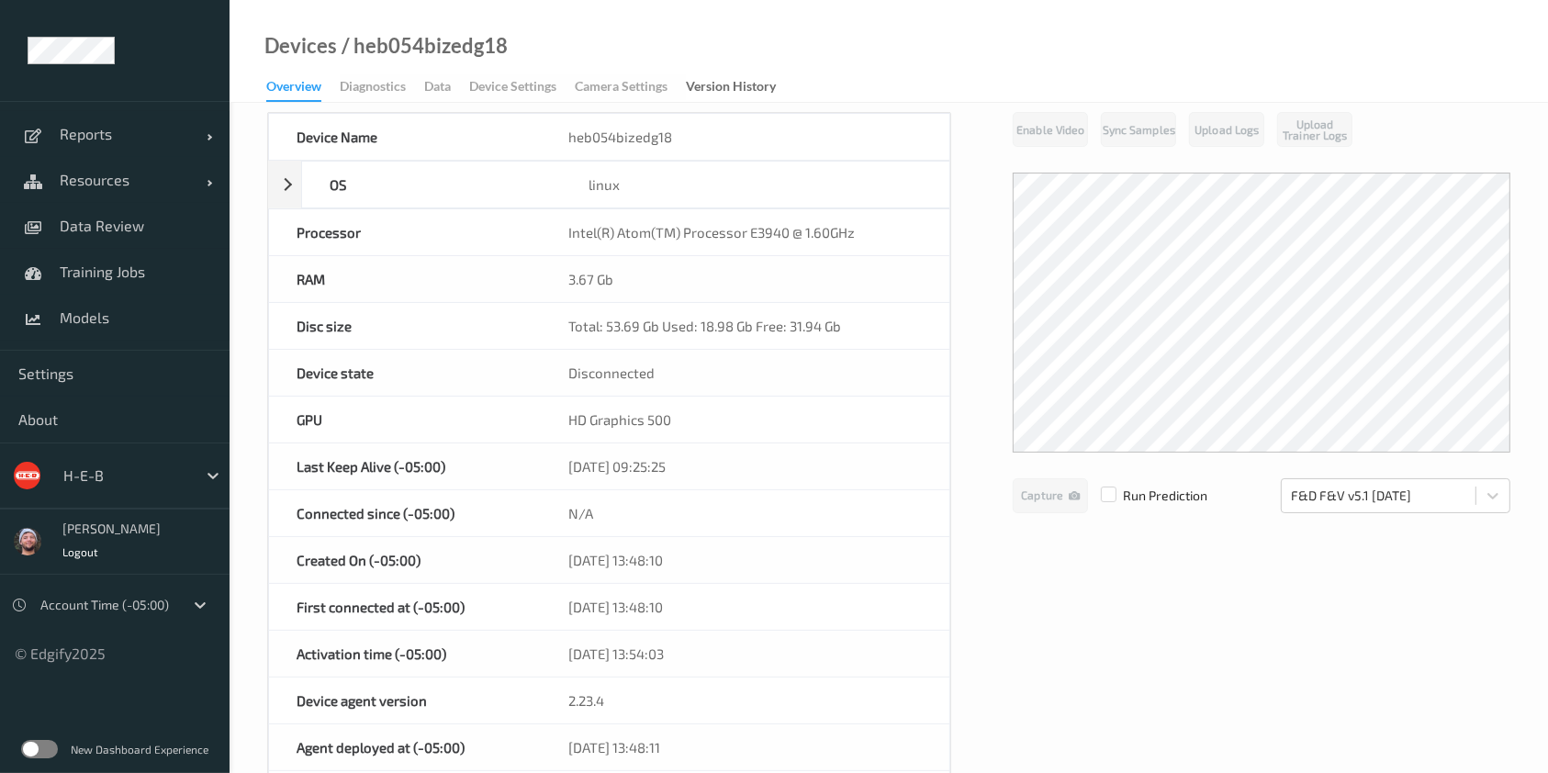
scroll to position [103, 0]
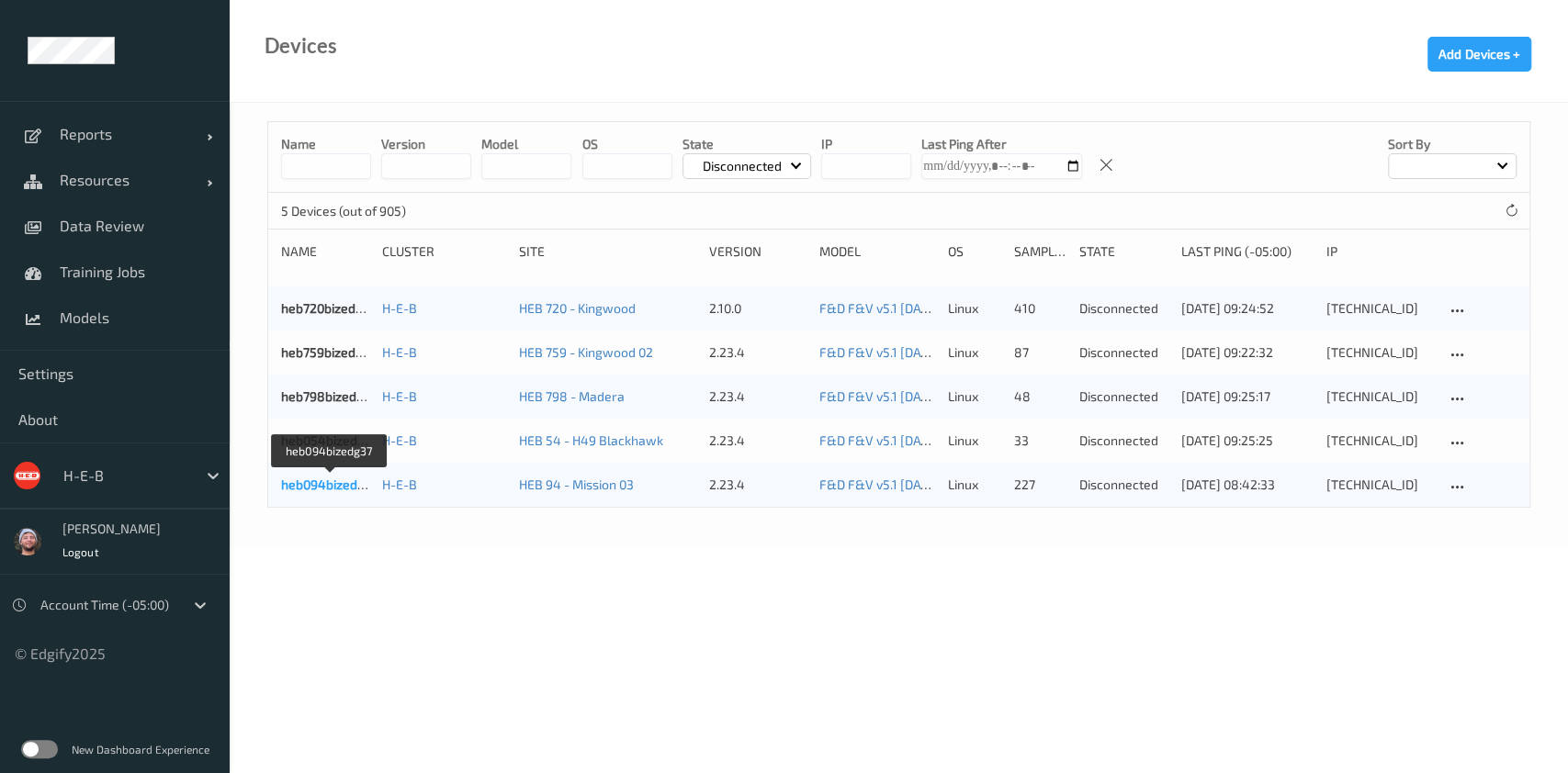
click at [309, 477] on link "heb094bizedg37" at bounding box center [329, 485] width 97 height 16
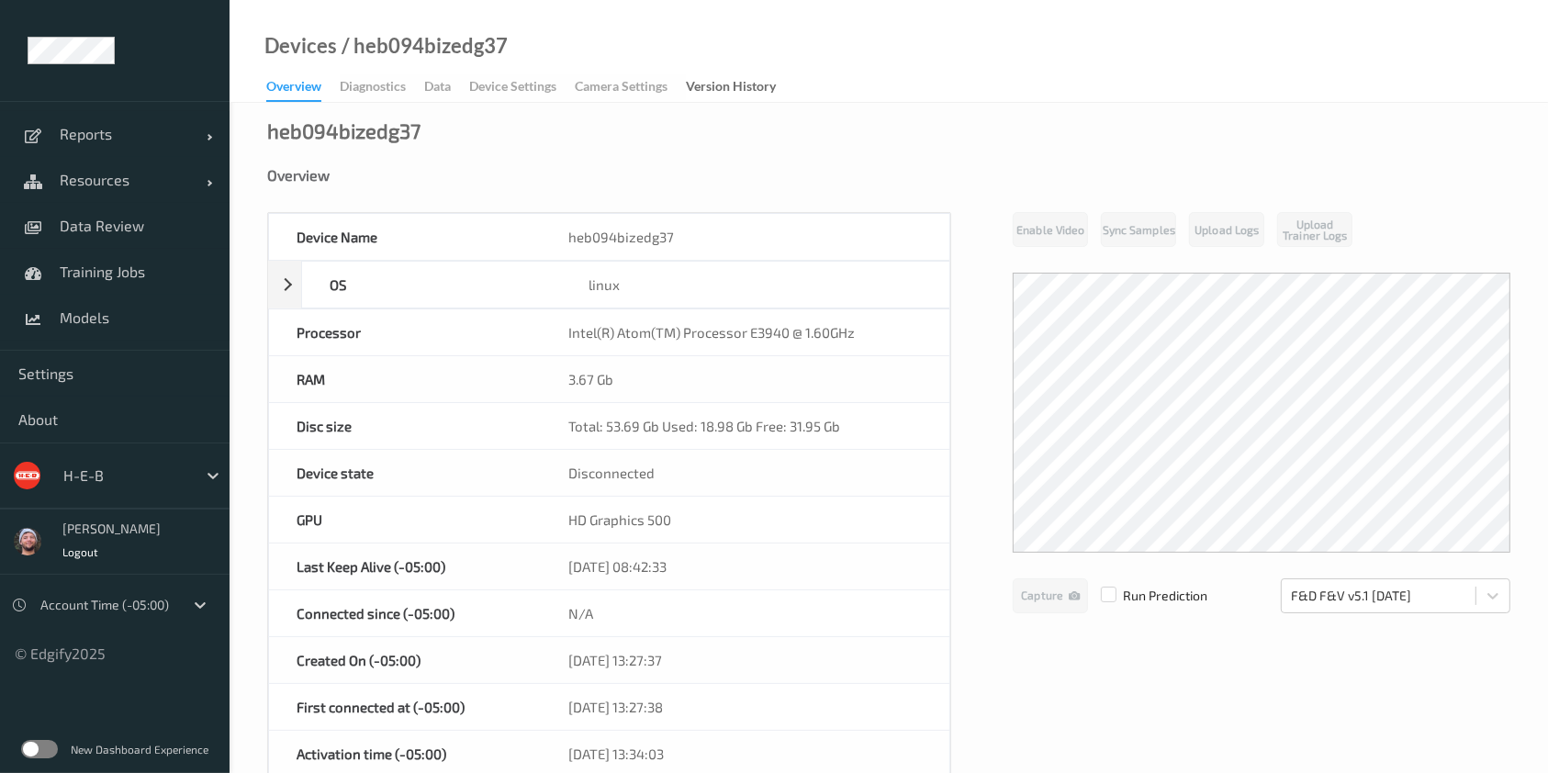
click at [905, 546] on div "15/10/2025 08:42:33" at bounding box center [745, 567] width 408 height 46
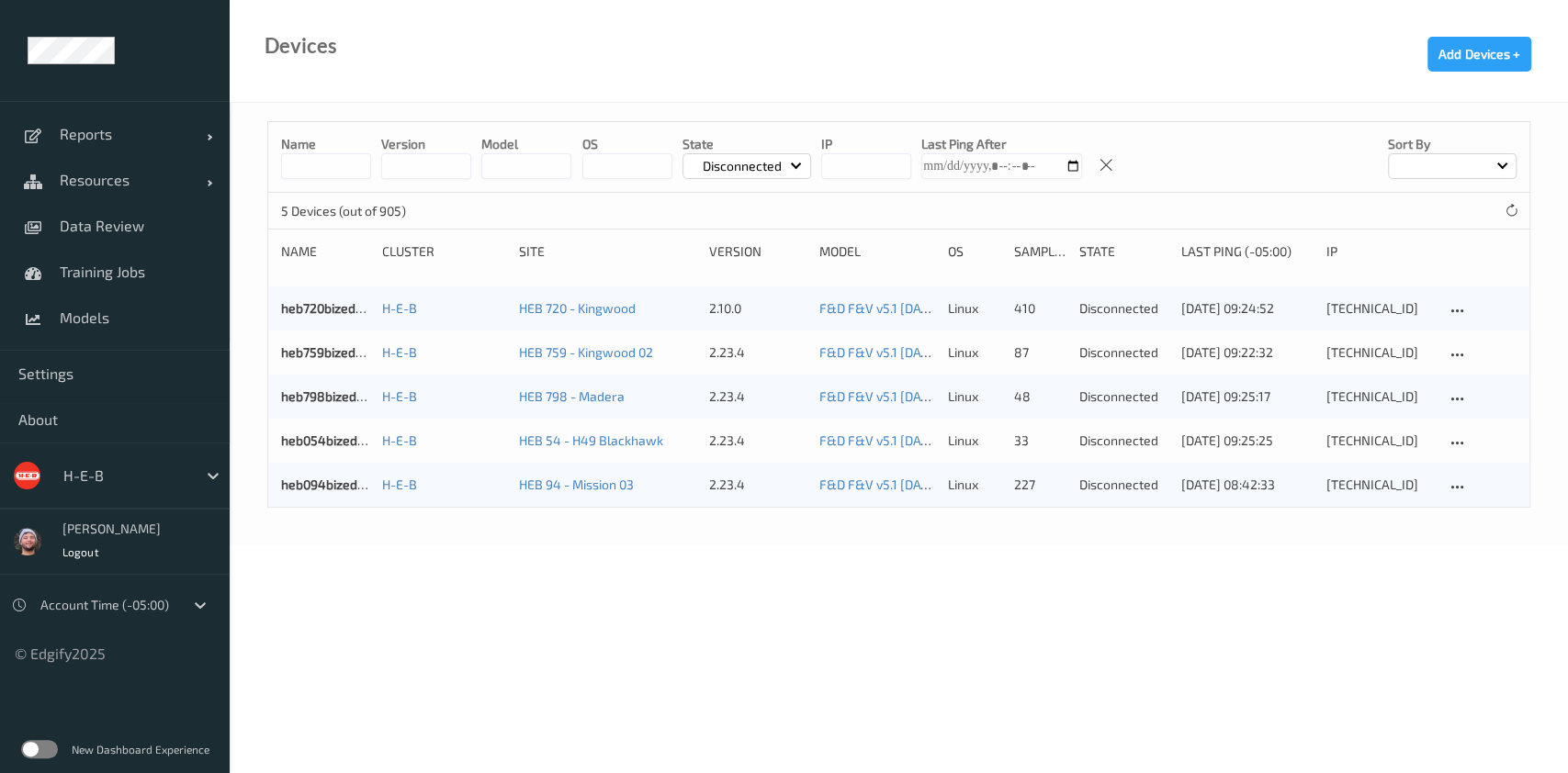
click at [615, 572] on body "Reports Default Report Customized Report Resources Devices Clusters Sites Data …" at bounding box center [784, 386] width 1568 height 773
click at [297, 603] on body "Reports Default Report Customized Report Resources Devices Clusters Sites Data …" at bounding box center [784, 386] width 1568 height 773
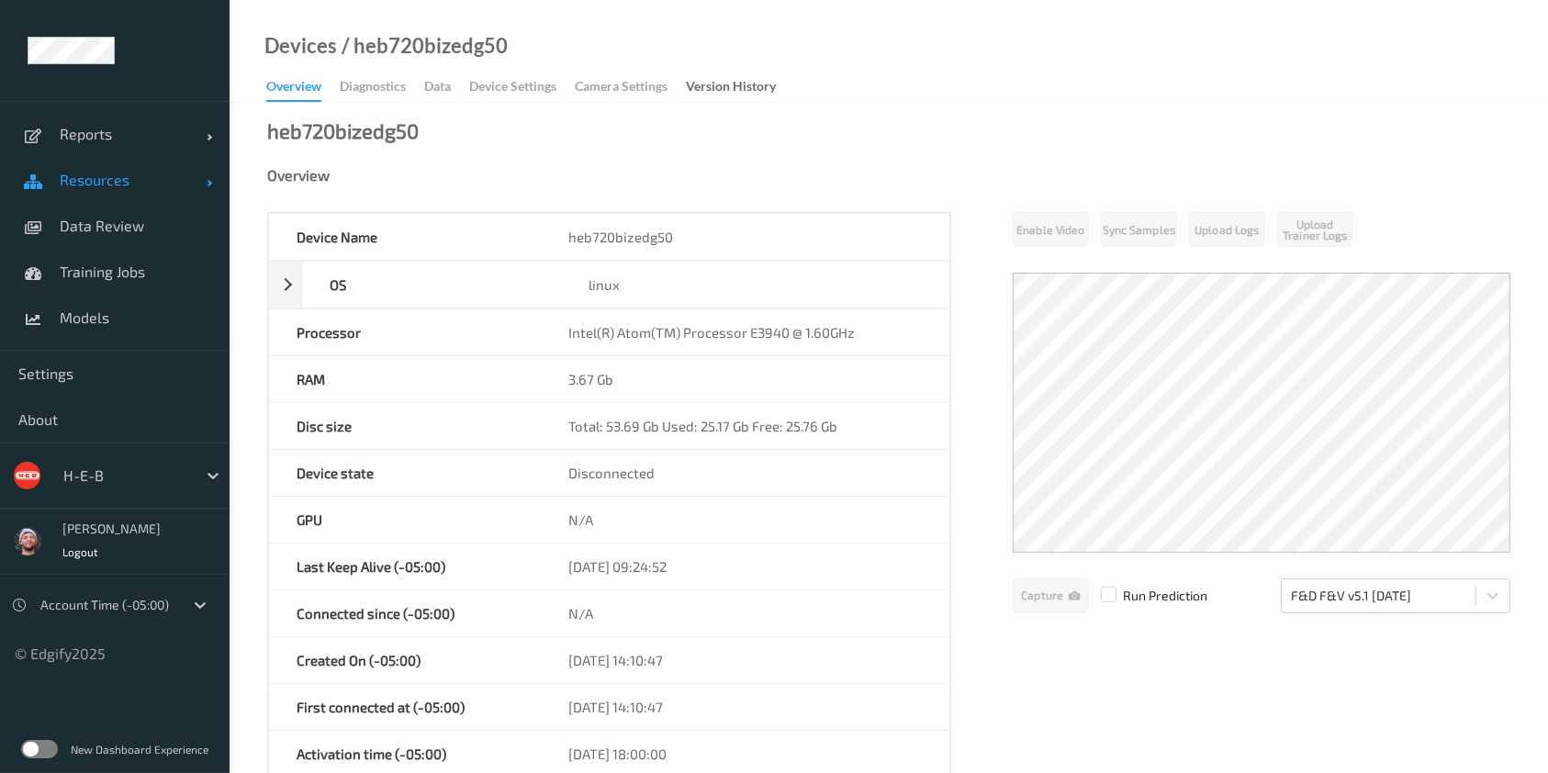
click at [96, 191] on link "Resources" at bounding box center [115, 180] width 230 height 46
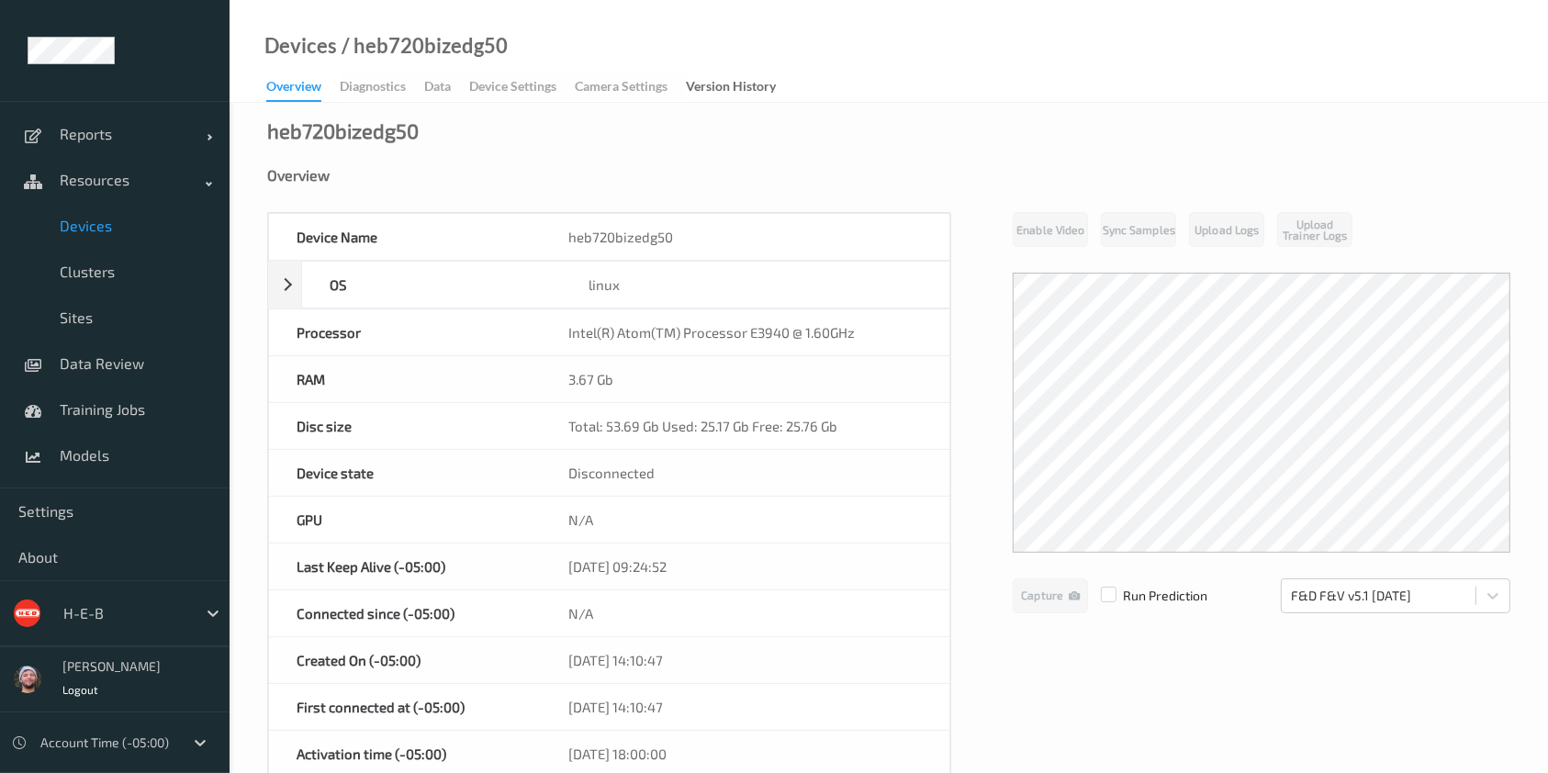
click at [118, 220] on span "Devices" at bounding box center [136, 226] width 152 height 18
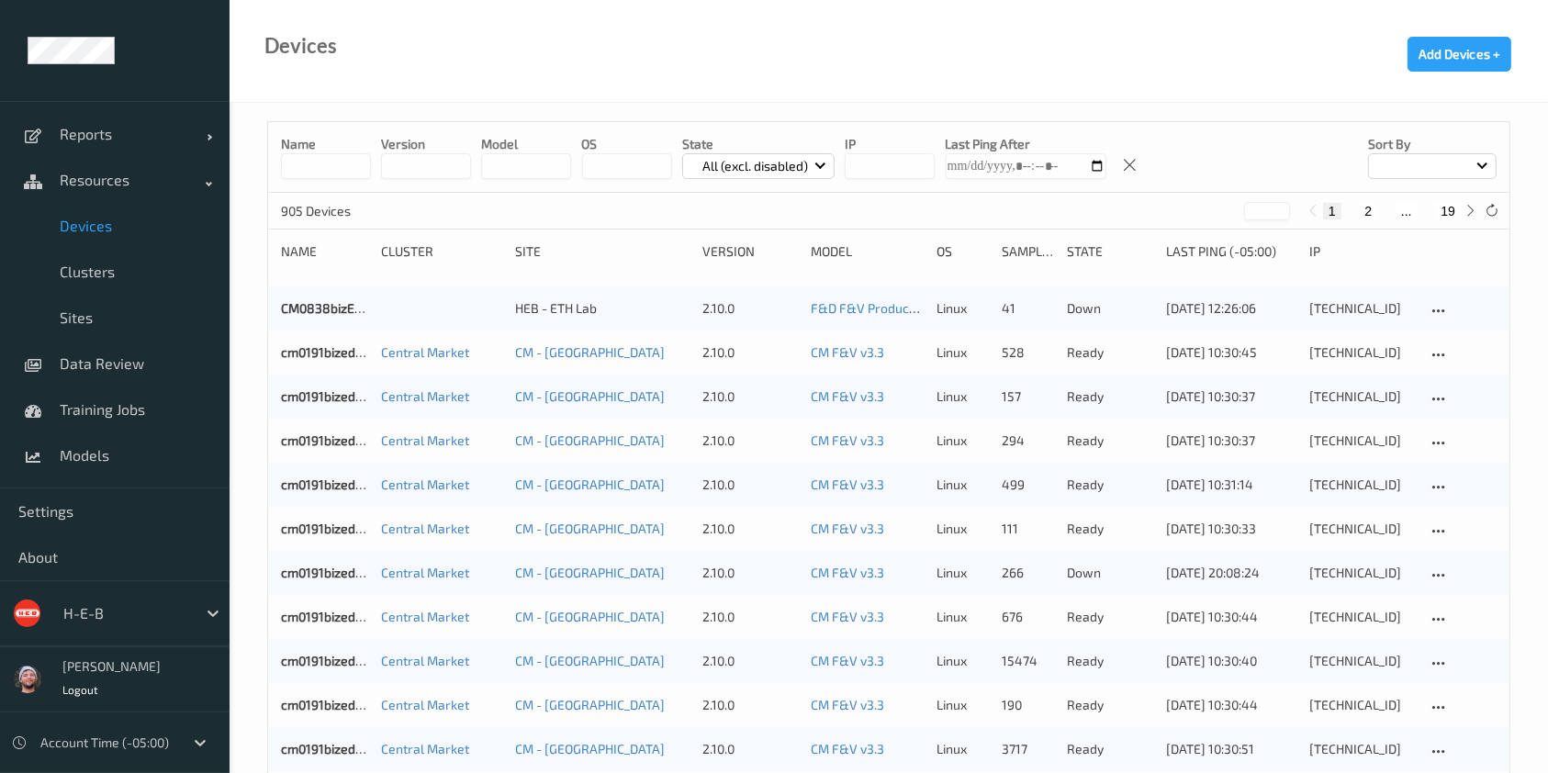
click at [345, 165] on input at bounding box center [326, 166] width 90 height 26
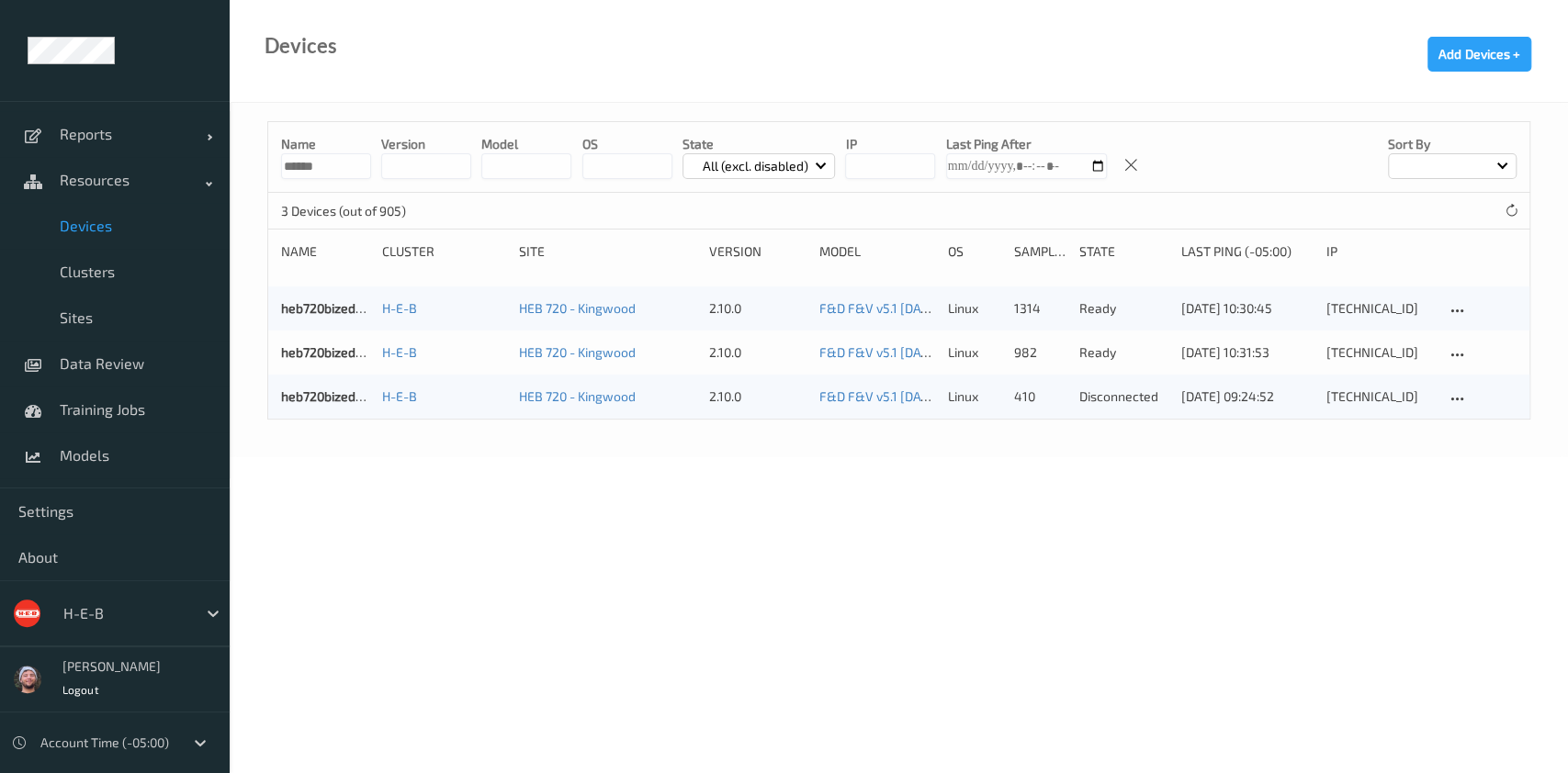
type input "******"
copy div "[TECHNICAL_ID]"
drag, startPoint x: 1394, startPoint y: 393, endPoint x: 1231, endPoint y: 539, distance: 219.2
click at [1231, 539] on body "Reports Default Report Customized Report Resources Devices Clusters Sites Data …" at bounding box center [784, 386] width 1568 height 773
click at [311, 392] on link "heb720bizedg50" at bounding box center [329, 396] width 96 height 16
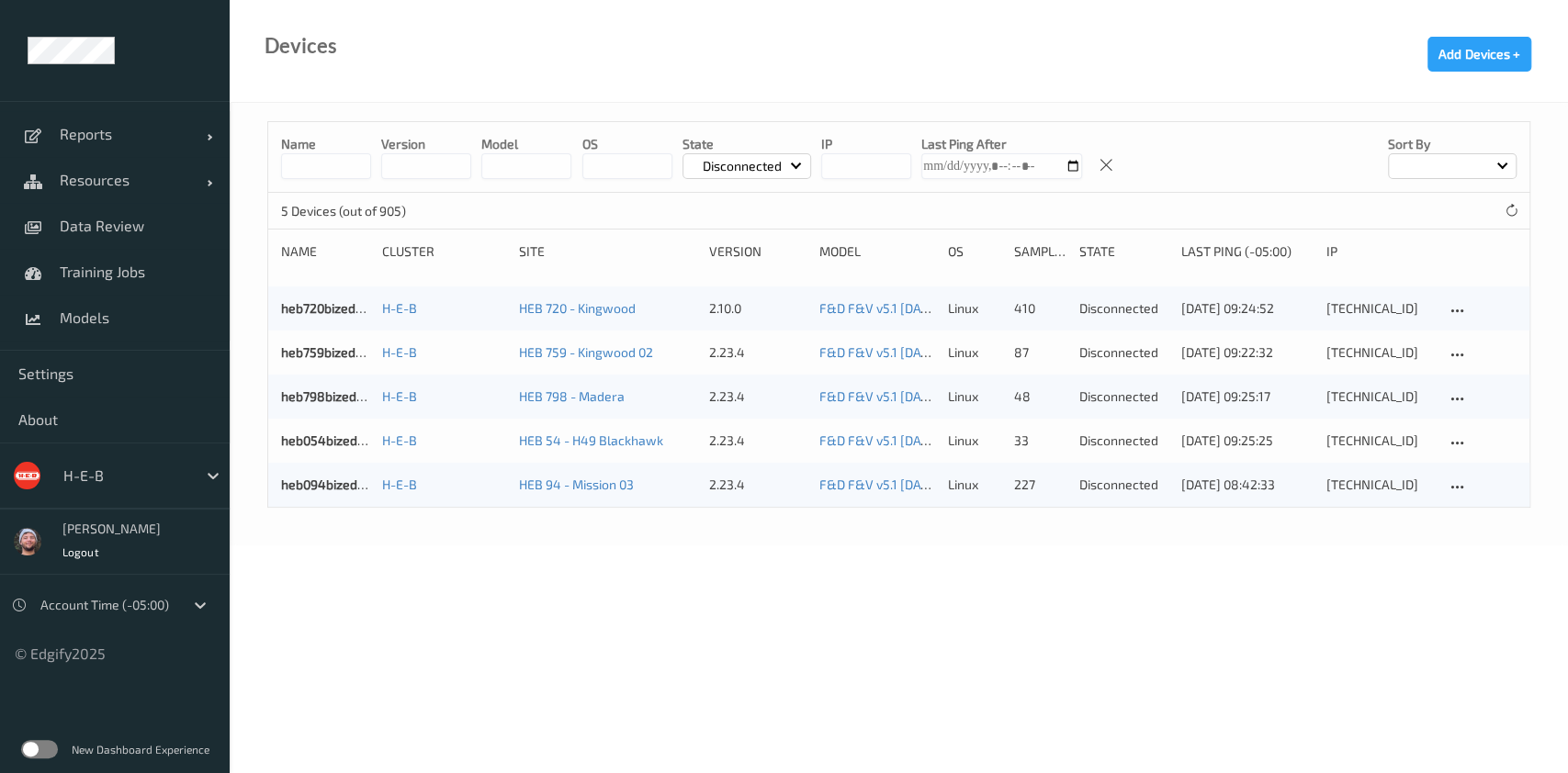
click at [1300, 156] on div "Name version model OS State Disconnected IP Last Ping After Sort by" at bounding box center [898, 157] width 1261 height 71
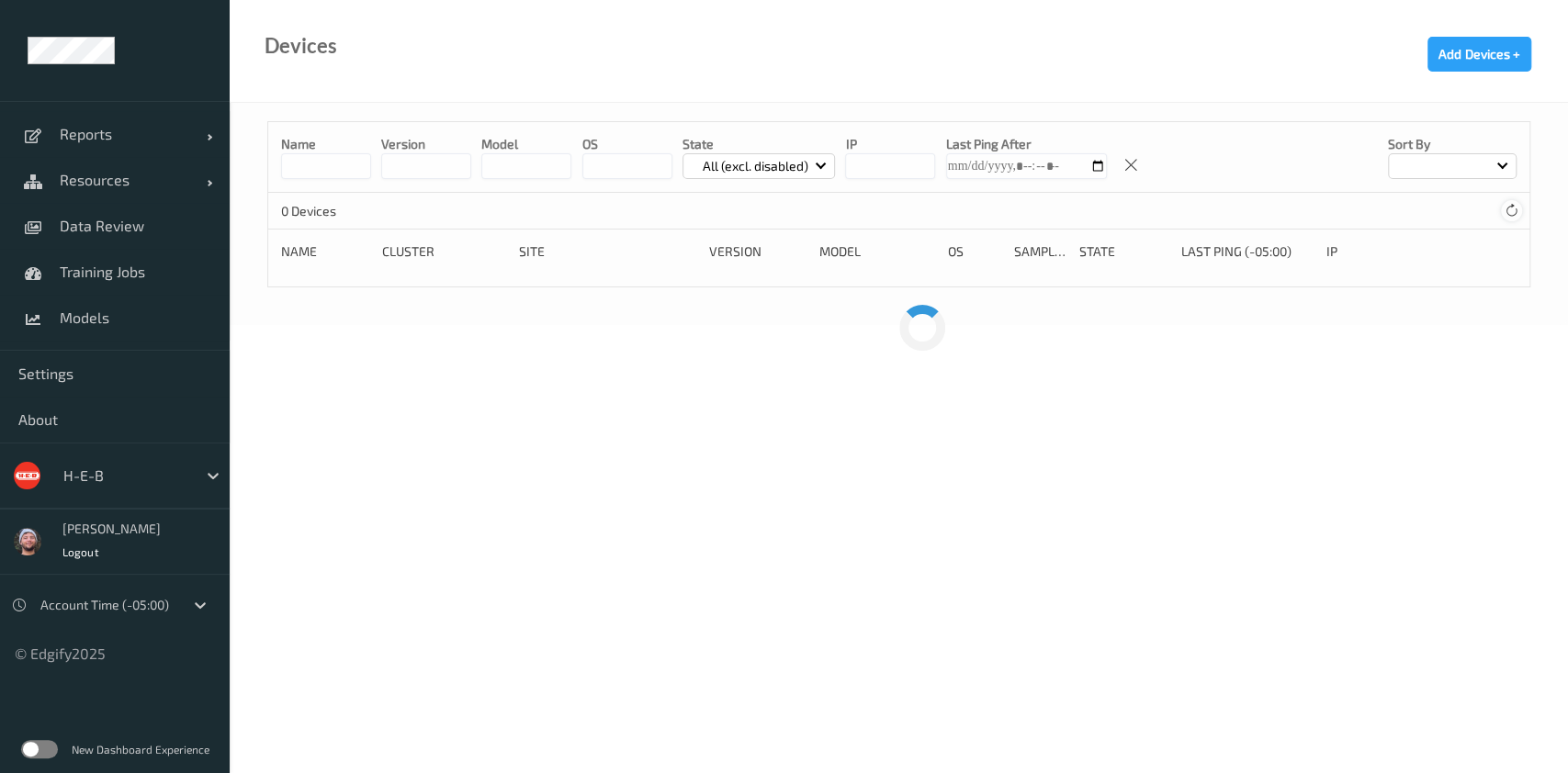
click at [1510, 210] on div "Name version model OS State All (excl. disabled) IP Last Ping After Sort by 0 D…" at bounding box center [898, 204] width 1263 height 166
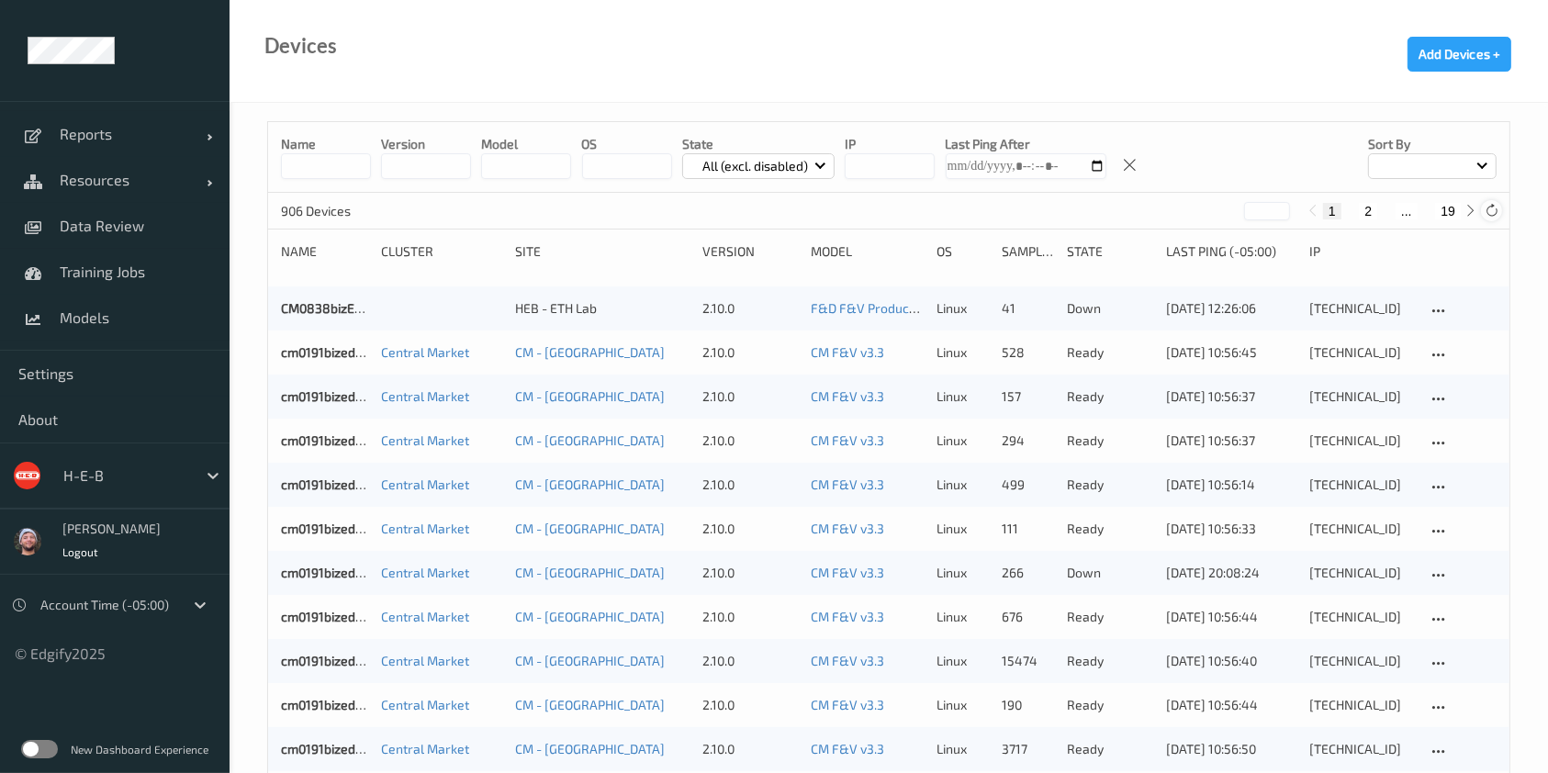
click at [1492, 201] on div at bounding box center [1491, 210] width 20 height 20
click at [1440, 209] on button "19" at bounding box center [1449, 211] width 26 height 17
type input "**"
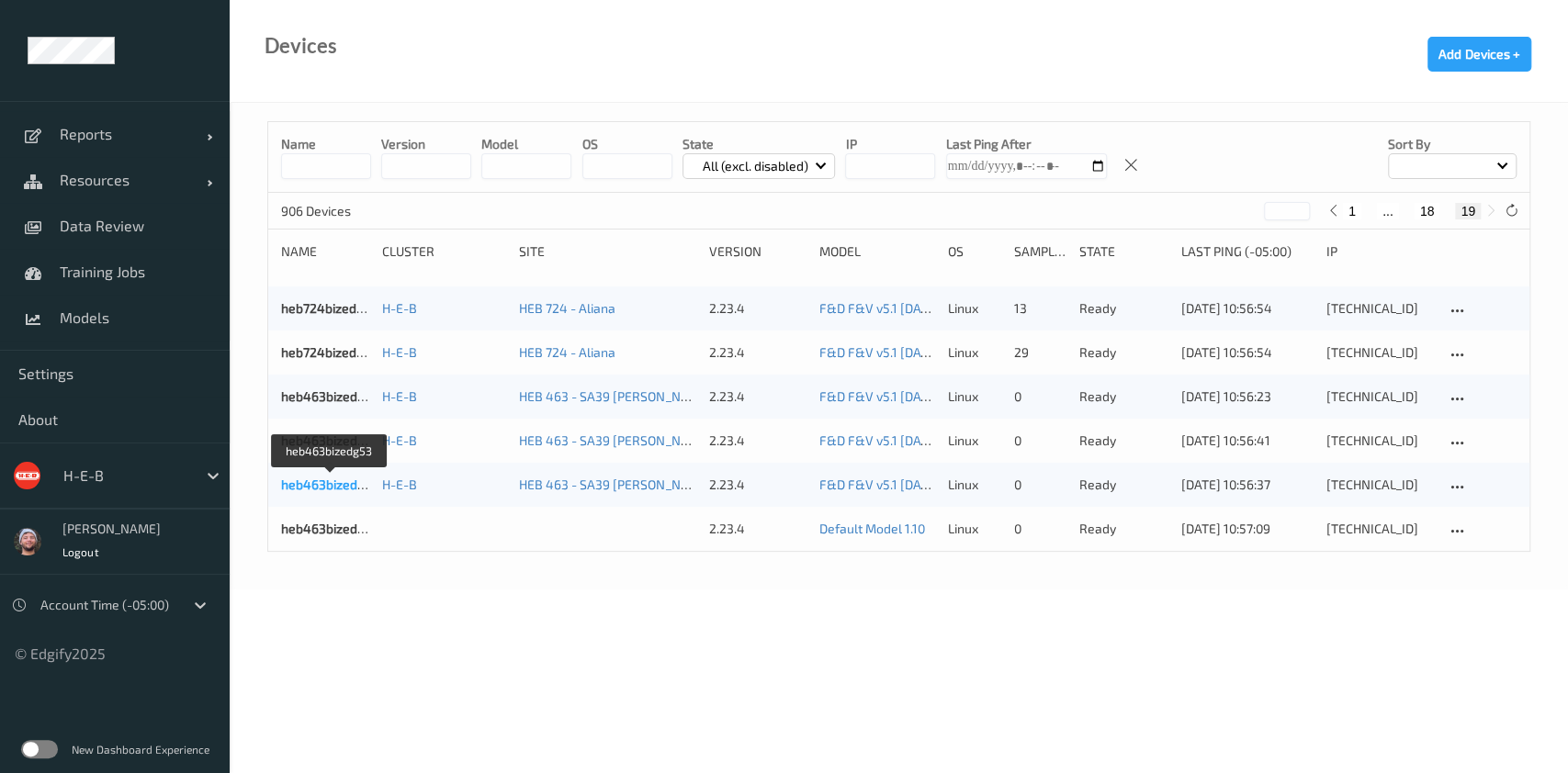
click at [343, 481] on link "heb463bizedg53" at bounding box center [330, 485] width 98 height 16
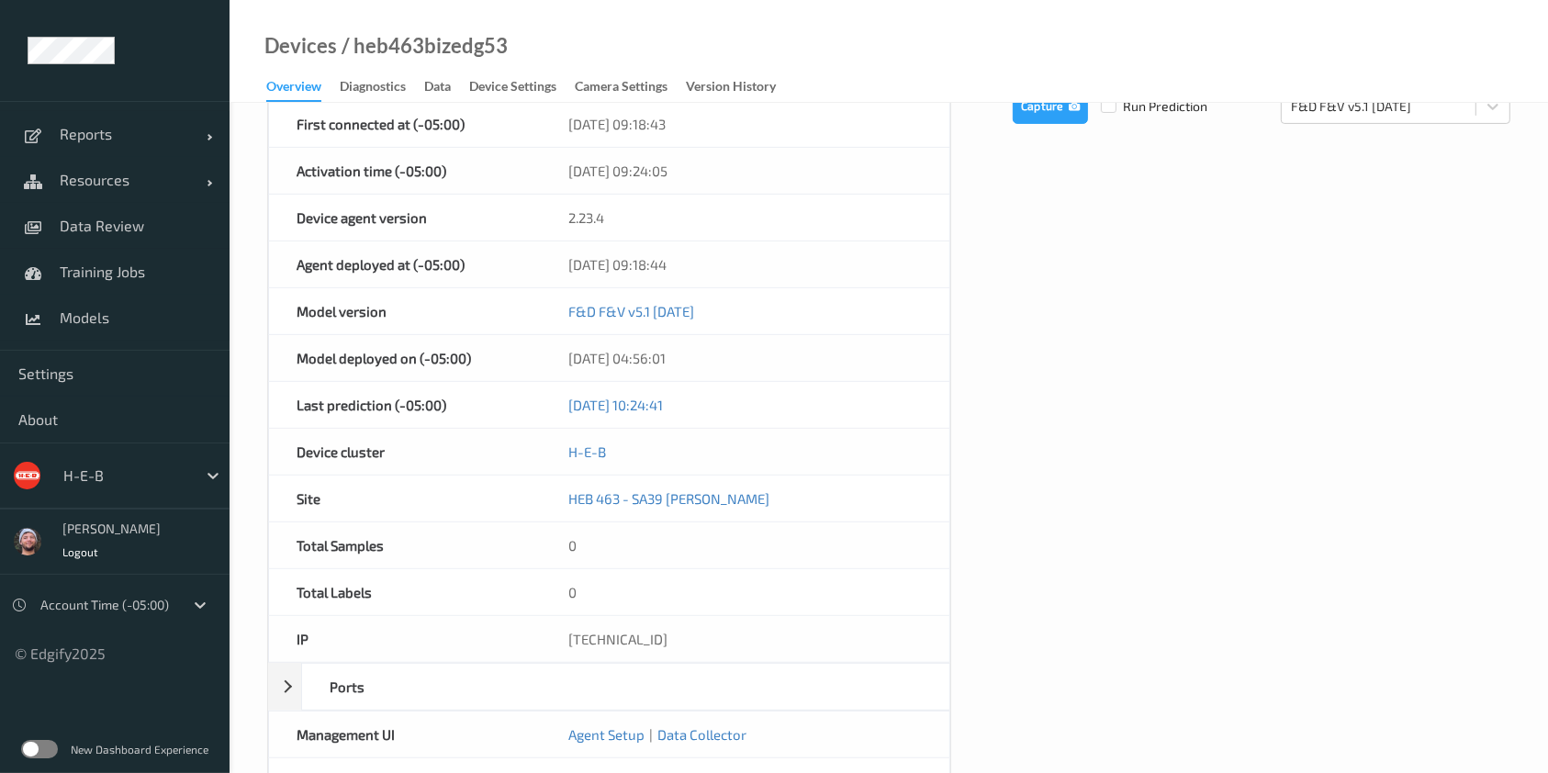
scroll to position [527, 0]
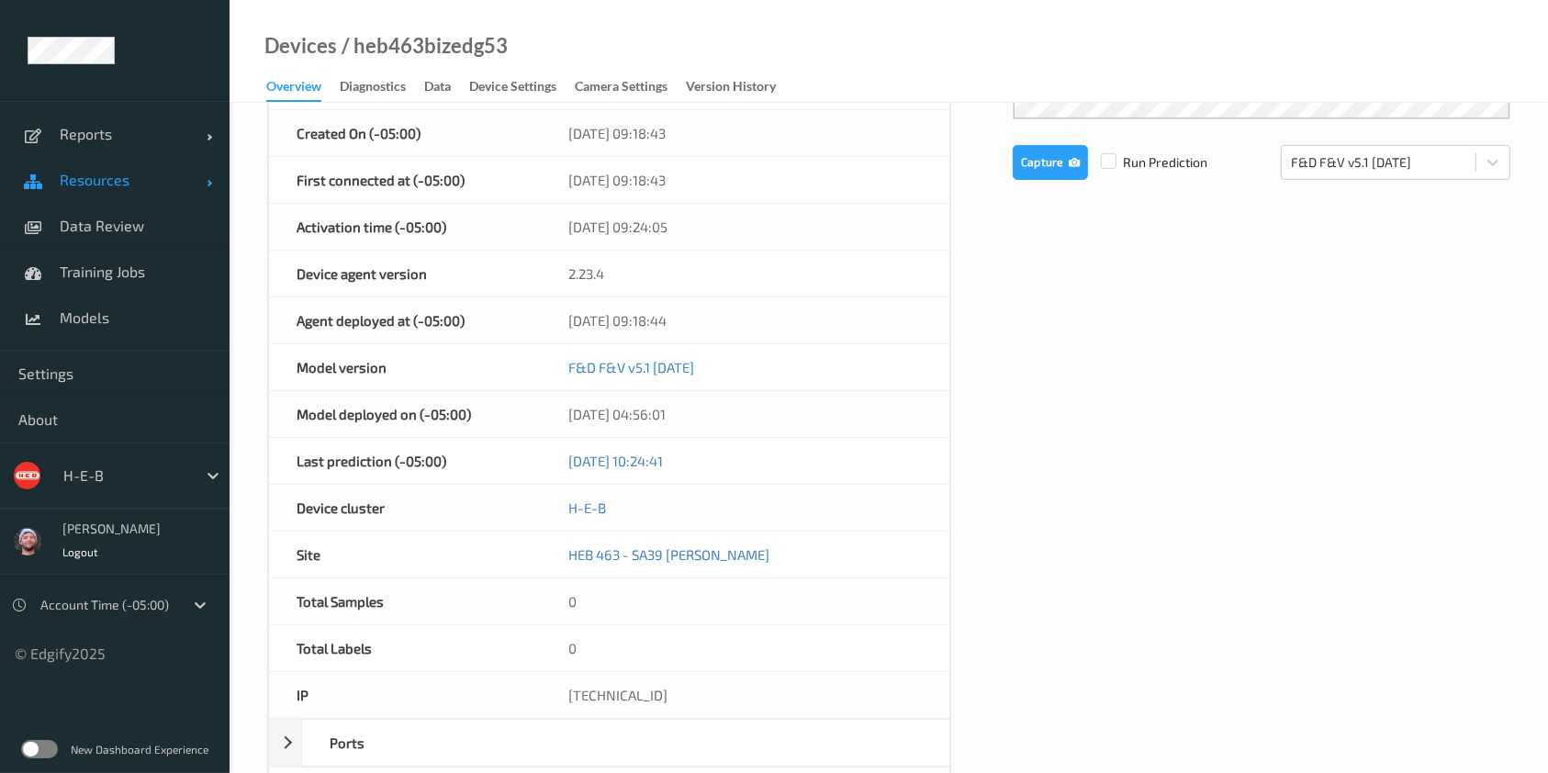
click at [163, 175] on span "Resources" at bounding box center [133, 180] width 147 height 18
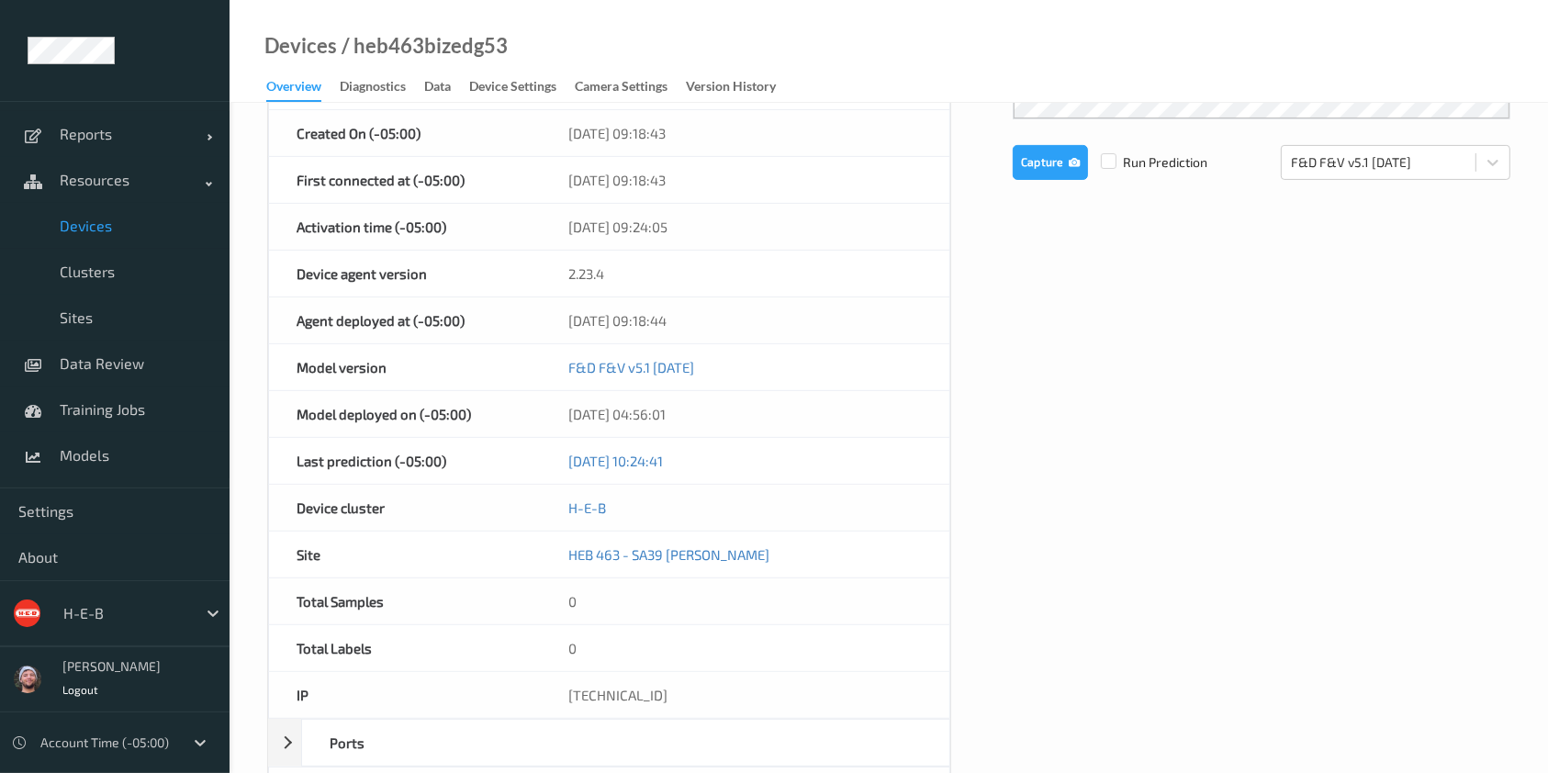
click at [141, 224] on span "Devices" at bounding box center [136, 226] width 152 height 18
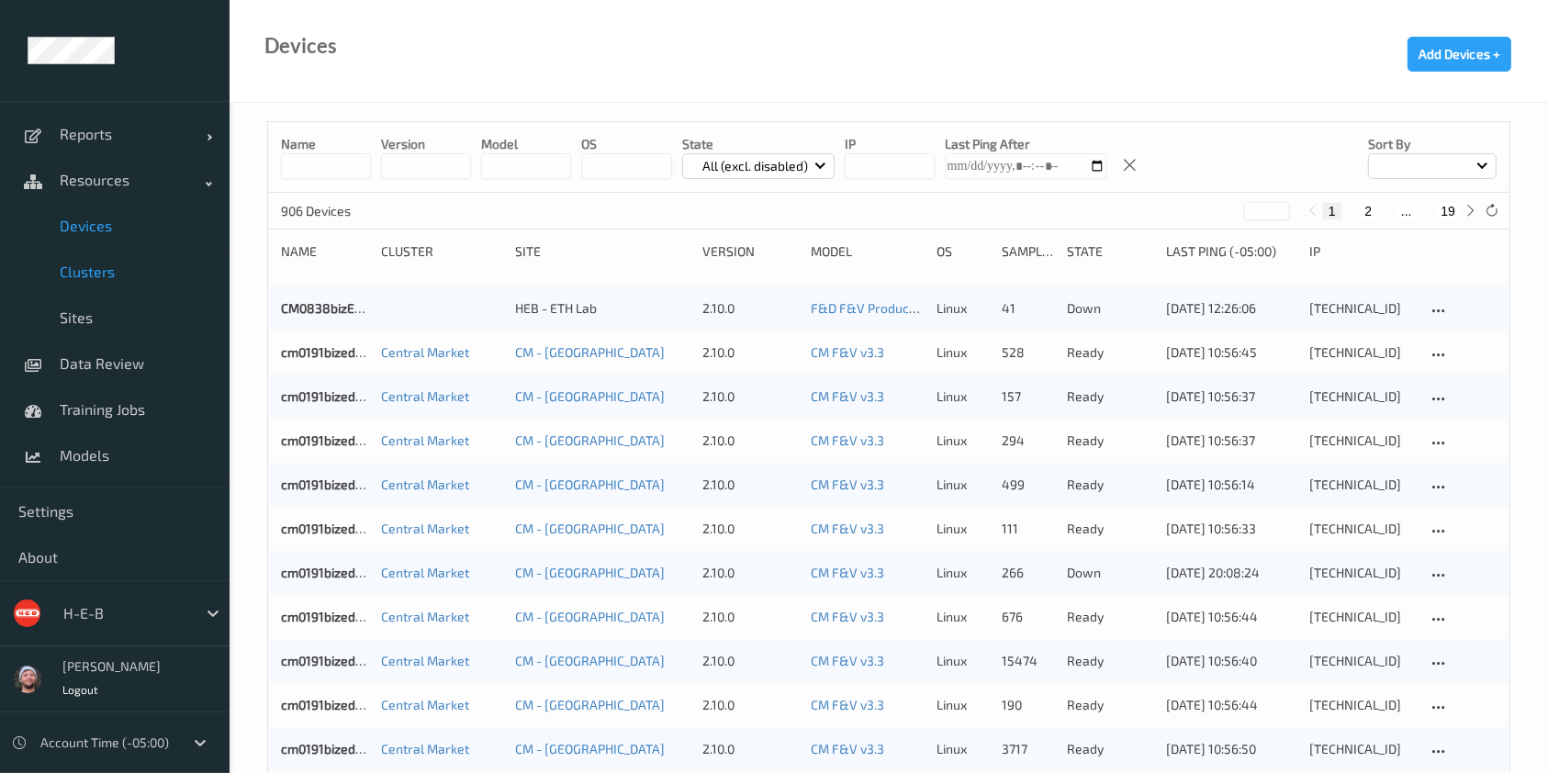
click at [121, 263] on span "Clusters" at bounding box center [136, 272] width 152 height 18
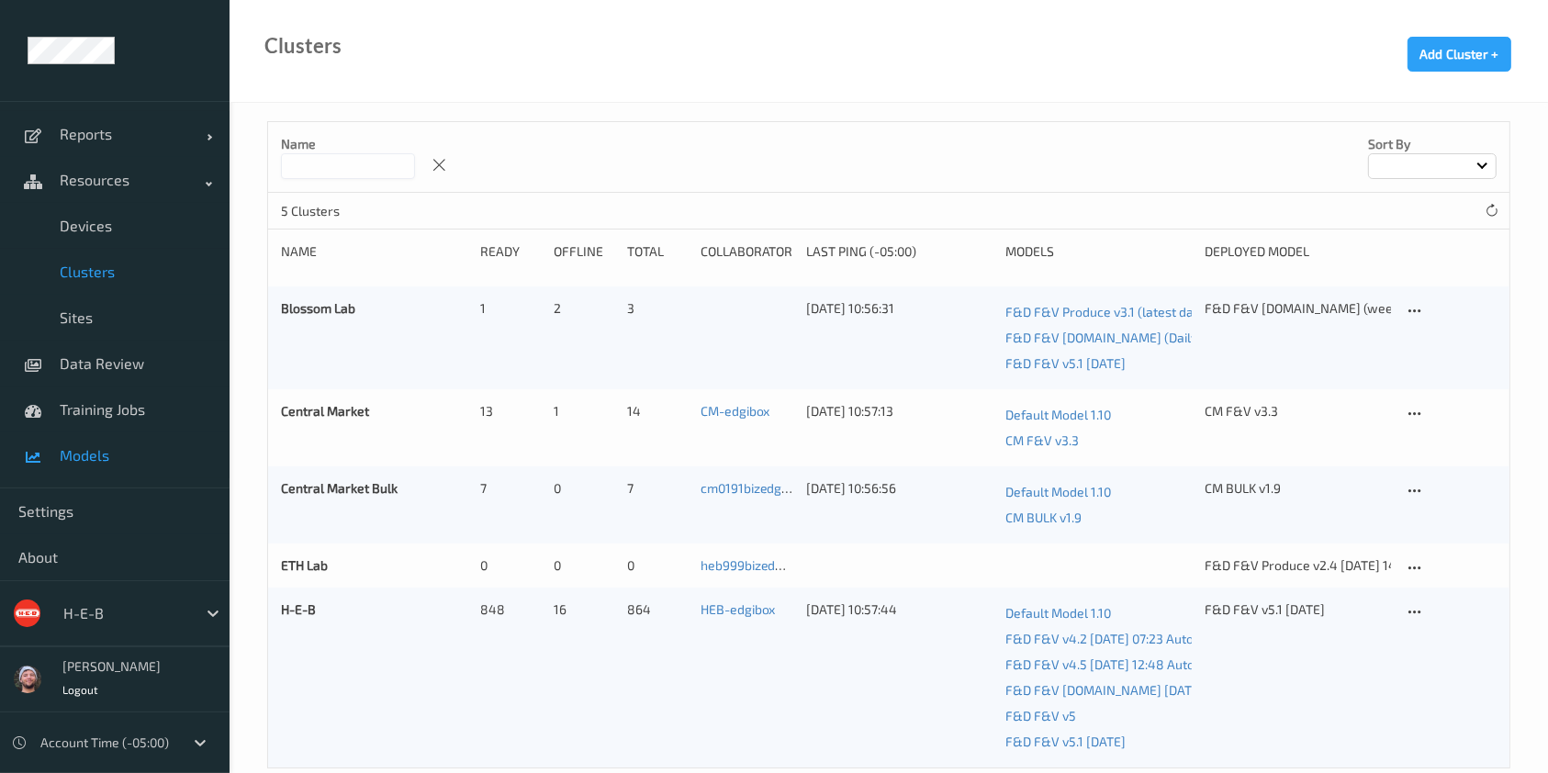
click at [186, 456] on span "Models" at bounding box center [136, 455] width 152 height 18
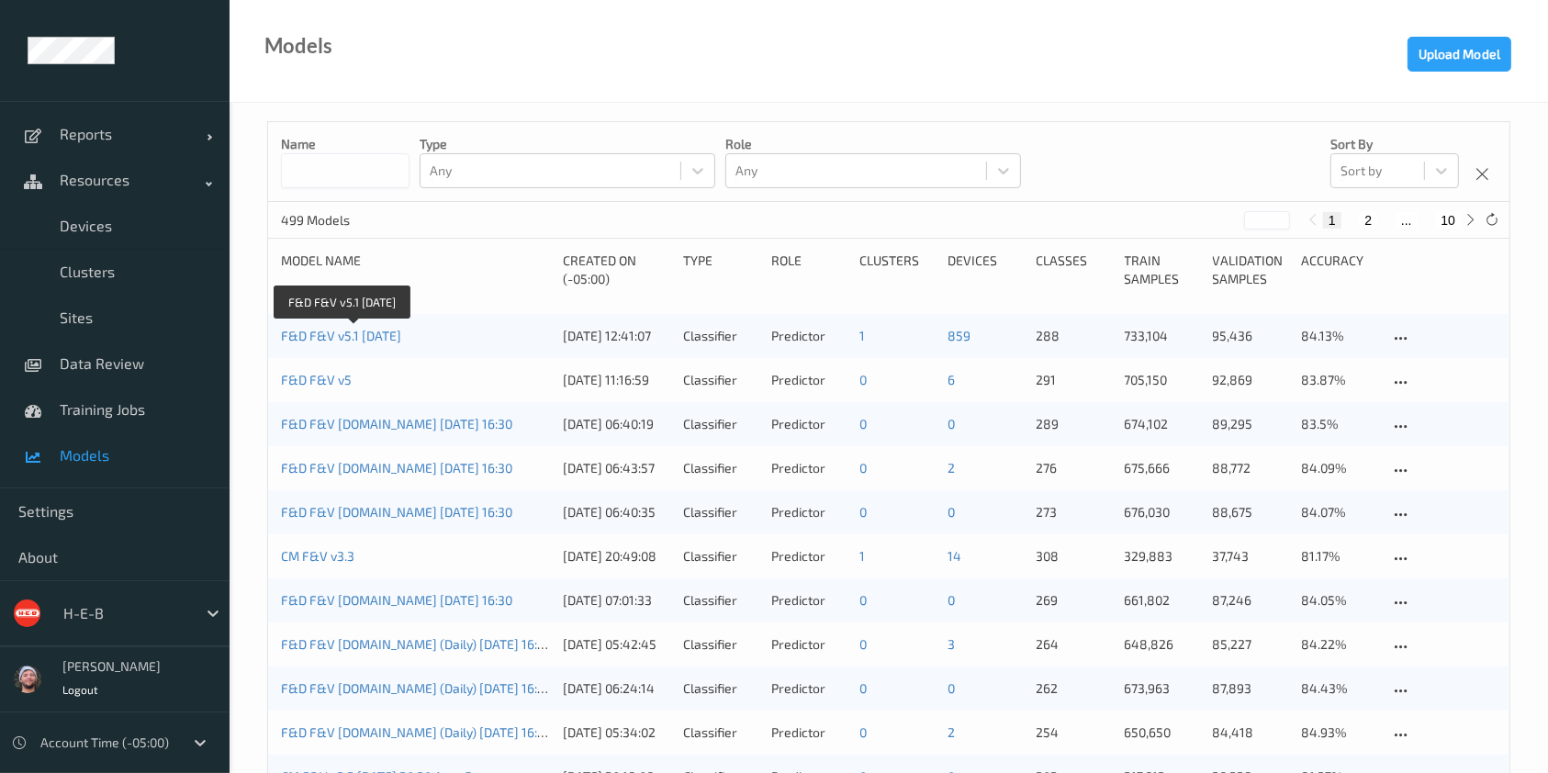
click at [348, 334] on link "F&D F&V v5.1 [DATE]" at bounding box center [341, 336] width 120 height 16
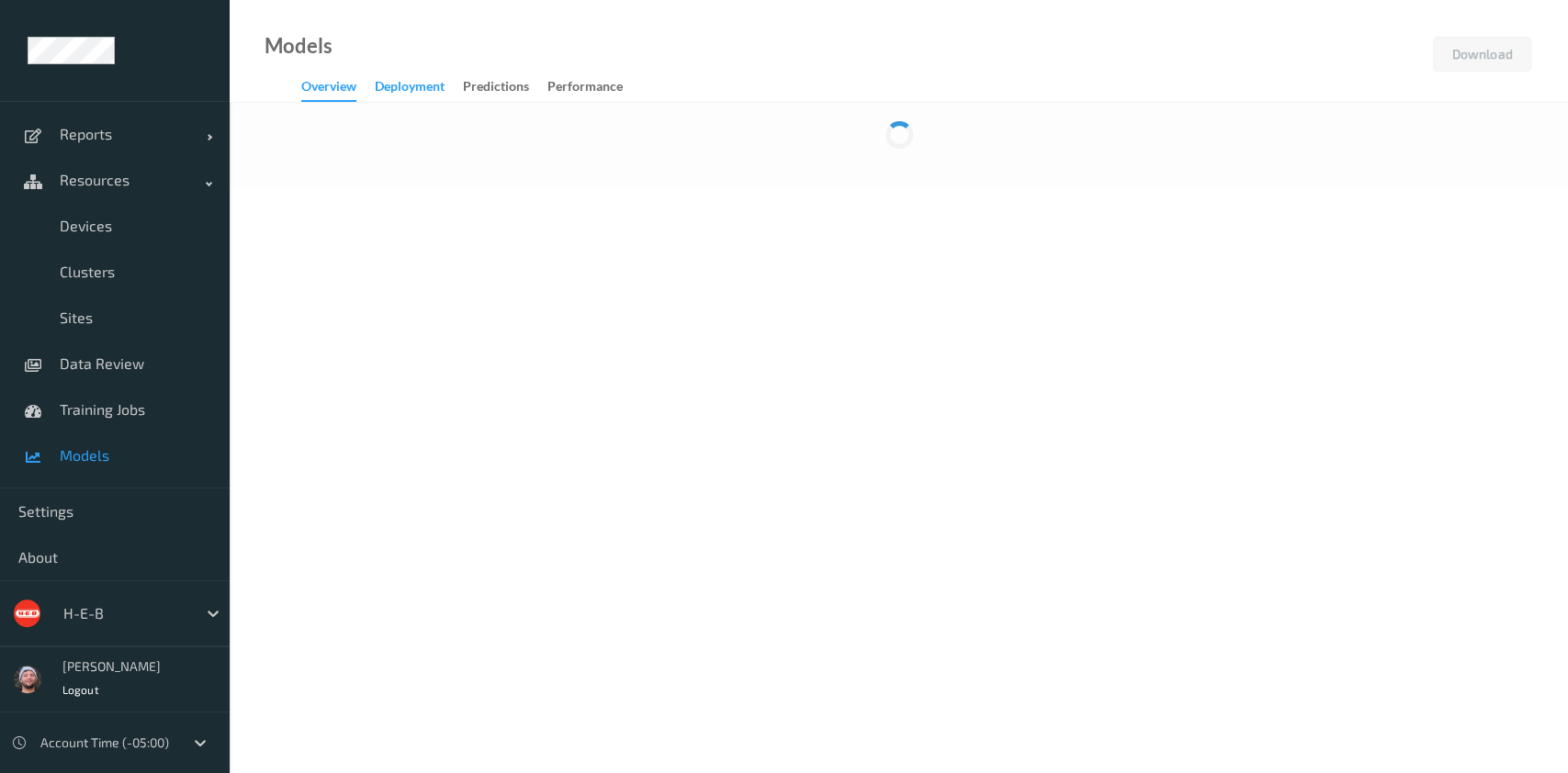
click at [423, 96] on div "Deployment" at bounding box center [410, 88] width 70 height 23
click at [514, 90] on div "Predictions" at bounding box center [496, 88] width 66 height 23
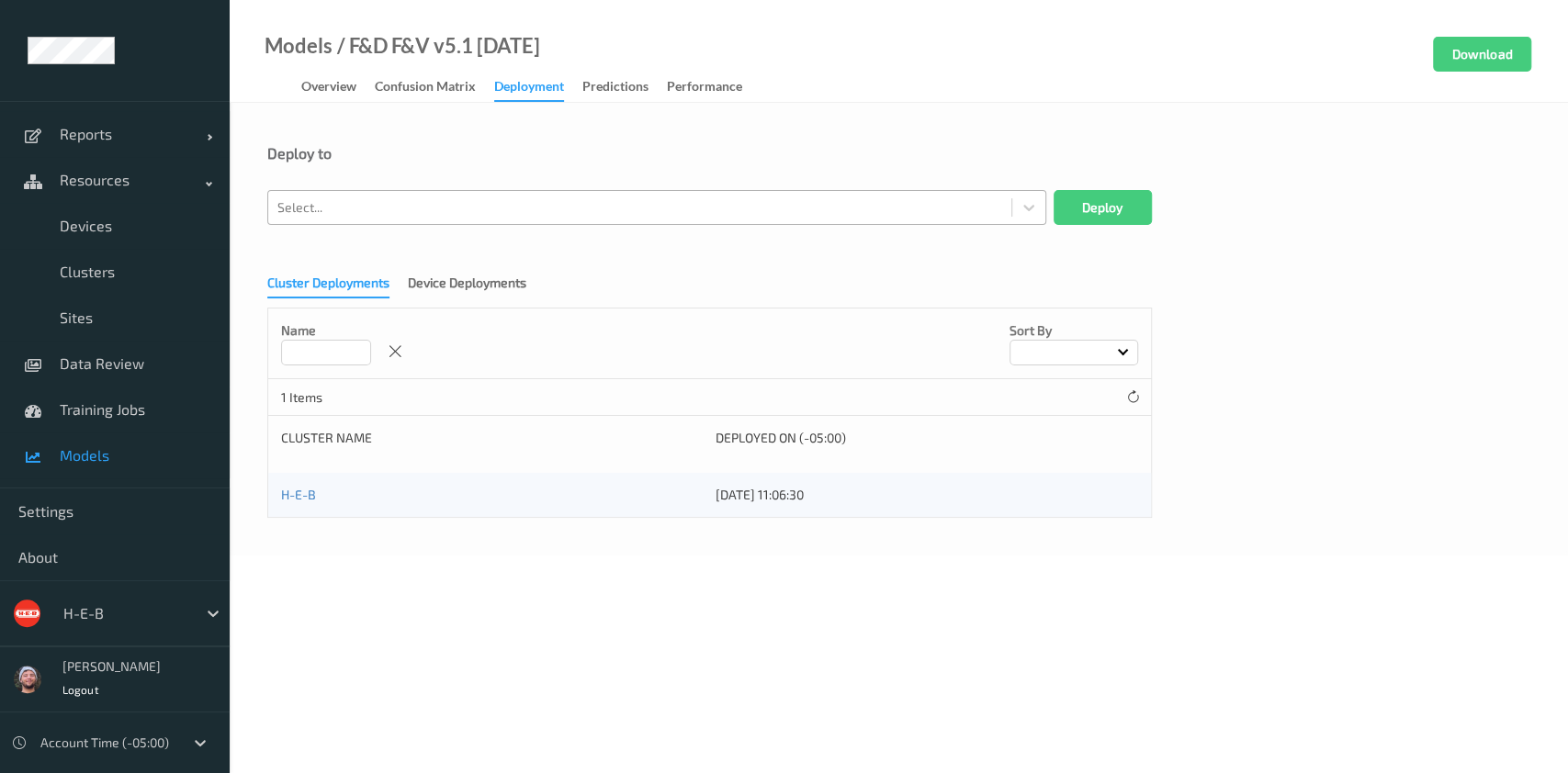
click at [479, 204] on div at bounding box center [639, 208] width 725 height 22
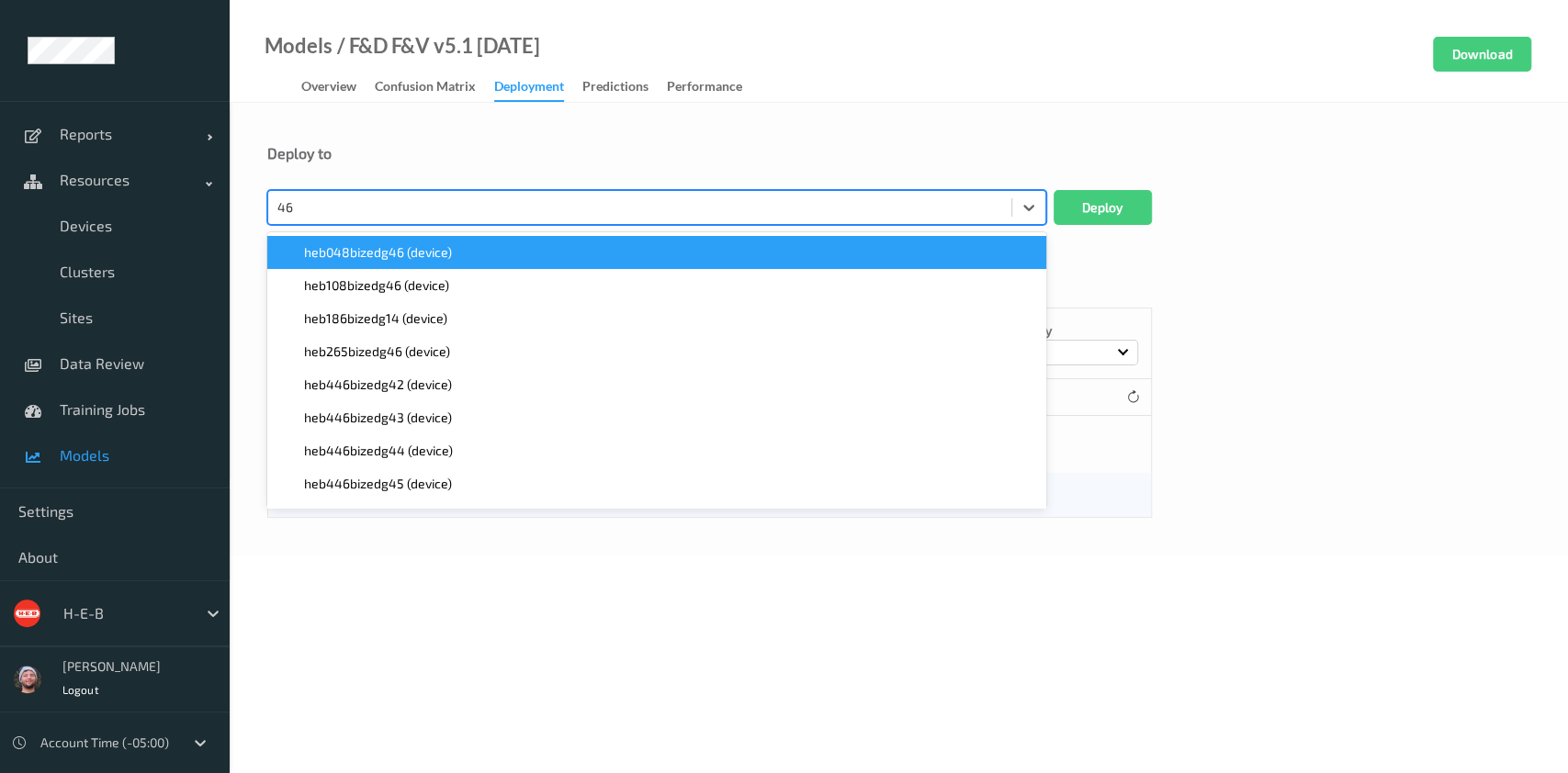
type input "463"
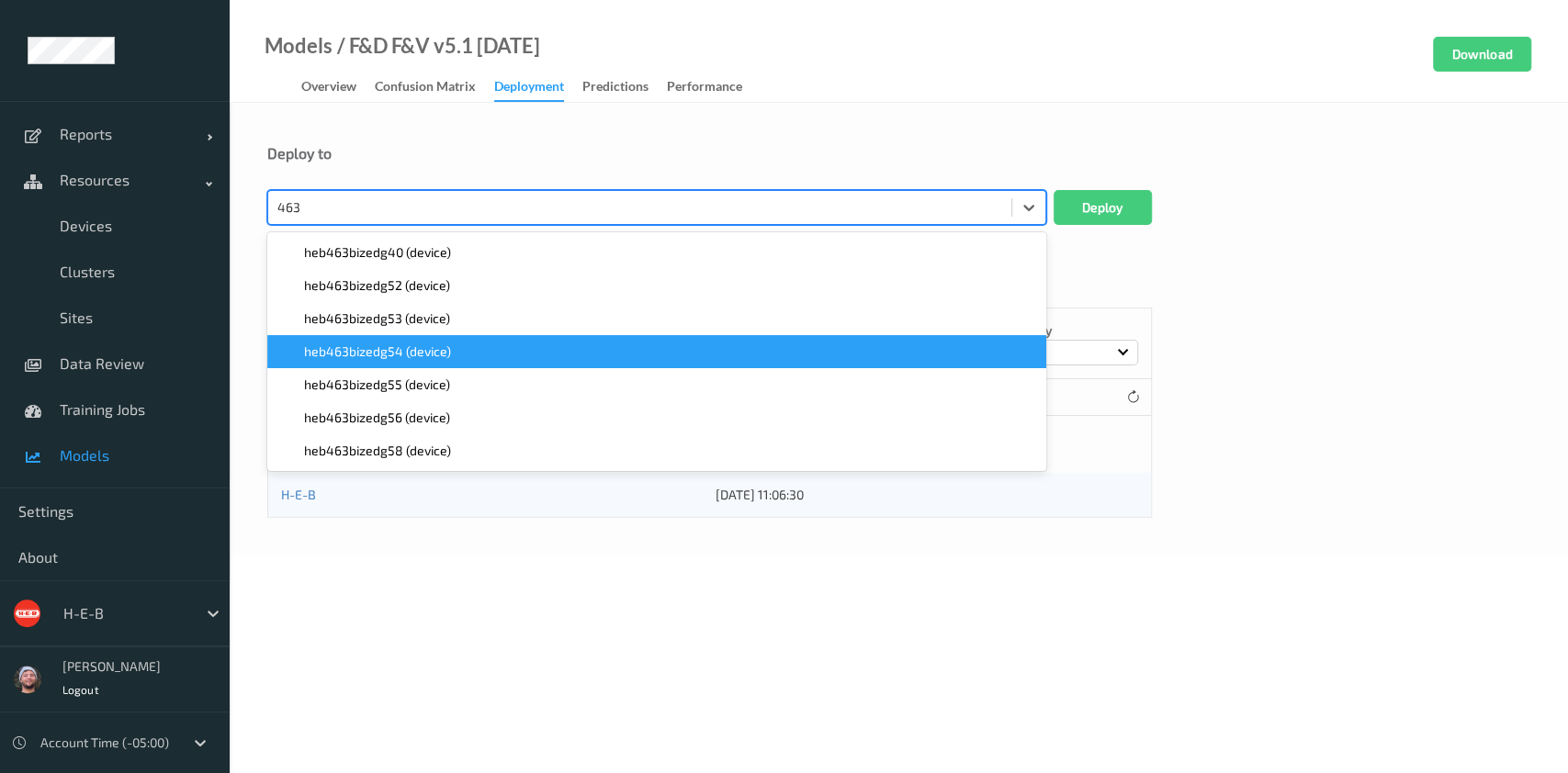
click at [471, 327] on div "heb463bizedg53 (device)" at bounding box center [656, 319] width 757 height 18
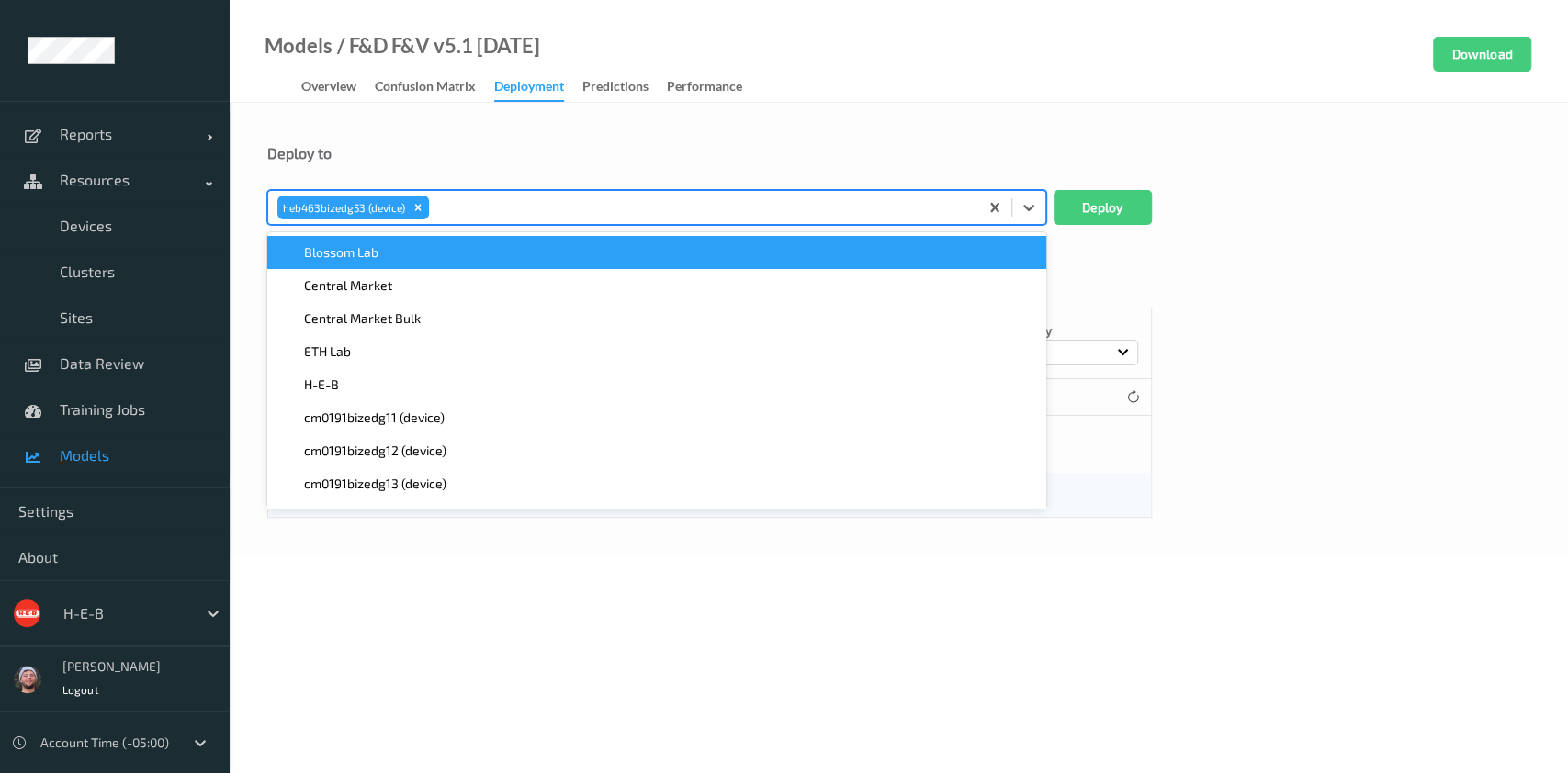
click at [1147, 186] on div "Deploy to" at bounding box center [898, 167] width 1263 height 46
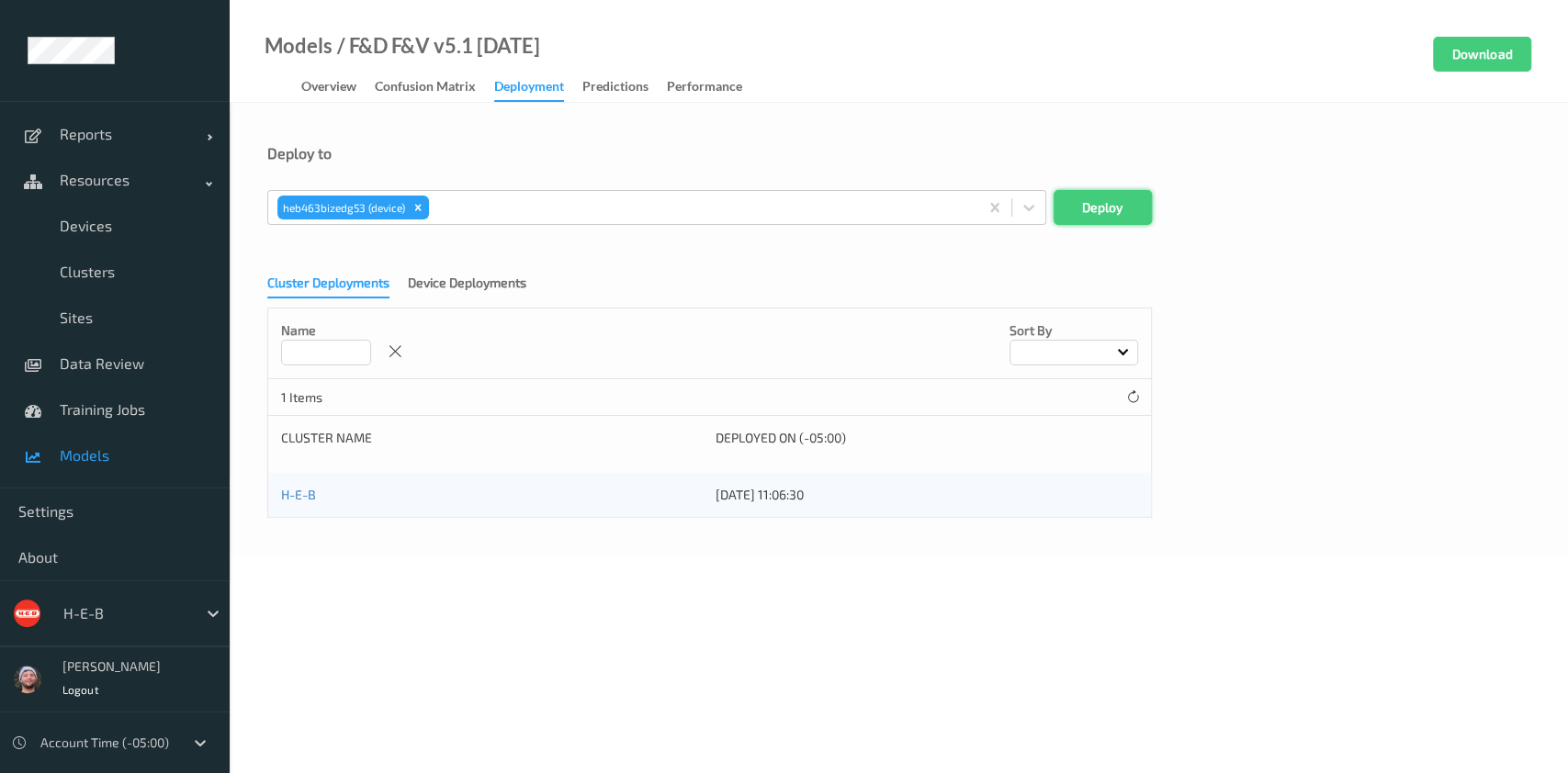
click at [1139, 195] on button "Deploy" at bounding box center [1102, 207] width 98 height 35
click at [128, 209] on link "Devices" at bounding box center [115, 226] width 230 height 46
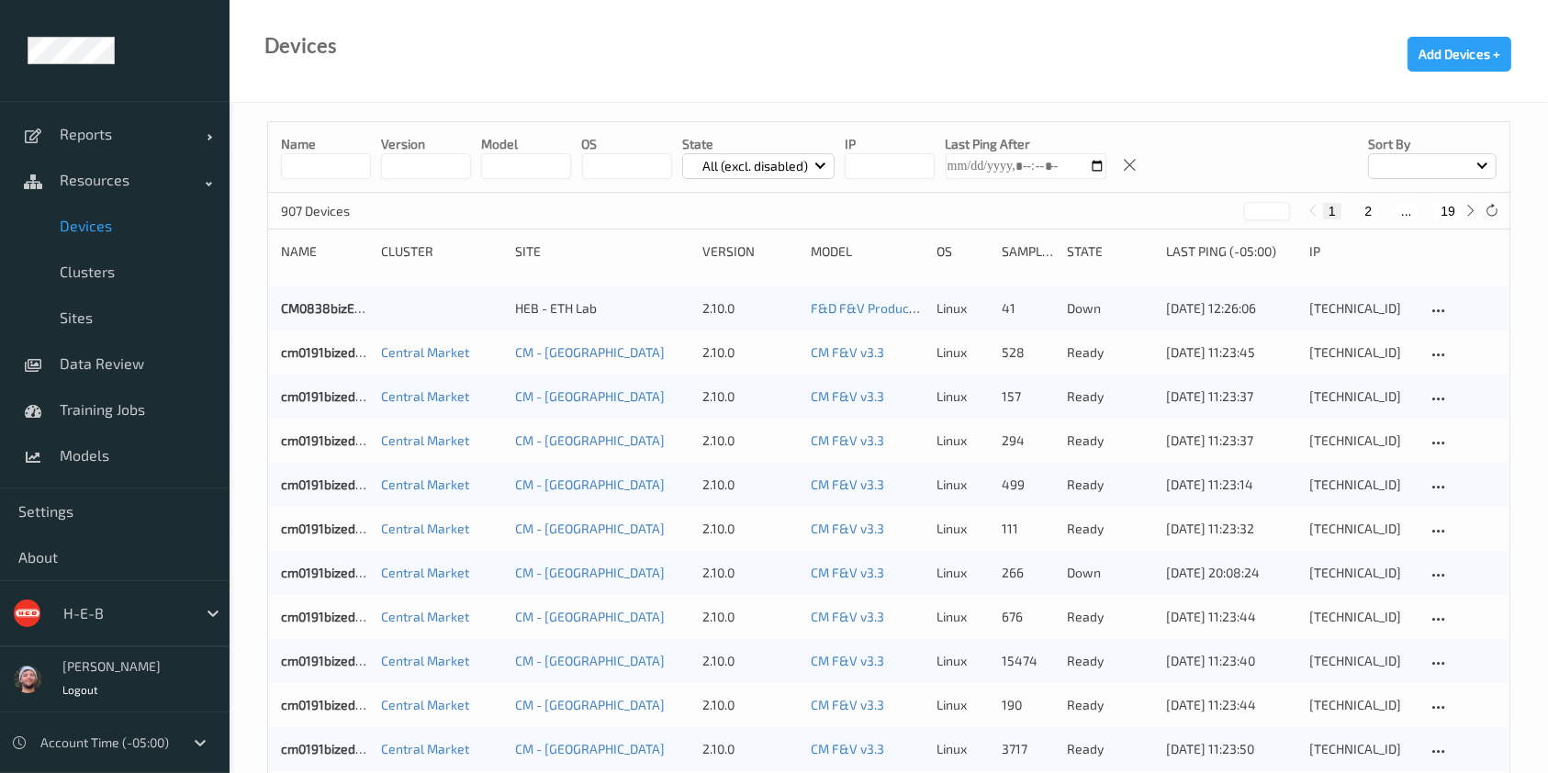
click at [1448, 210] on button "19" at bounding box center [1449, 211] width 26 height 17
type input "**"
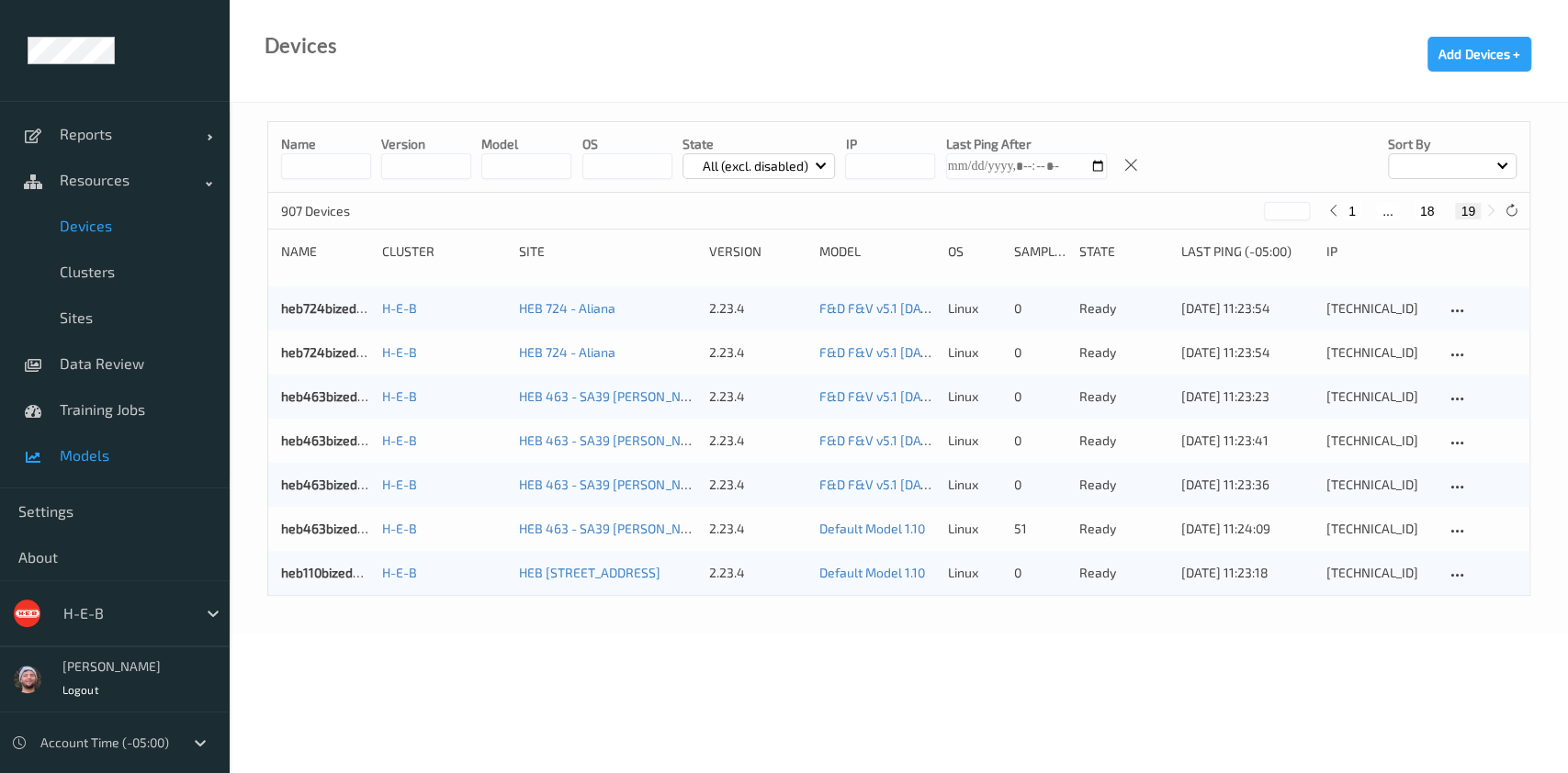
click at [174, 458] on span "Models" at bounding box center [136, 455] width 152 height 18
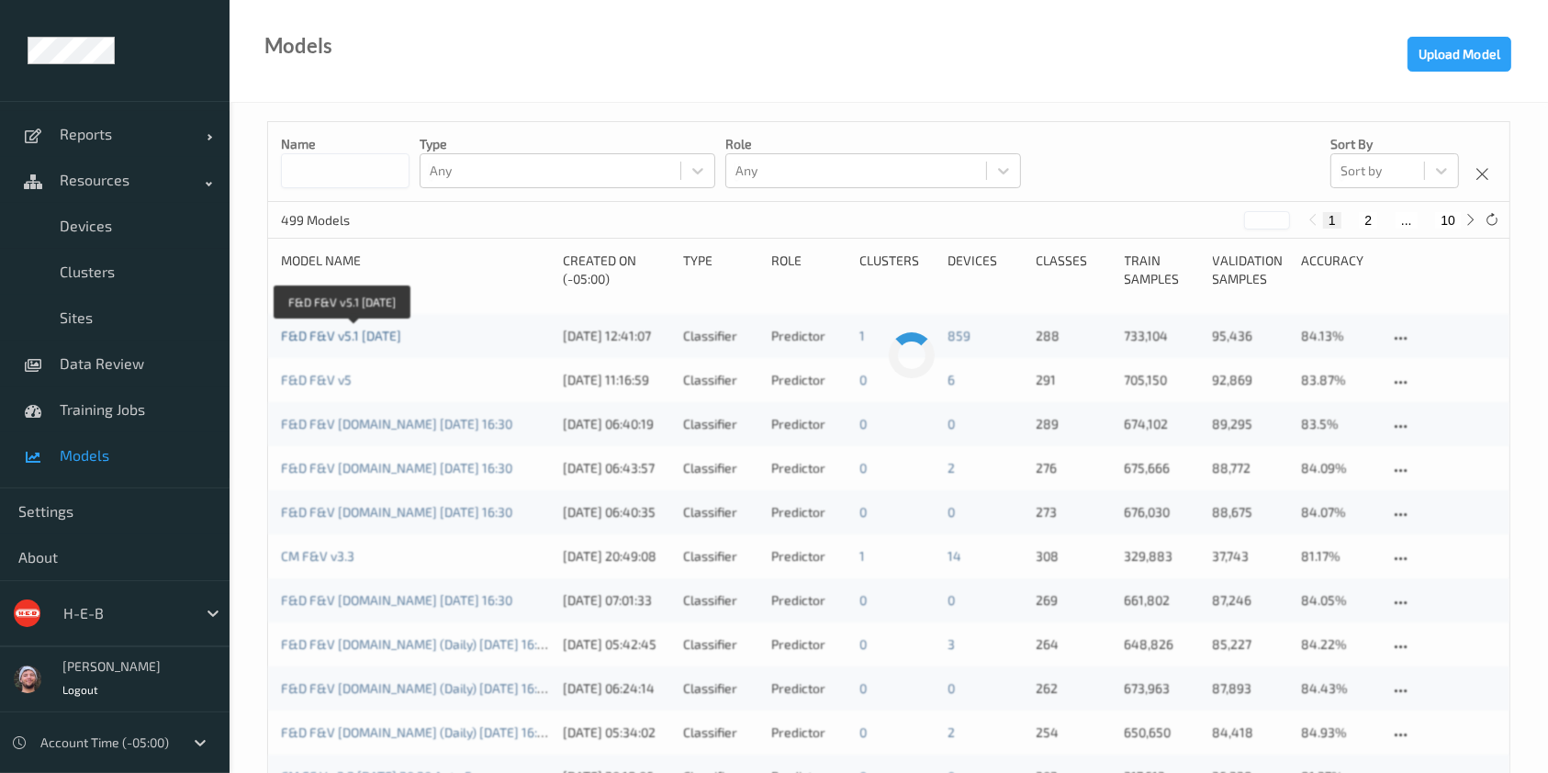
click at [341, 336] on link "F&D F&V v5.1 [DATE]" at bounding box center [341, 336] width 120 height 16
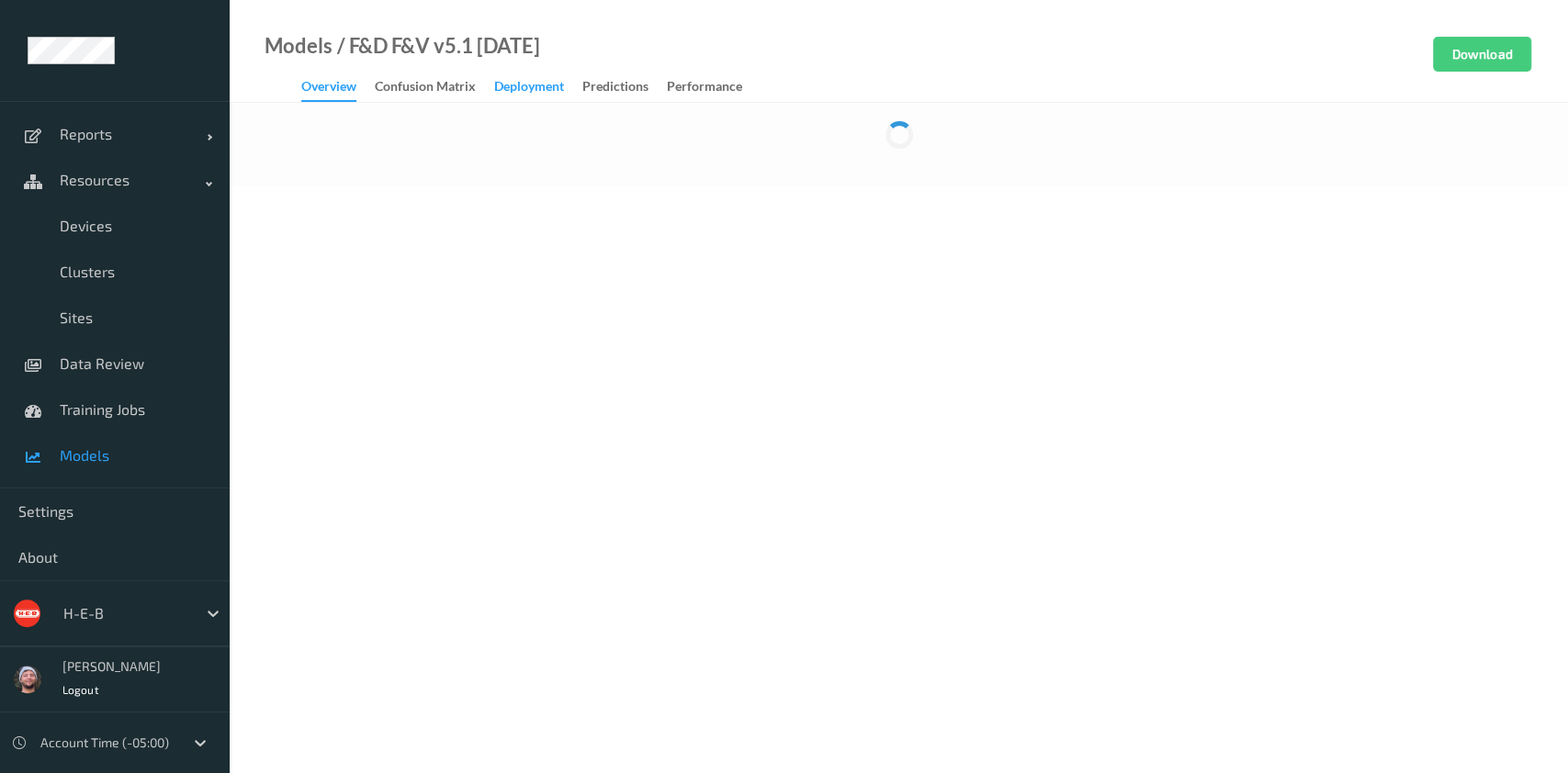
click at [516, 83] on div "Deployment" at bounding box center [529, 88] width 70 height 23
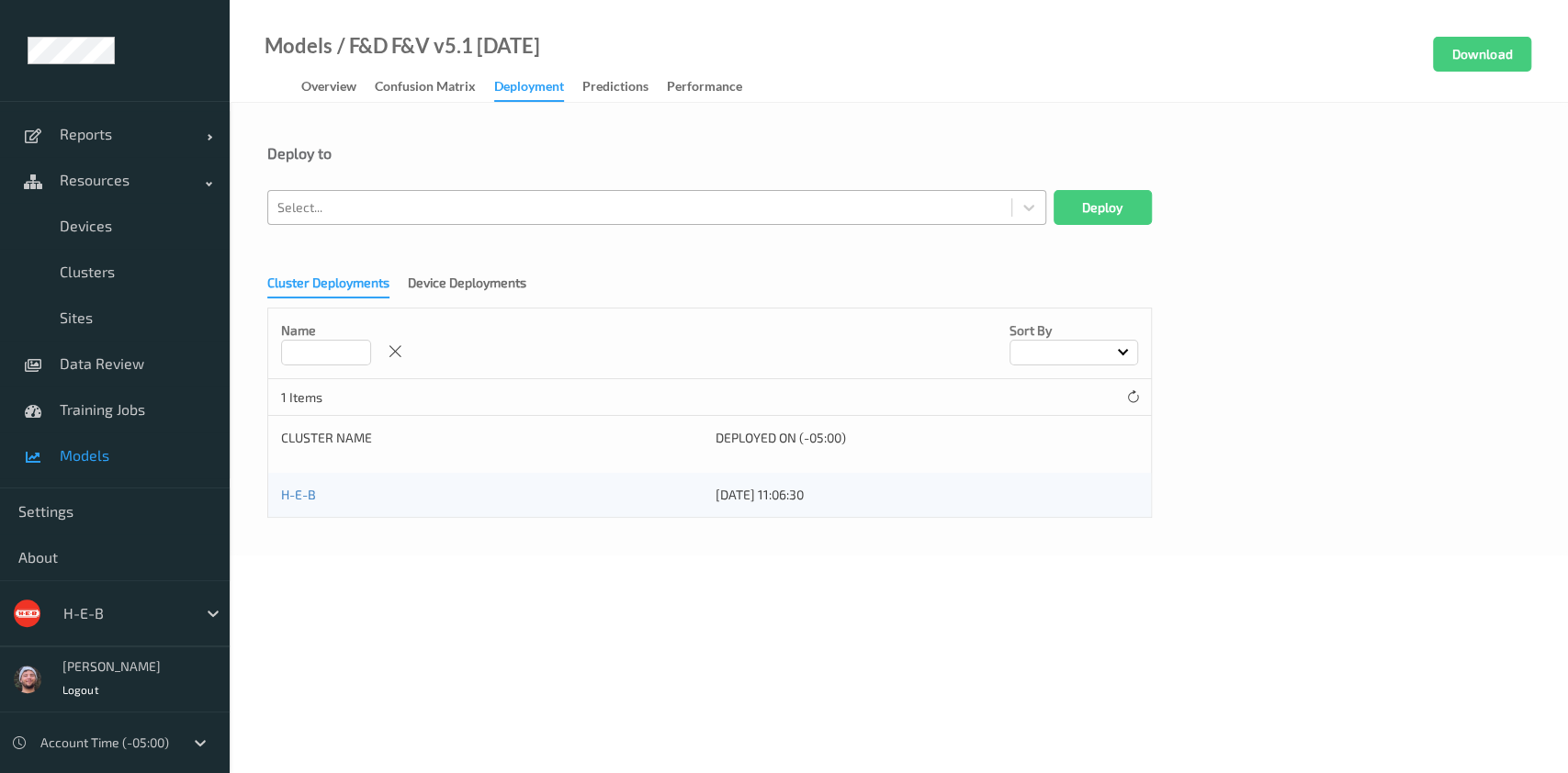
click at [543, 213] on div at bounding box center [639, 208] width 725 height 22
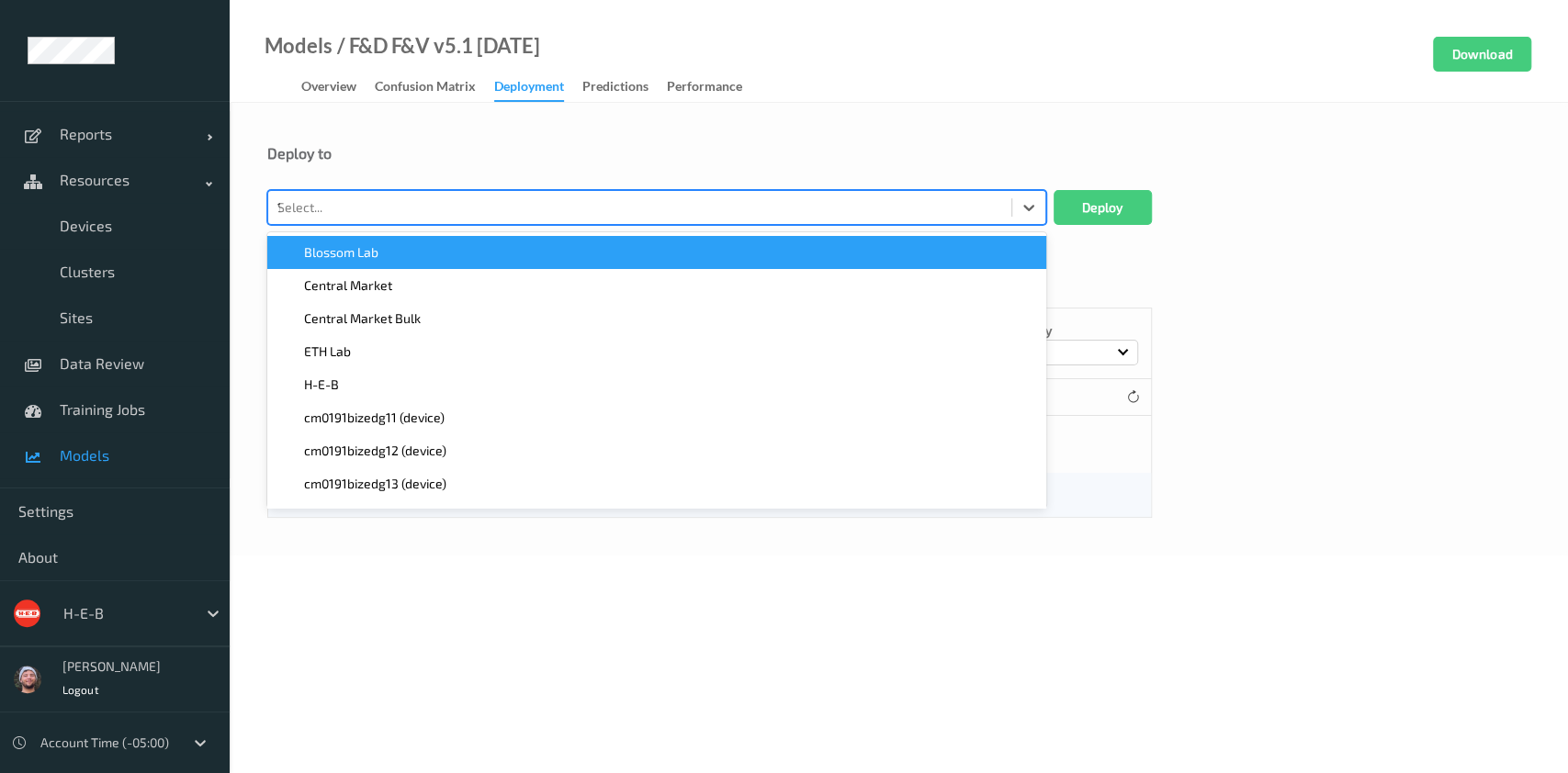
type input "110"
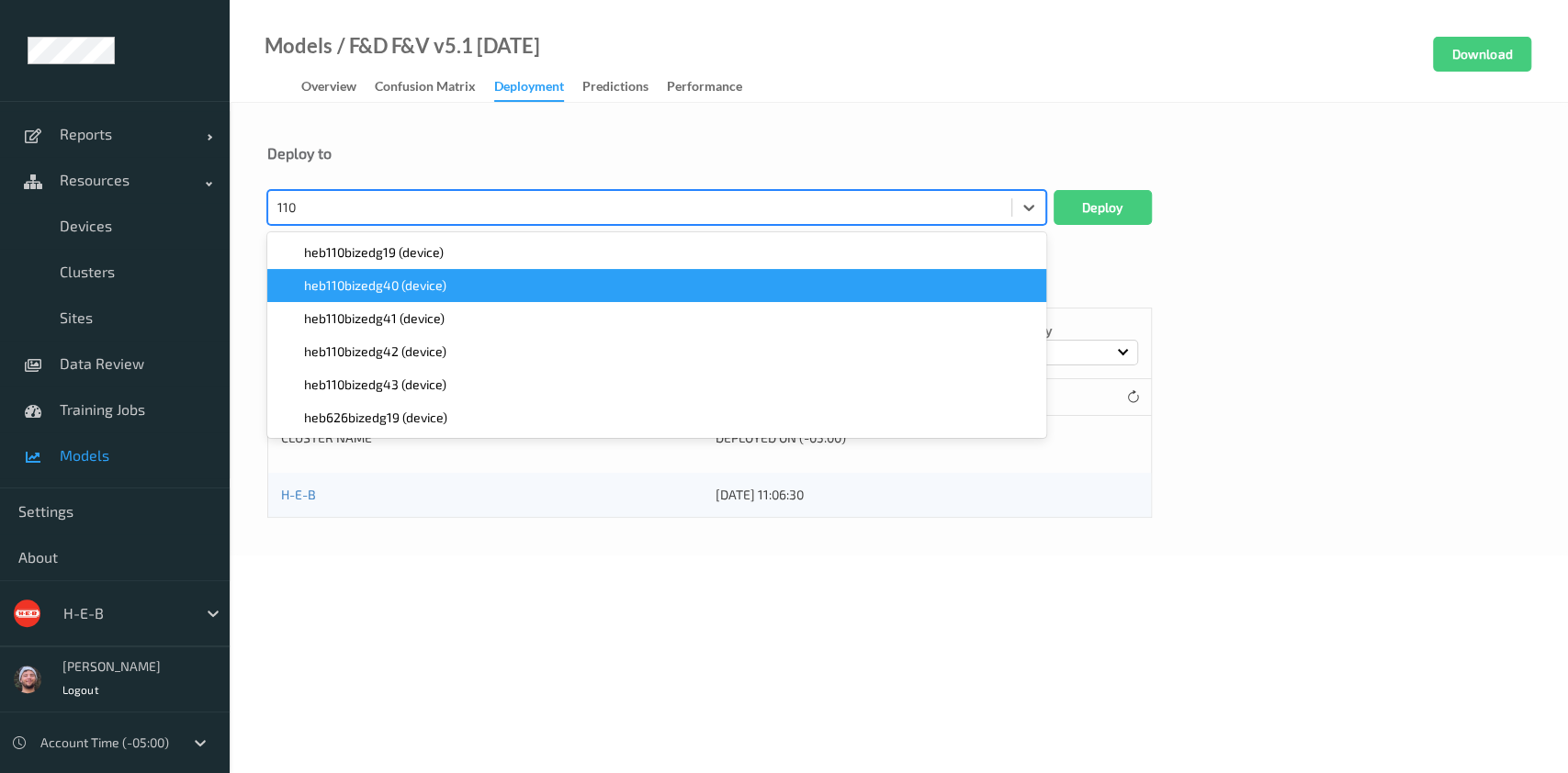
click at [493, 246] on div "heb110bizedg19 (device)" at bounding box center [656, 252] width 757 height 18
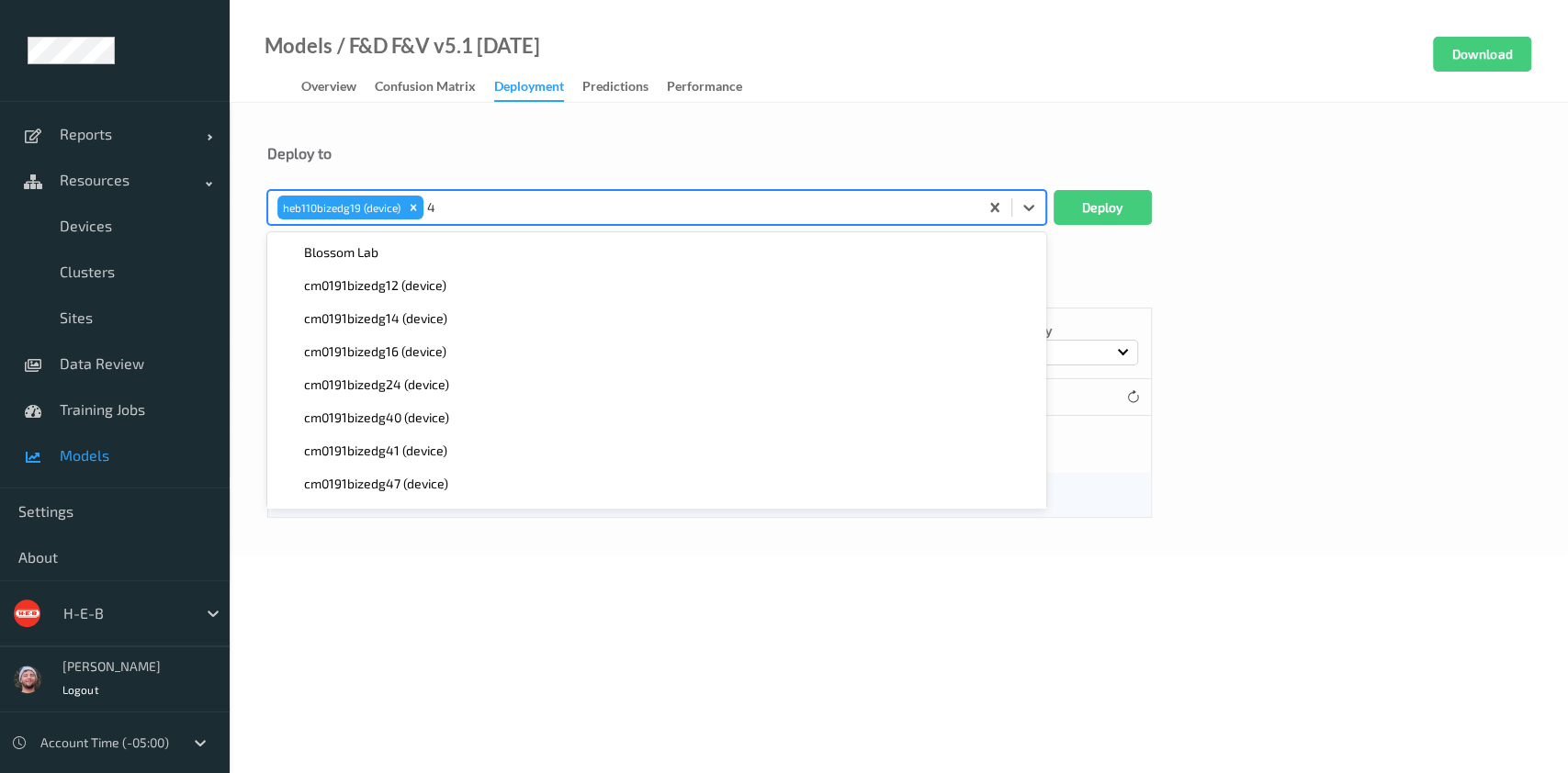
type input "4"
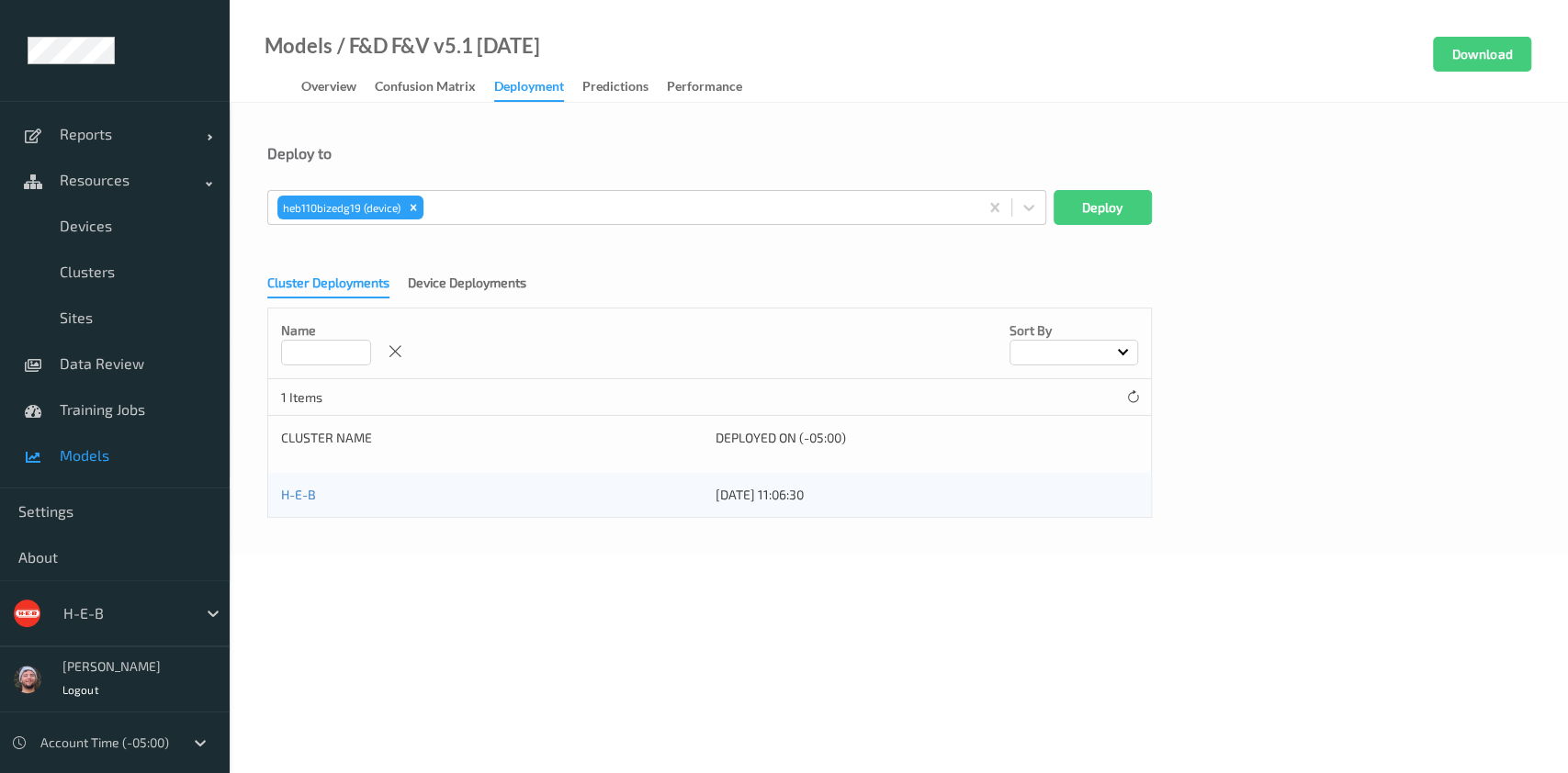
click at [963, 87] on div "Models / F&D F&V v5.1 [DATE] Overview Confusion matrix Deployment Predictions P…" at bounding box center [899, 51] width 1338 height 103
click at [1160, 216] on div "heb110bizedg19 (device) Deploy" at bounding box center [898, 207] width 1263 height 35
click at [1152, 211] on div "heb110bizedg19 (device) Deploy" at bounding box center [898, 207] width 1263 height 35
click at [1159, 210] on div "heb110bizedg19 (device) Deploy" at bounding box center [898, 207] width 1263 height 35
click at [1113, 215] on button "Deploy" at bounding box center [1102, 207] width 98 height 35
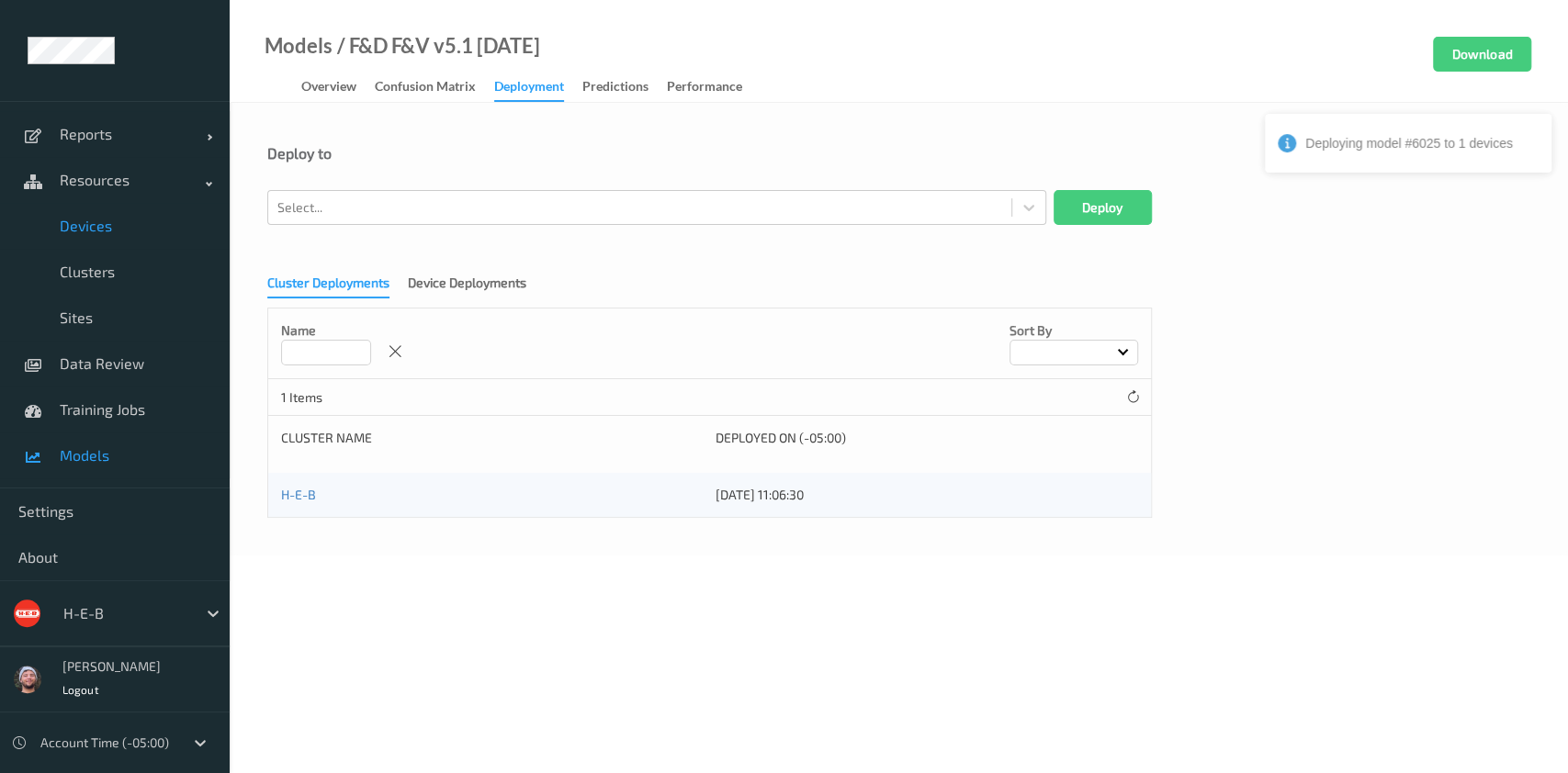
click at [138, 242] on link "Devices" at bounding box center [115, 226] width 230 height 46
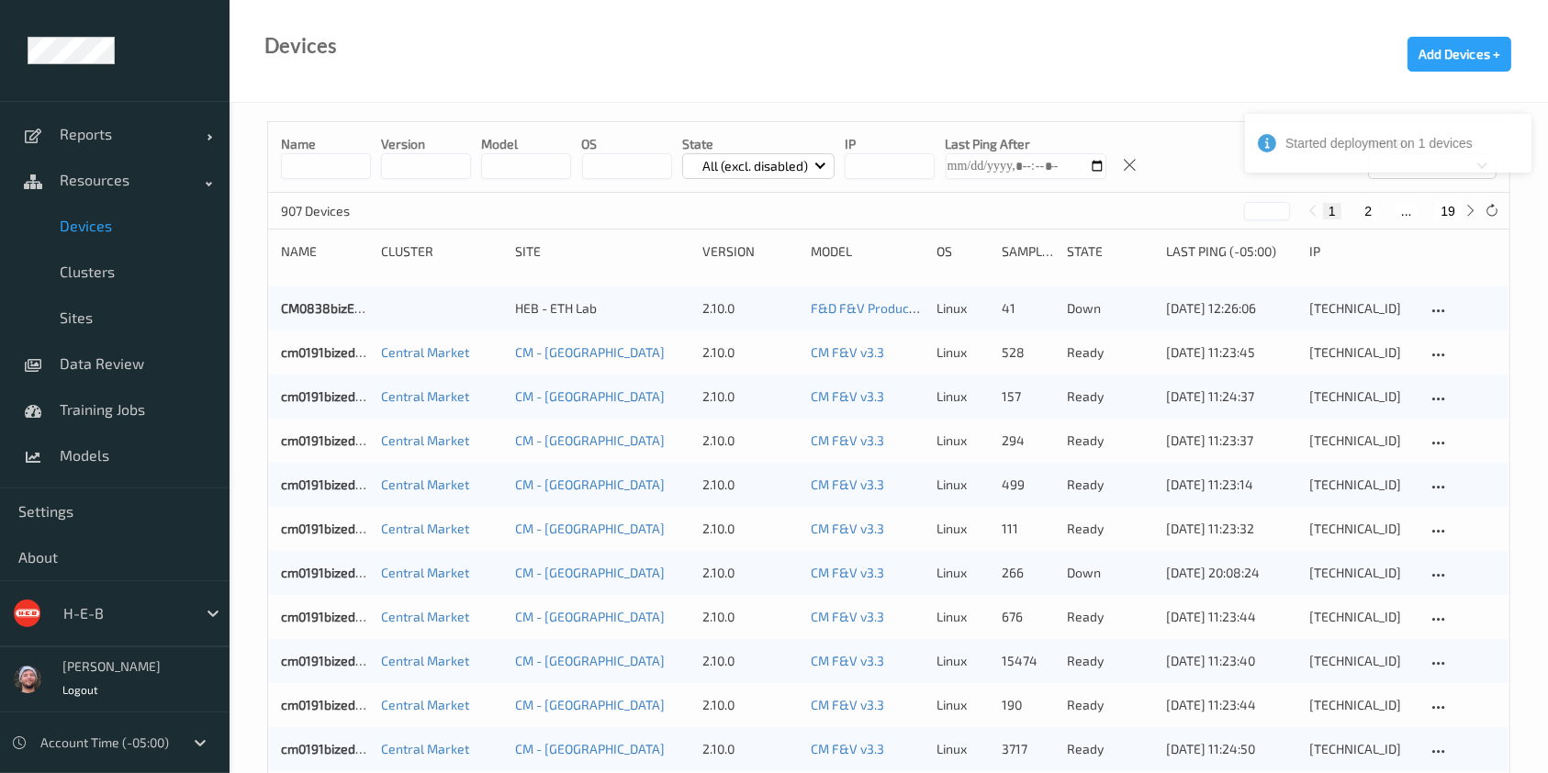
click at [1453, 207] on button "19" at bounding box center [1449, 211] width 26 height 17
type input "**"
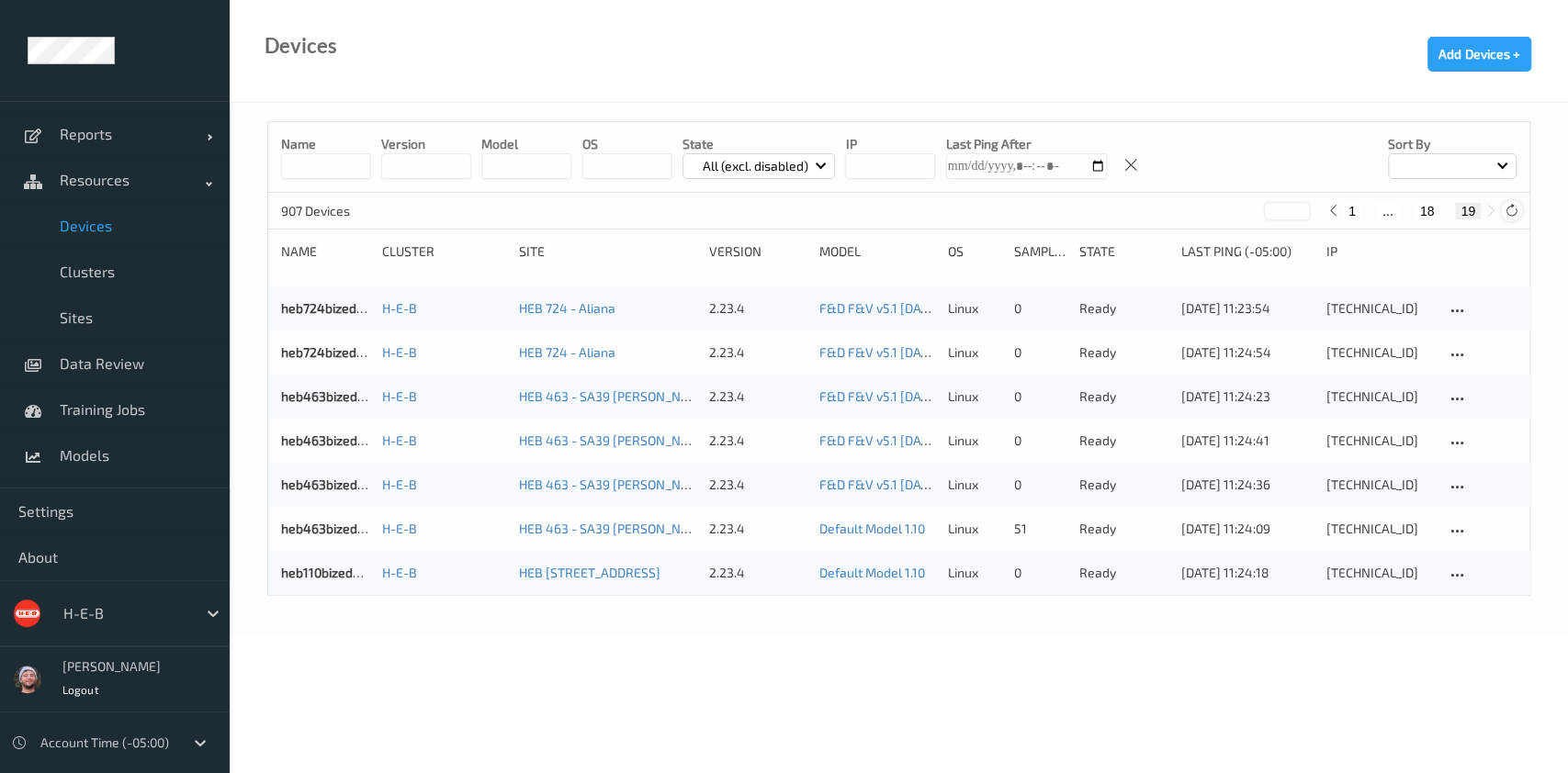
click at [1514, 210] on icon at bounding box center [1511, 211] width 14 height 14
click at [91, 445] on link "Models" at bounding box center [115, 456] width 230 height 46
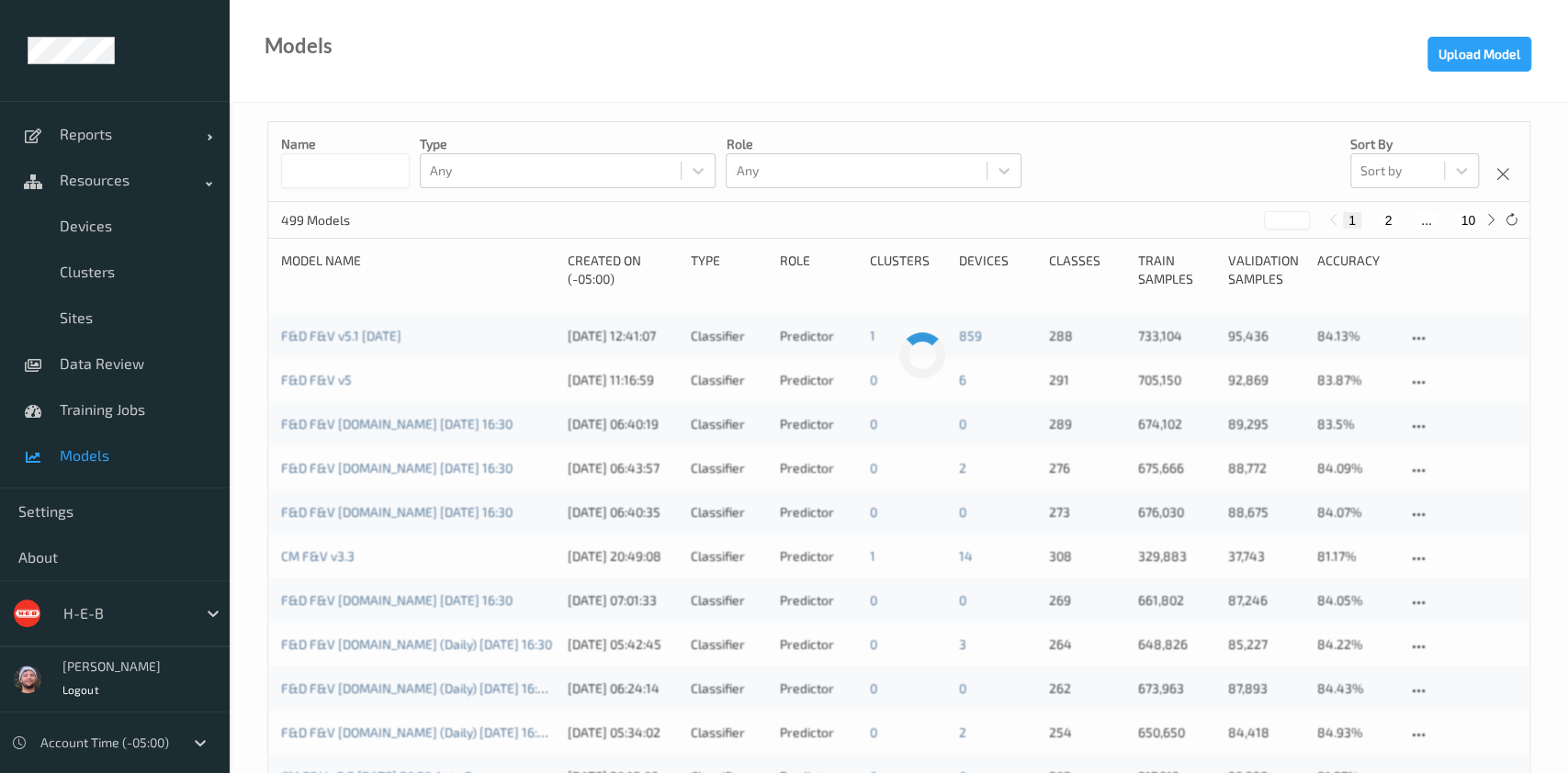
click at [99, 445] on link "Models" at bounding box center [115, 456] width 230 height 46
click at [94, 459] on span "Models" at bounding box center [136, 455] width 152 height 18
click at [368, 341] on link "F&D F&V v5.1 [DATE]" at bounding box center [341, 336] width 120 height 16
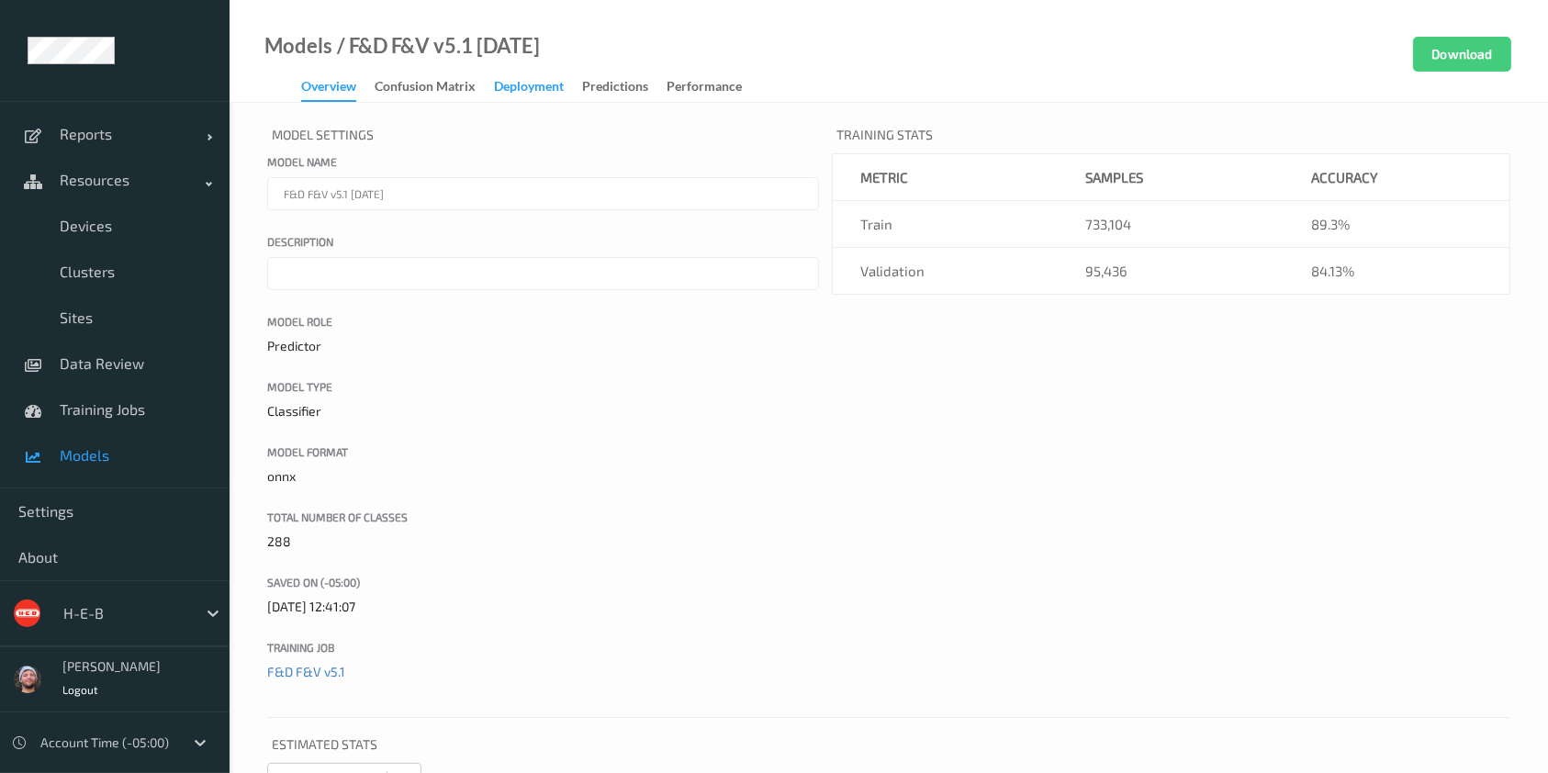
click at [514, 83] on div "Deployment" at bounding box center [529, 88] width 70 height 23
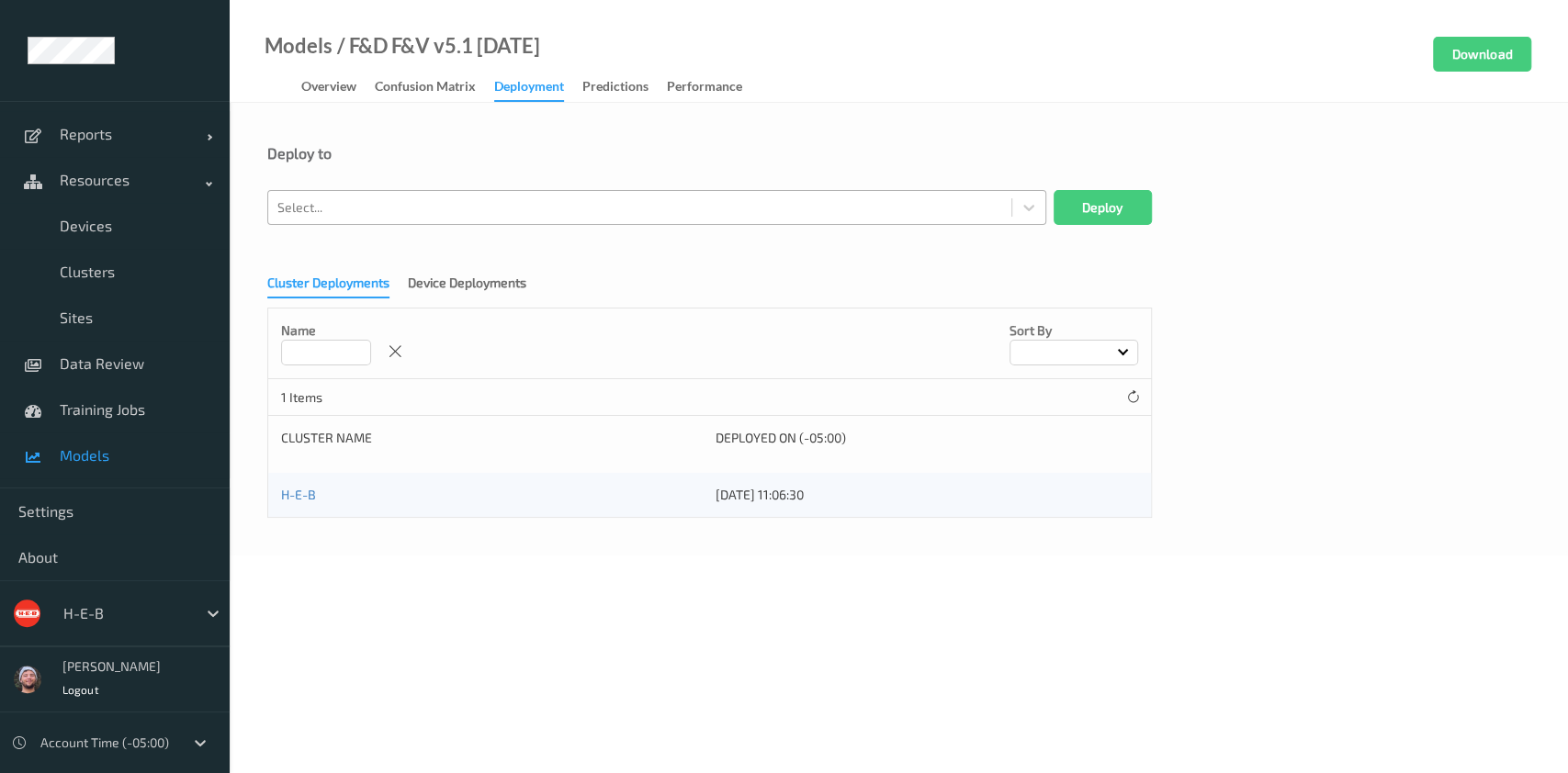
click at [435, 215] on div at bounding box center [639, 208] width 725 height 22
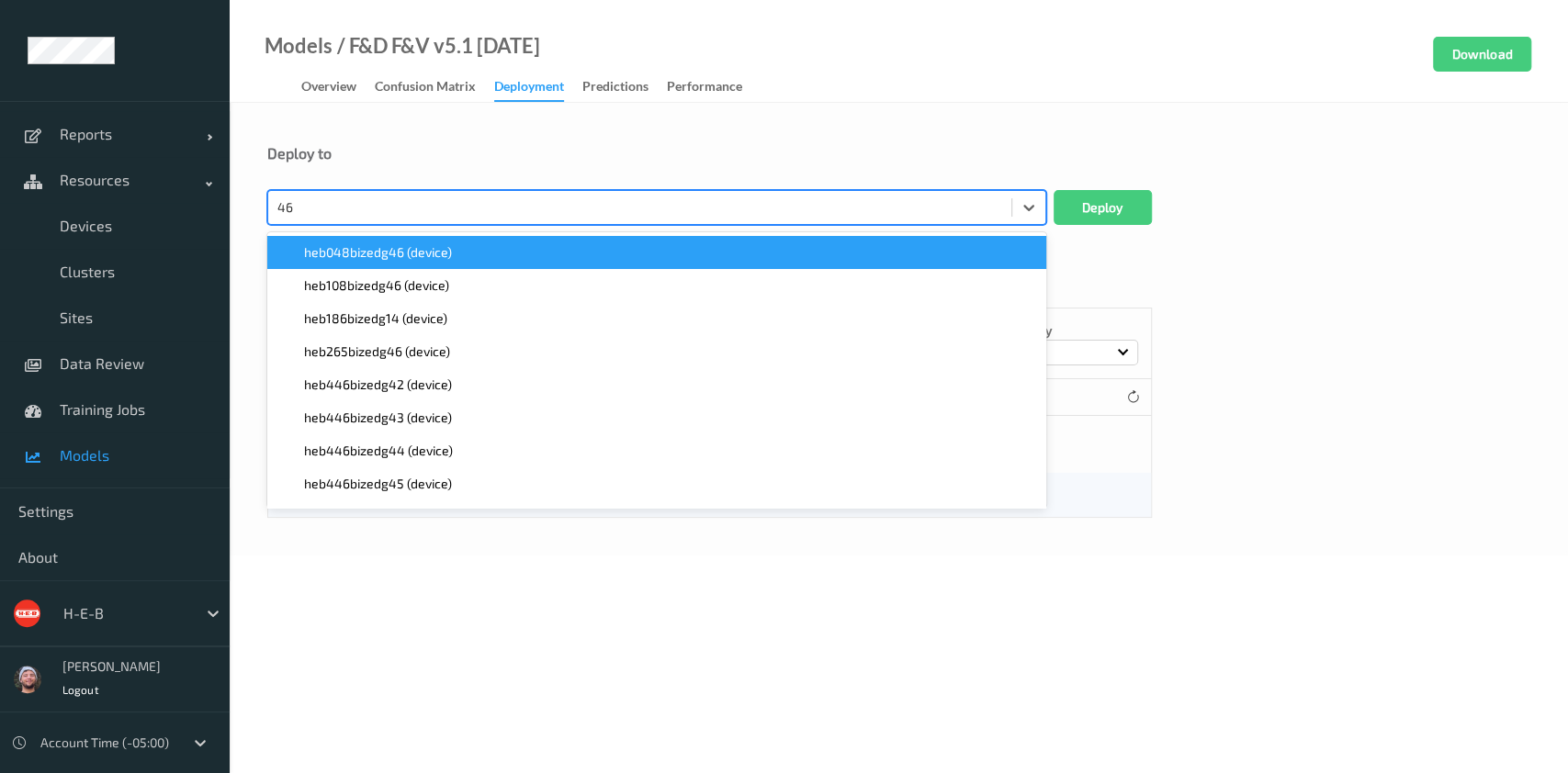
type input "463"
click at [405, 257] on span "heb463bizedg40 (device)" at bounding box center [377, 252] width 147 height 18
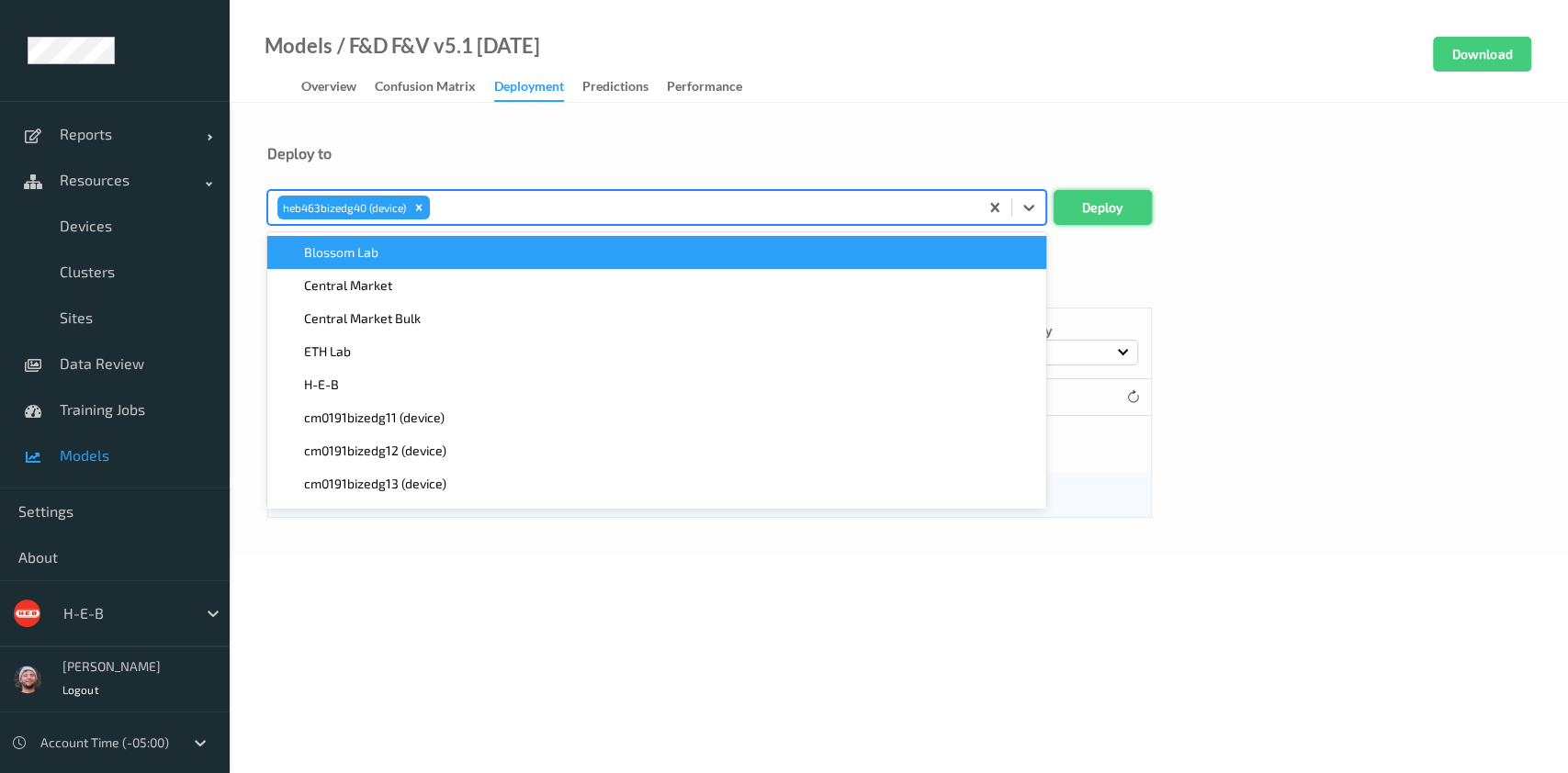
click at [1130, 208] on button "Deploy" at bounding box center [1102, 207] width 98 height 35
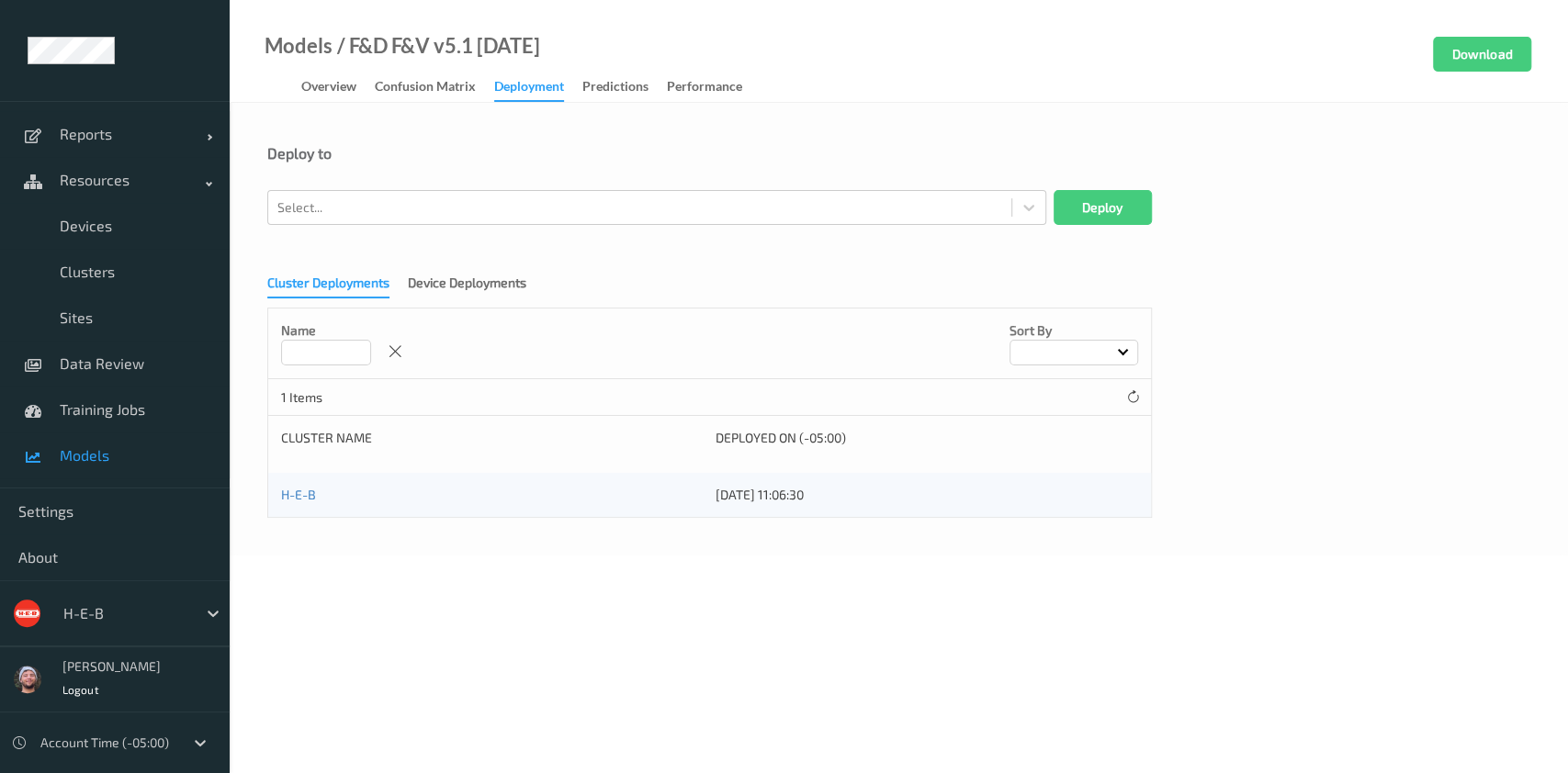
drag, startPoint x: 231, startPoint y: 292, endPoint x: 132, endPoint y: 625, distance: 347.6
